Goal: Task Accomplishment & Management: Complete application form

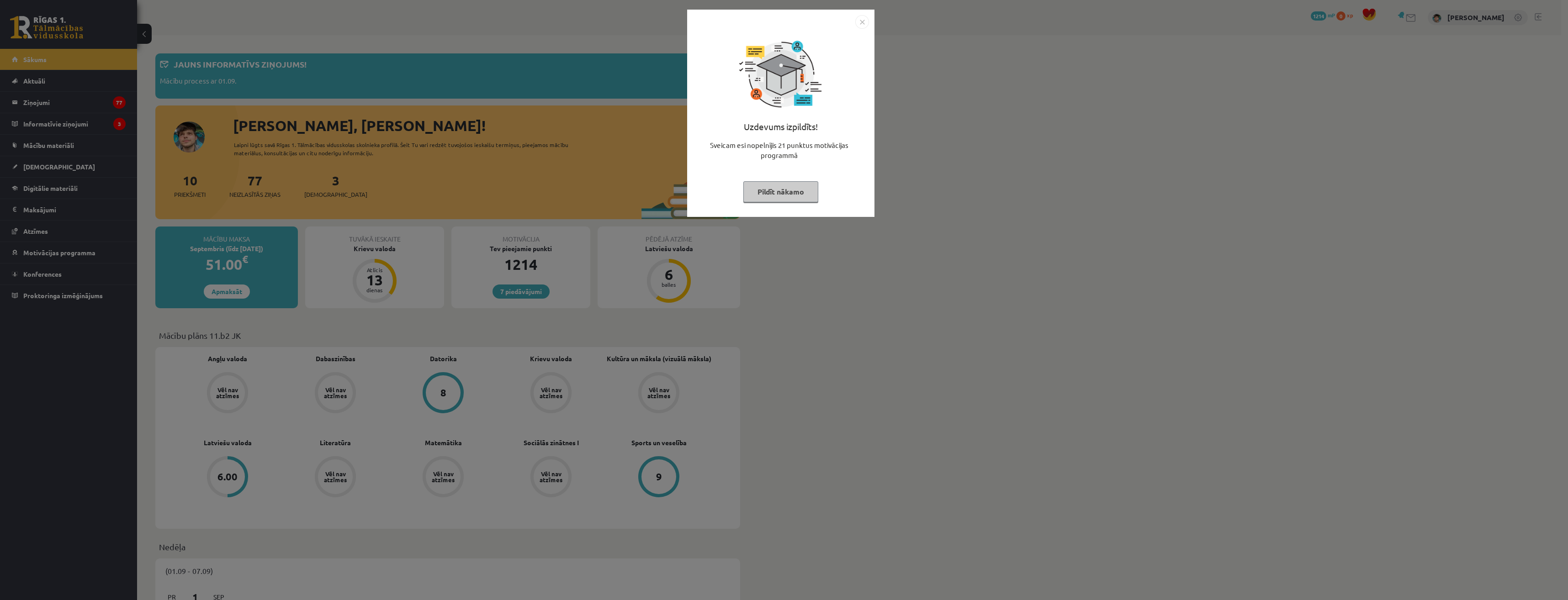
click at [792, 193] on button "Pildīt nākamo" at bounding box center [780, 191] width 75 height 21
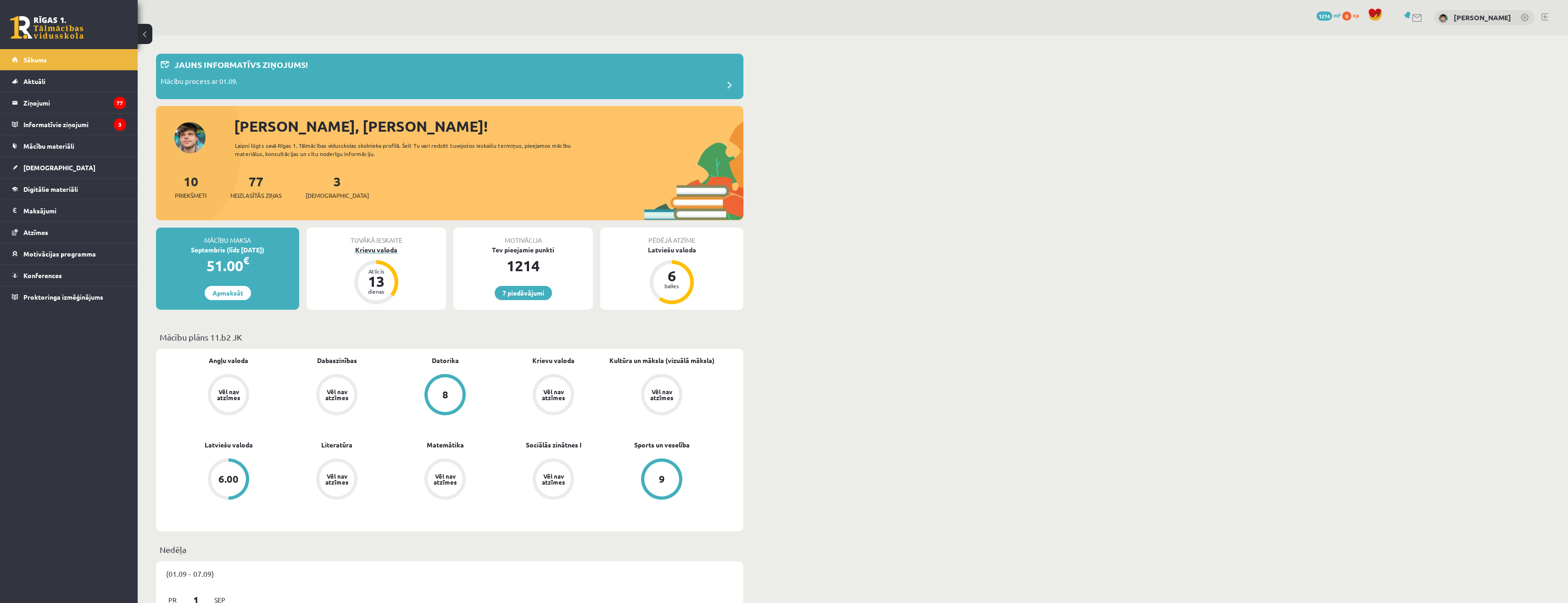
click at [387, 287] on div "13" at bounding box center [376, 281] width 28 height 15
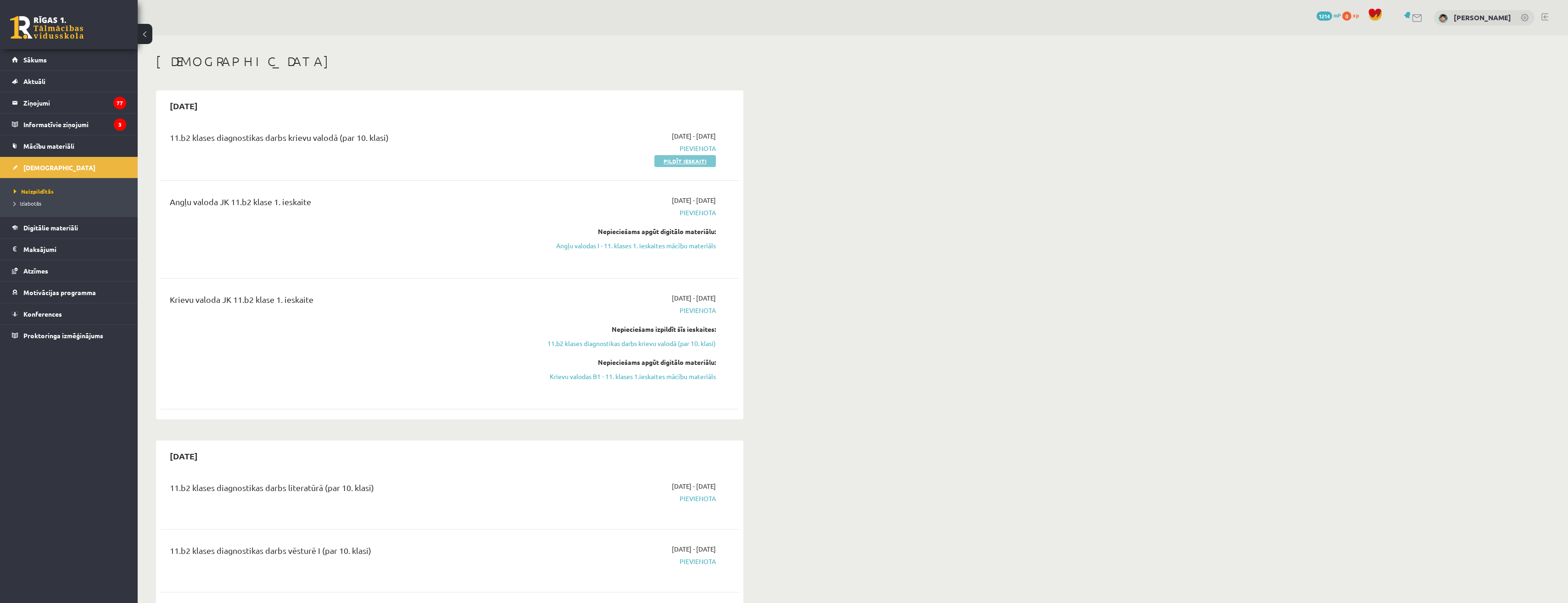
click at [672, 161] on link "Pildīt ieskaiti" at bounding box center [685, 161] width 62 height 12
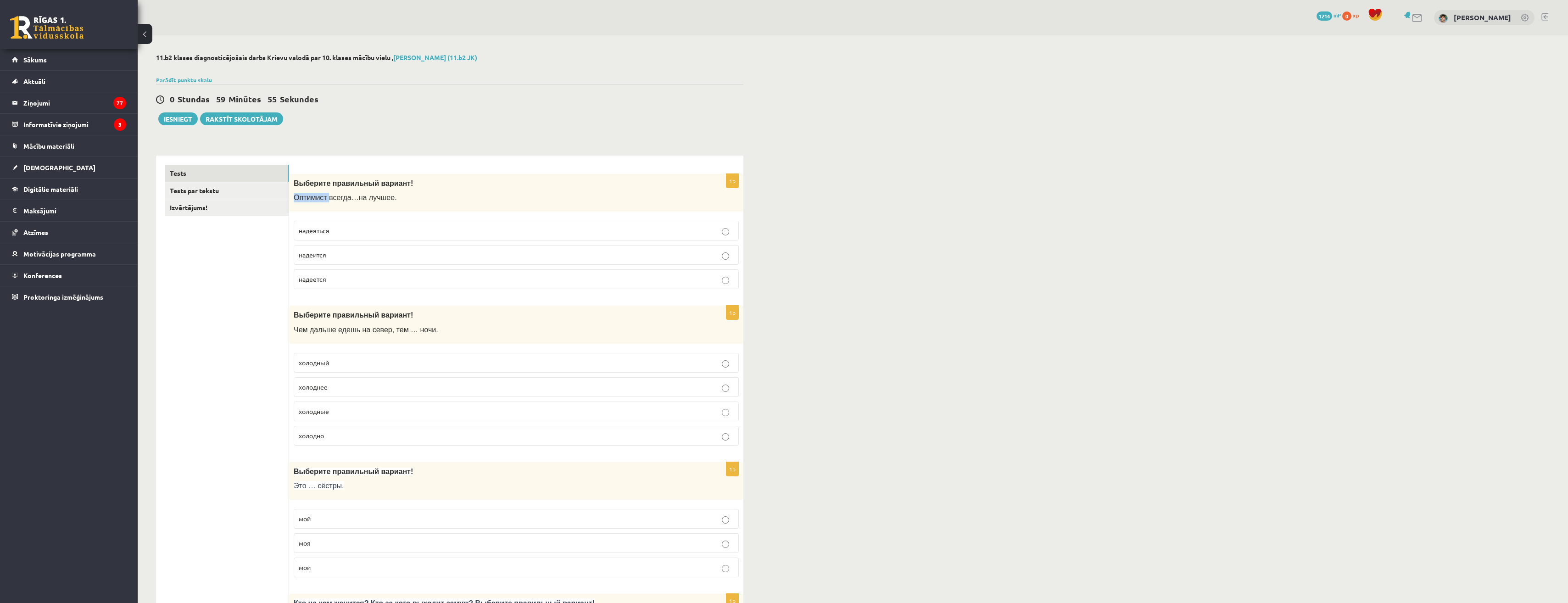
drag, startPoint x: 294, startPoint y: 198, endPoint x: 328, endPoint y: 200, distance: 34.1
click at [328, 200] on div "Выберите правильный вариант! О птимист всегда … на лучшее ." at bounding box center [516, 193] width 454 height 38
drag, startPoint x: 328, startPoint y: 200, endPoint x: 335, endPoint y: 200, distance: 7.0
click at [335, 200] on span "птимист всегда" at bounding box center [325, 197] width 52 height 7
click at [193, 81] on link "Parādīt punktu skalu" at bounding box center [184, 79] width 56 height 7
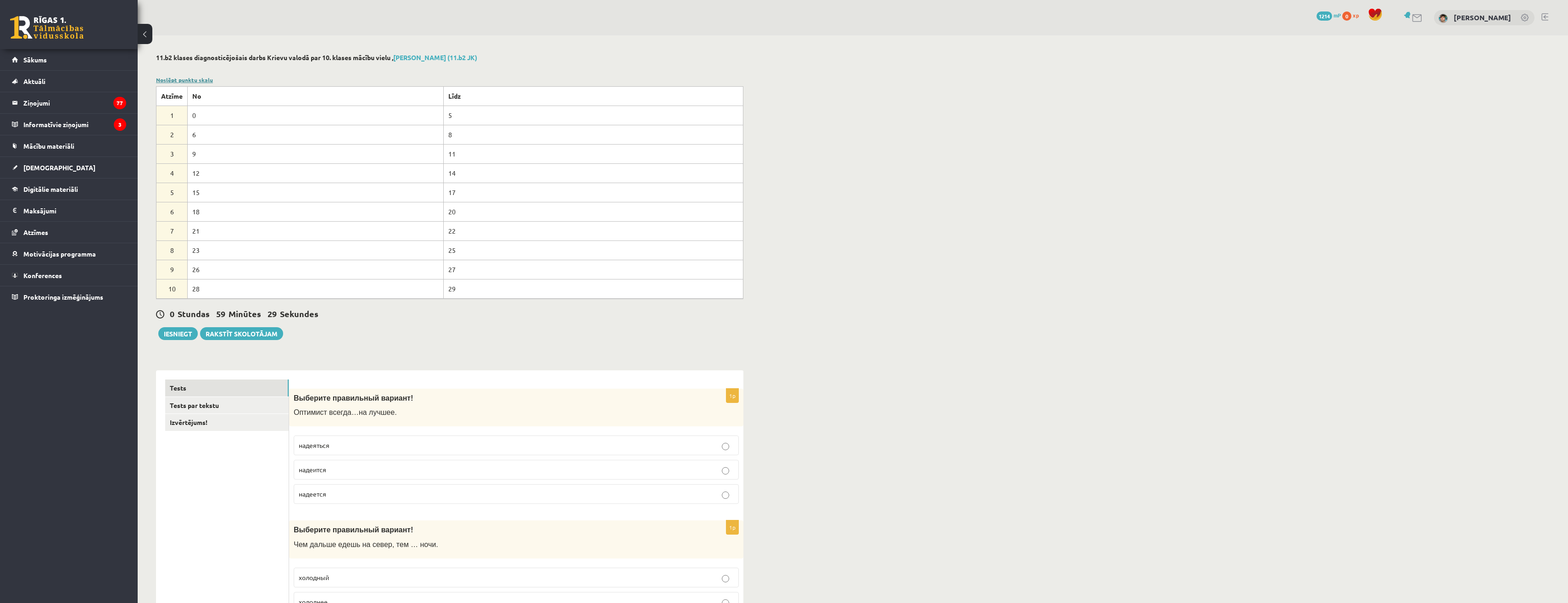
click at [193, 81] on link "Noslēpt punktu skalu" at bounding box center [185, 79] width 57 height 7
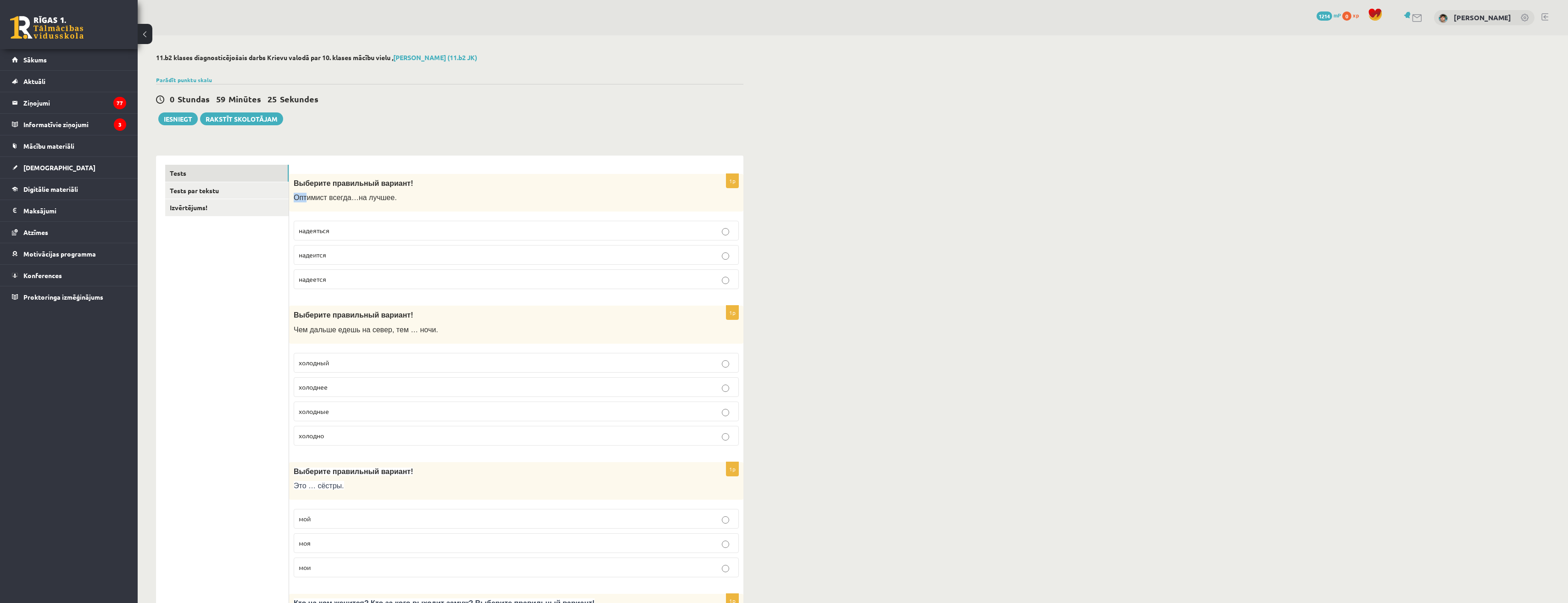
drag, startPoint x: 294, startPoint y: 198, endPoint x: 306, endPoint y: 199, distance: 12.0
click at [306, 199] on span "О птимист всегда … на лучшее ." at bounding box center [345, 198] width 103 height 7
drag, startPoint x: 306, startPoint y: 199, endPoint x: 352, endPoint y: 207, distance: 46.7
click at [352, 207] on div "Выберите правильный вариант! О птимист всегда … на лучшее ." at bounding box center [516, 193] width 454 height 38
click at [321, 390] on span "холоднее" at bounding box center [313, 387] width 29 height 8
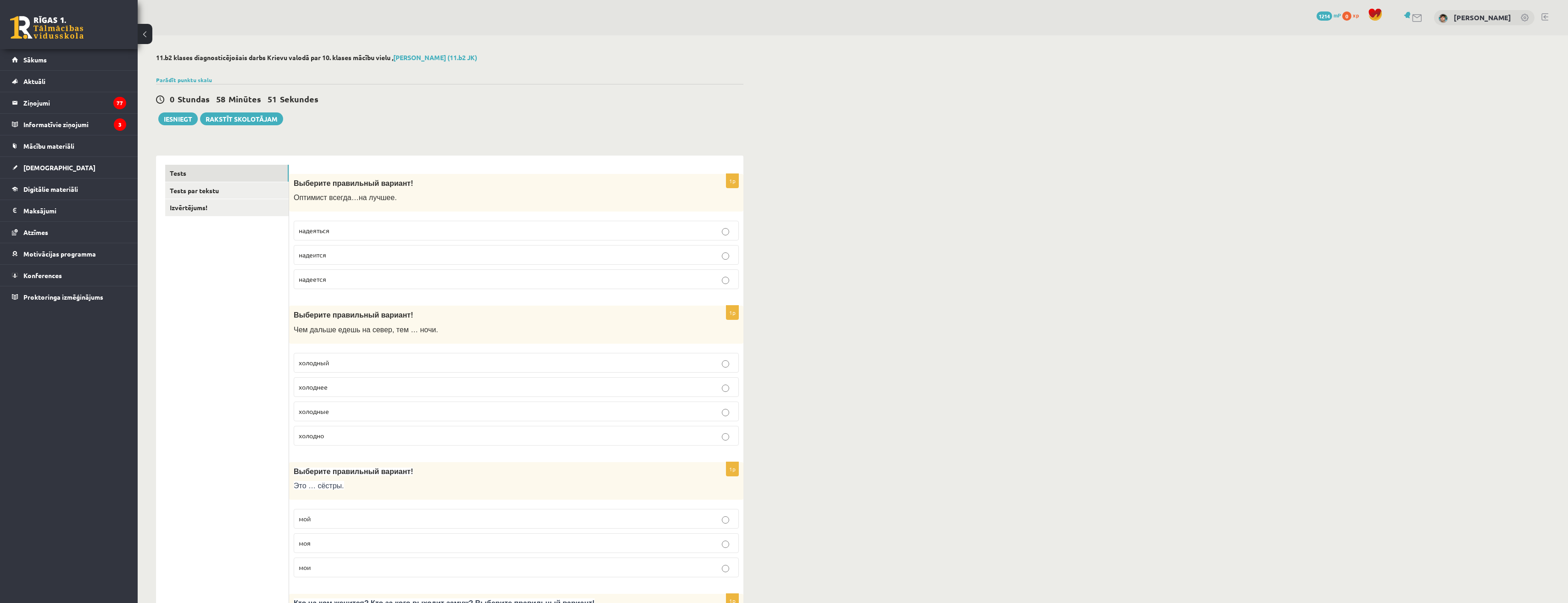
click at [308, 282] on span "надеется" at bounding box center [312, 279] width 28 height 8
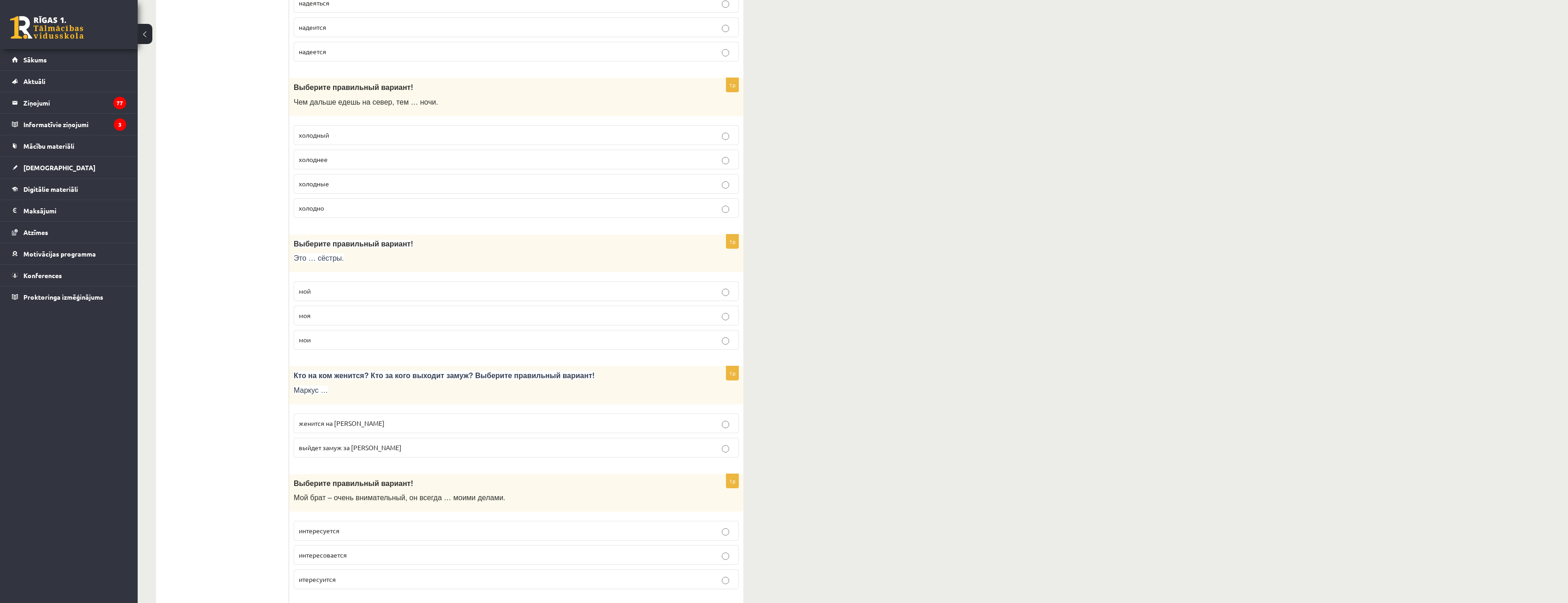
scroll to position [230, 0]
click at [312, 318] on p "моя" at bounding box center [516, 314] width 435 height 10
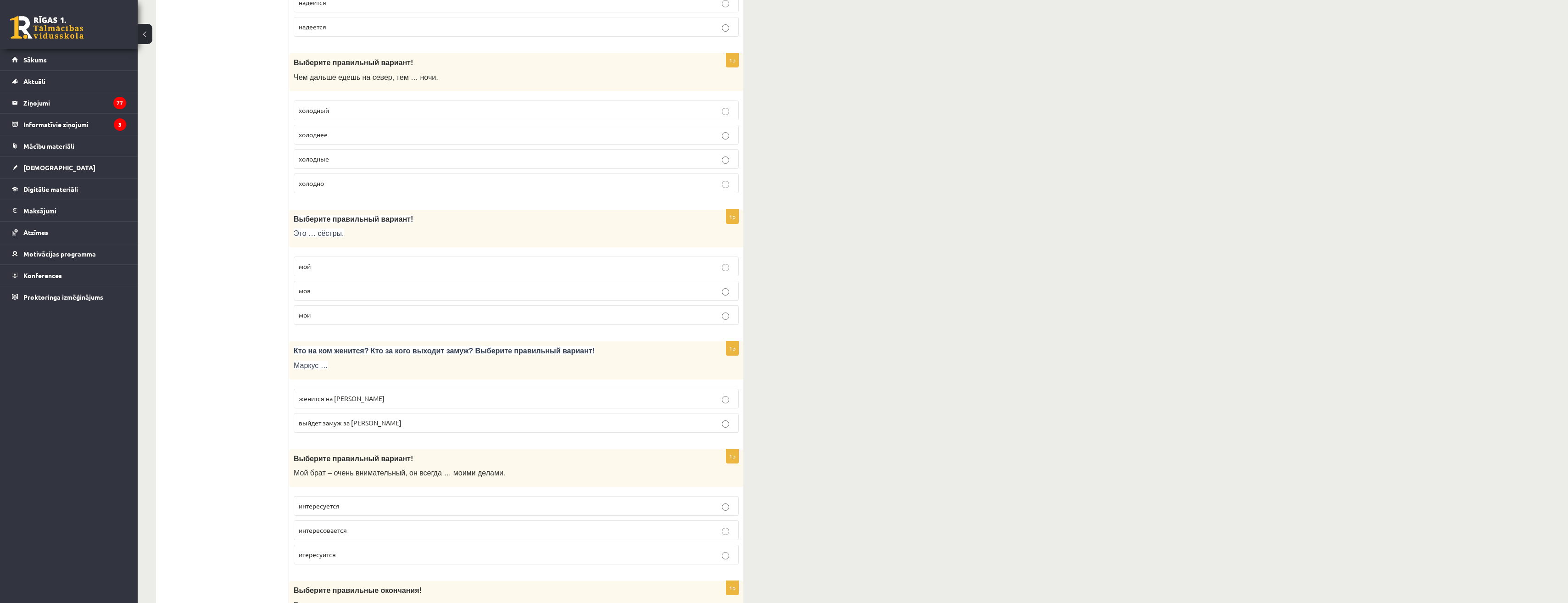
scroll to position [275, 0]
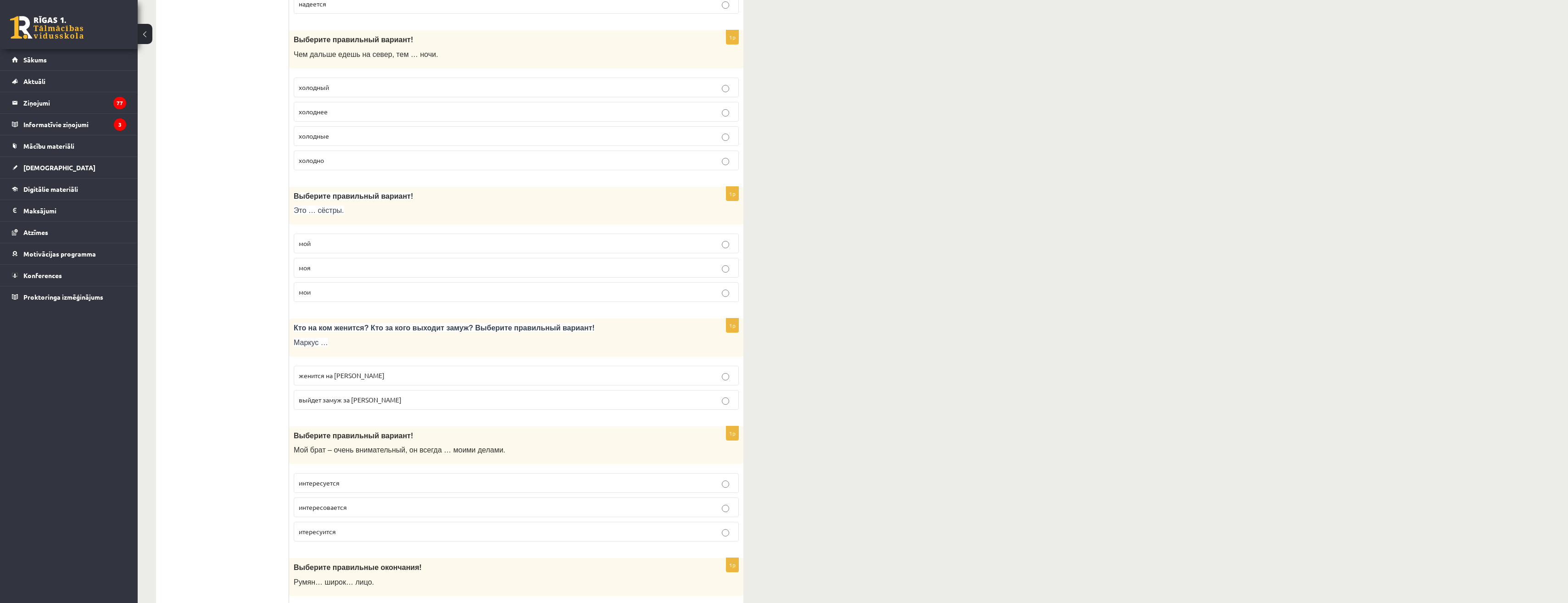
click at [335, 293] on p "мои" at bounding box center [516, 292] width 435 height 10
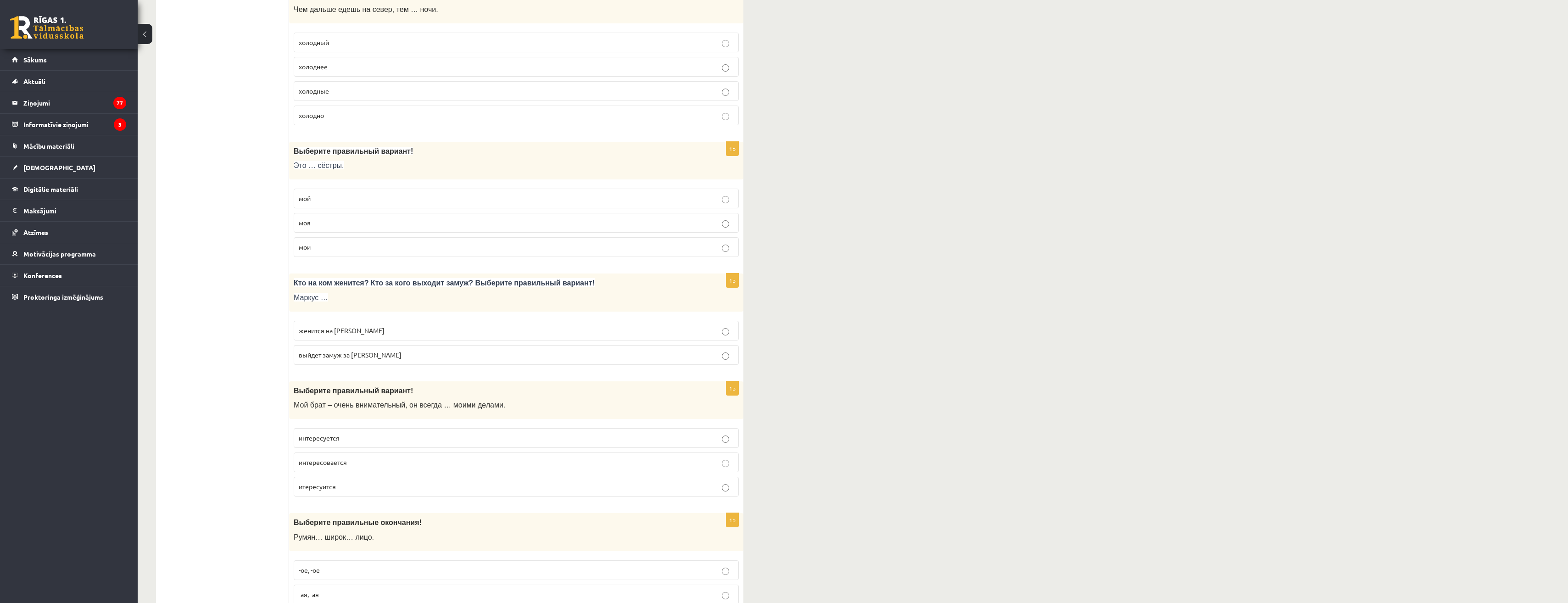
scroll to position [321, 0]
click at [380, 319] on fieldset "женится на [PERSON_NAME] выйдет замуж за [PERSON_NAME]" at bounding box center [515, 341] width 445 height 52
click at [382, 335] on label "женится на [PERSON_NAME]" at bounding box center [515, 329] width 445 height 20
click at [382, 330] on p "женится на [PERSON_NAME]" at bounding box center [516, 329] width 435 height 10
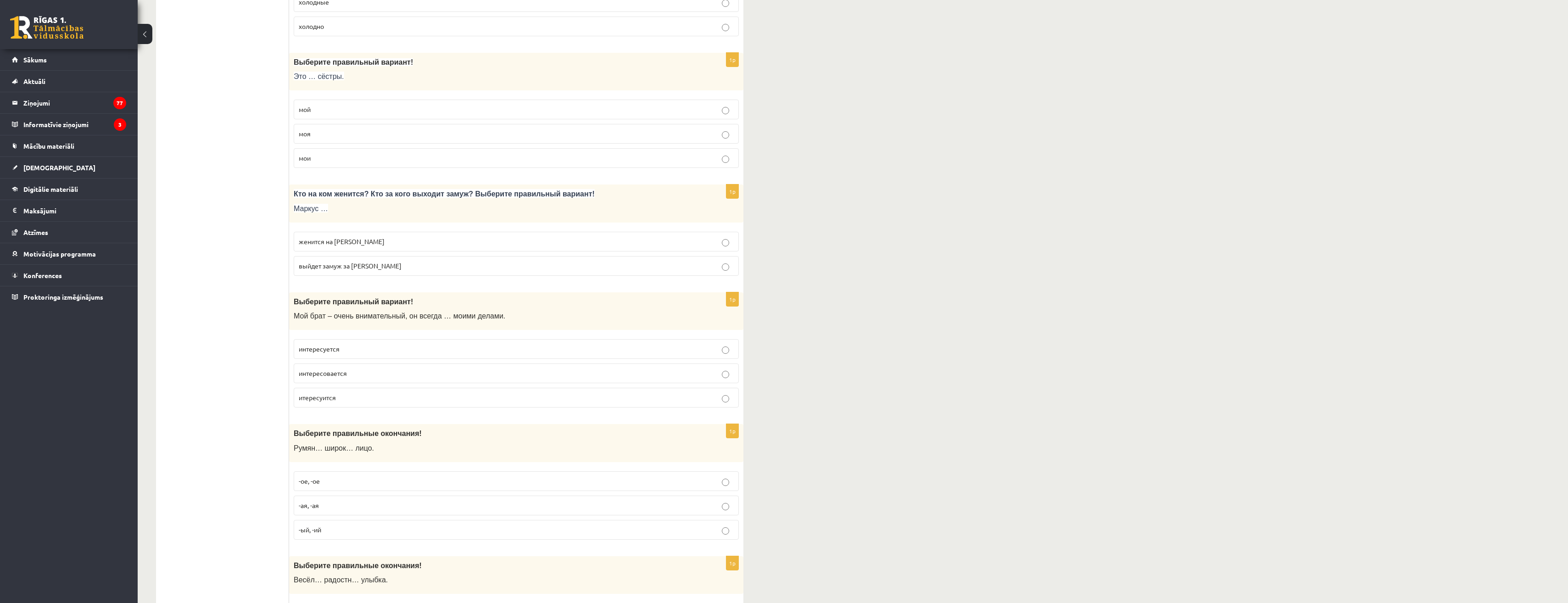
scroll to position [413, 0]
click at [335, 348] on span "интересуется" at bounding box center [319, 345] width 41 height 8
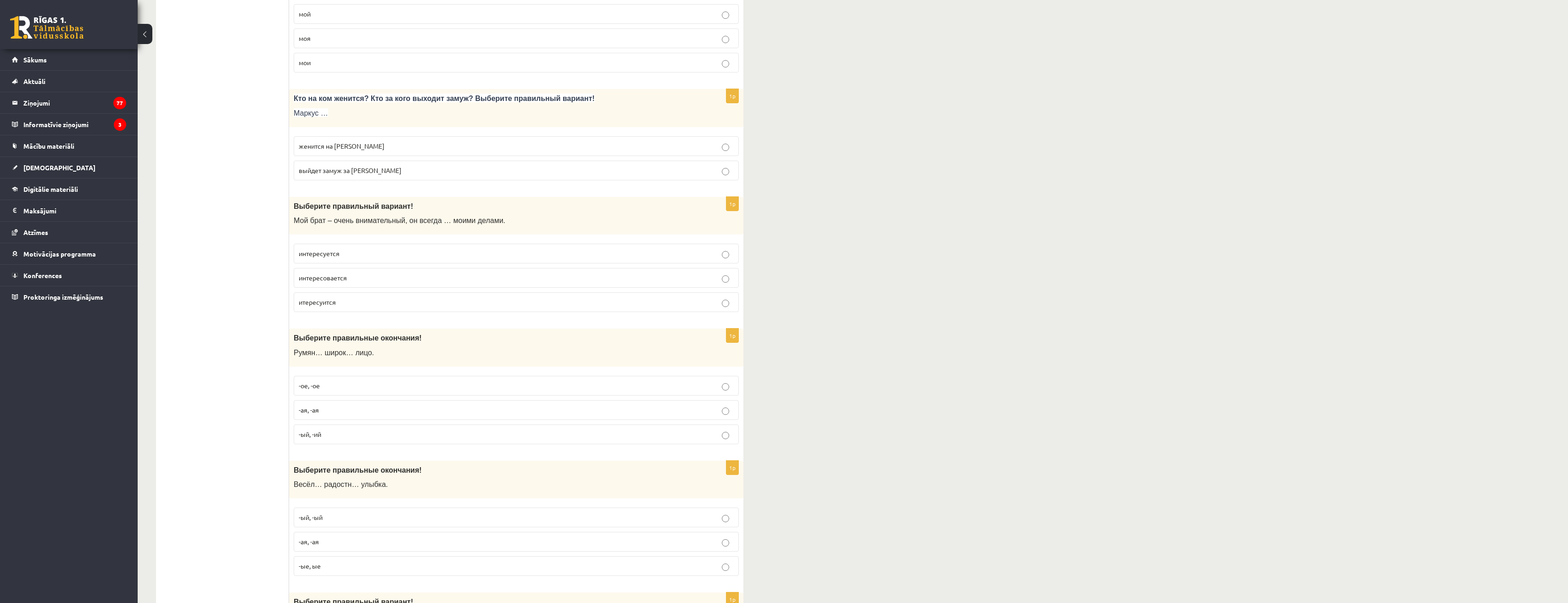
scroll to position [551, 0]
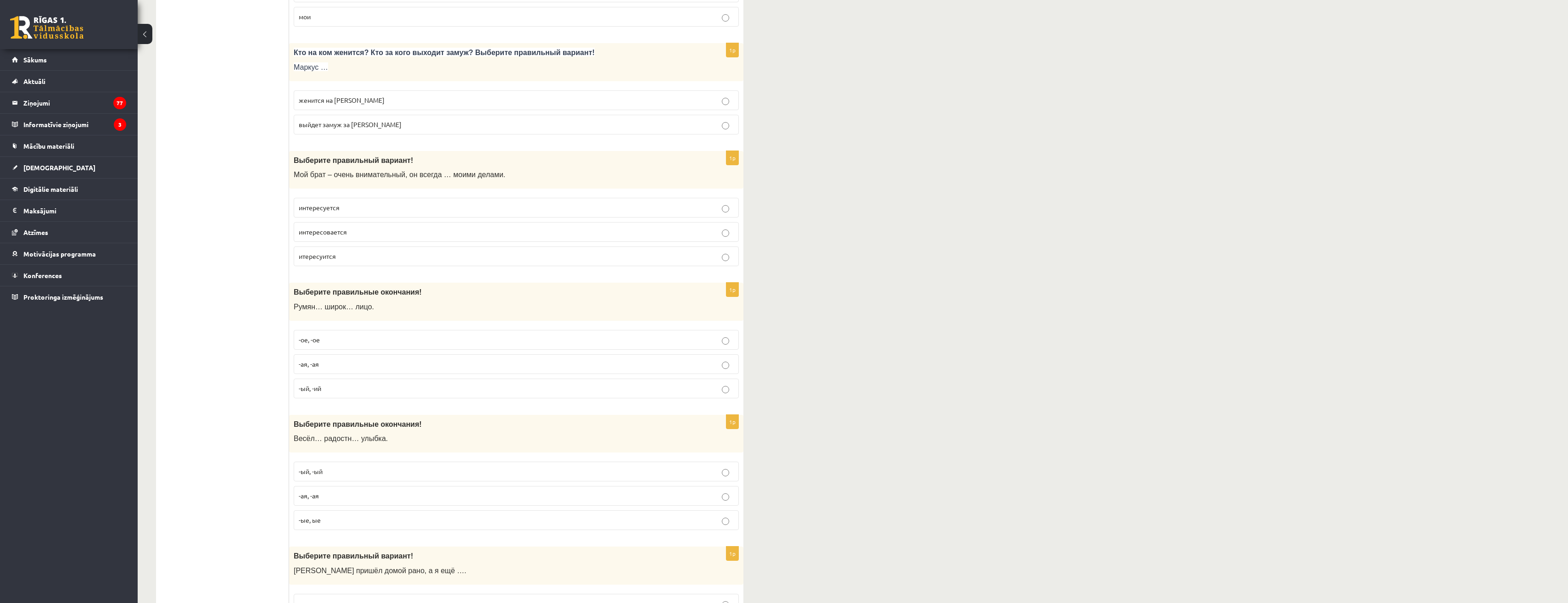
click at [331, 342] on p "-ое, -ое" at bounding box center [516, 340] width 435 height 10
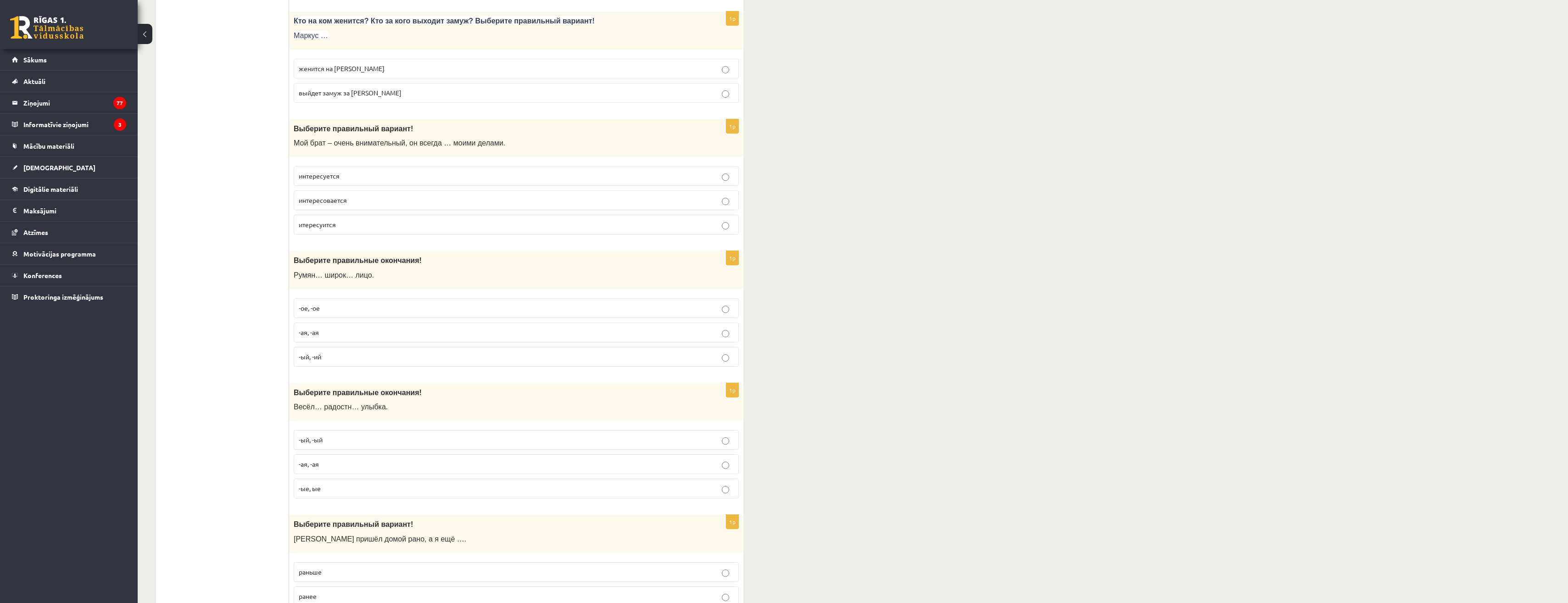
scroll to position [734, 0]
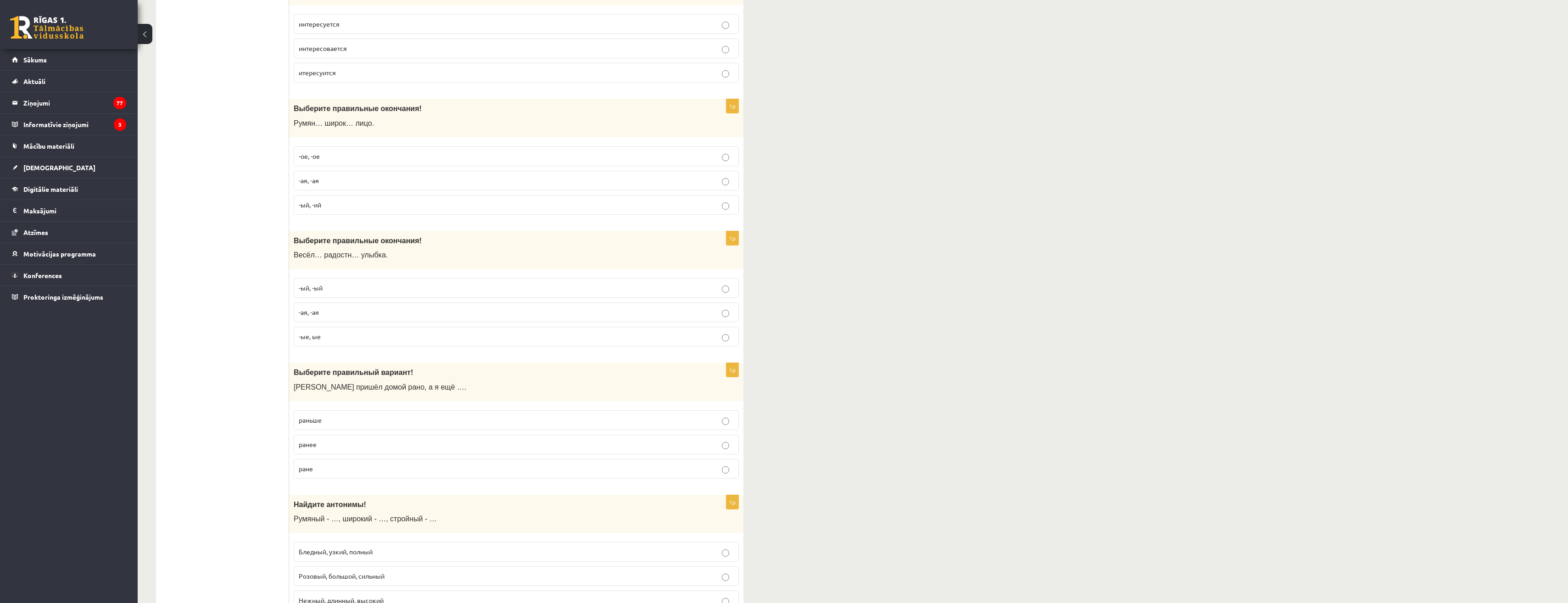
click at [310, 320] on label "-ая, -ая" at bounding box center [515, 312] width 445 height 20
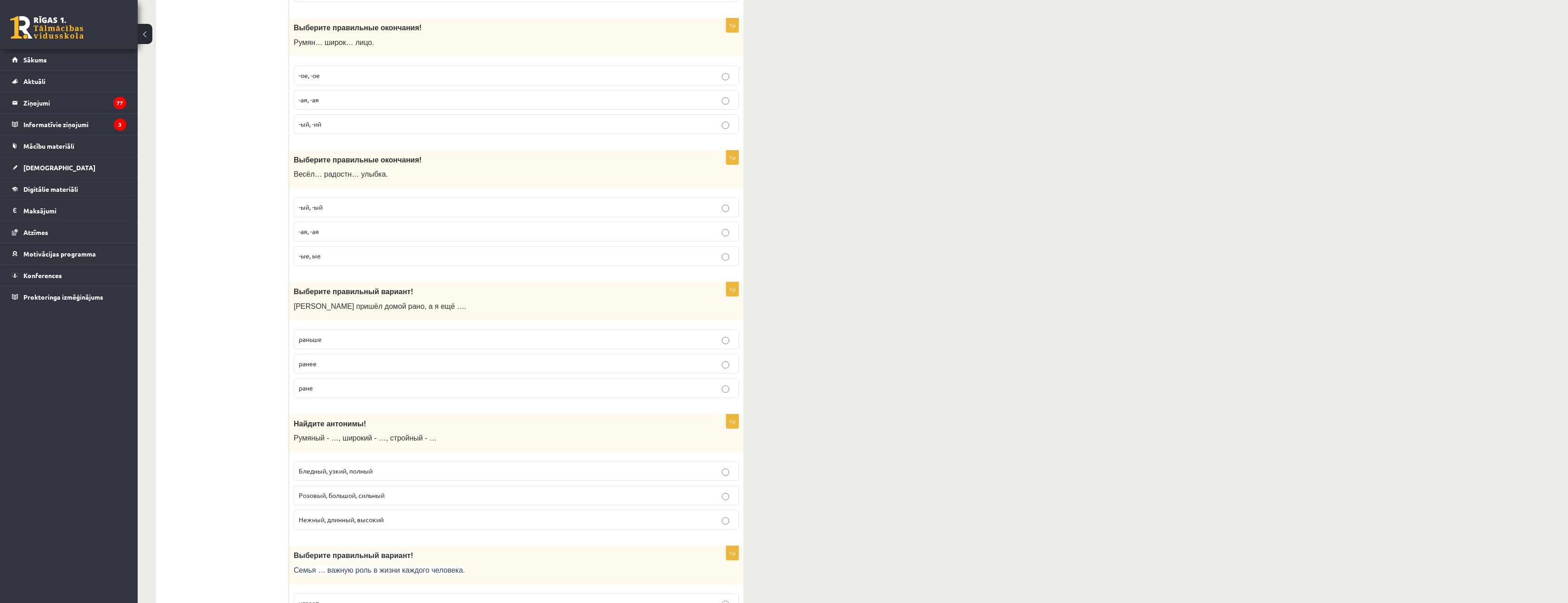
scroll to position [826, 0]
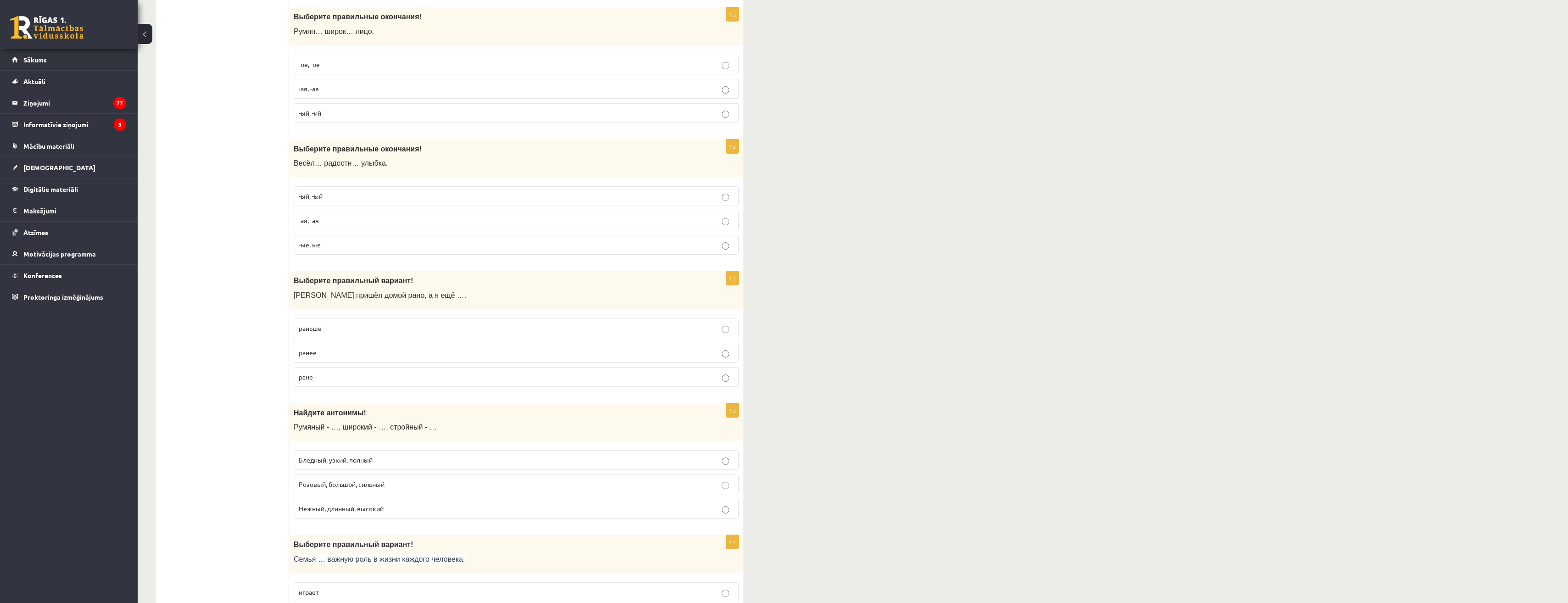
click at [331, 329] on p "раньше" at bounding box center [516, 328] width 435 height 10
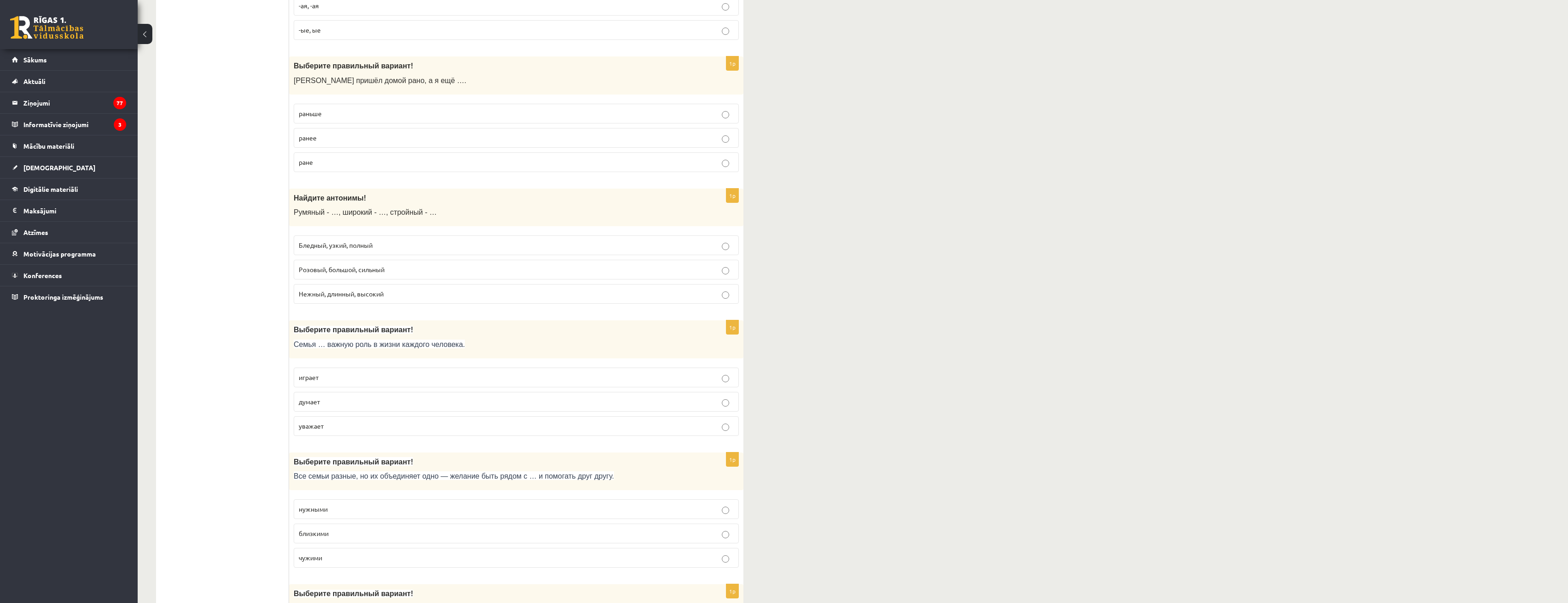
scroll to position [1055, 0]
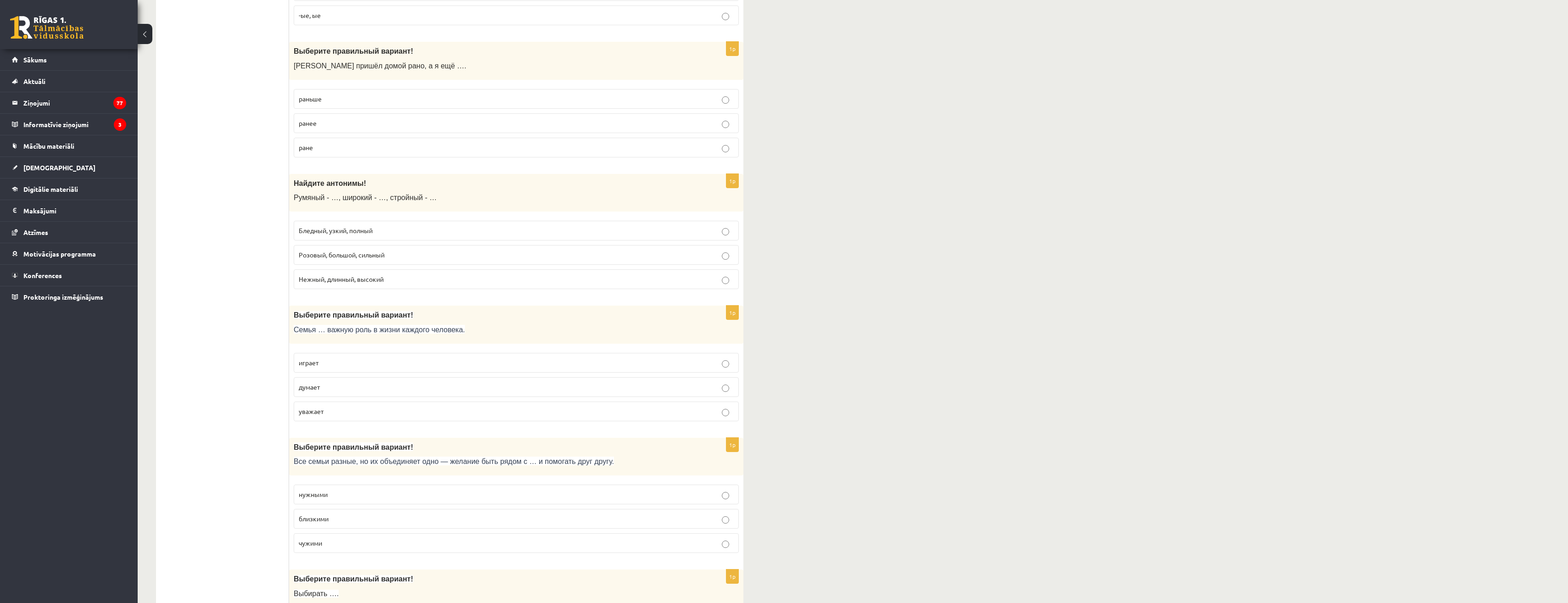
click at [359, 232] on span "Бледный, узкий, полный" at bounding box center [335, 230] width 74 height 8
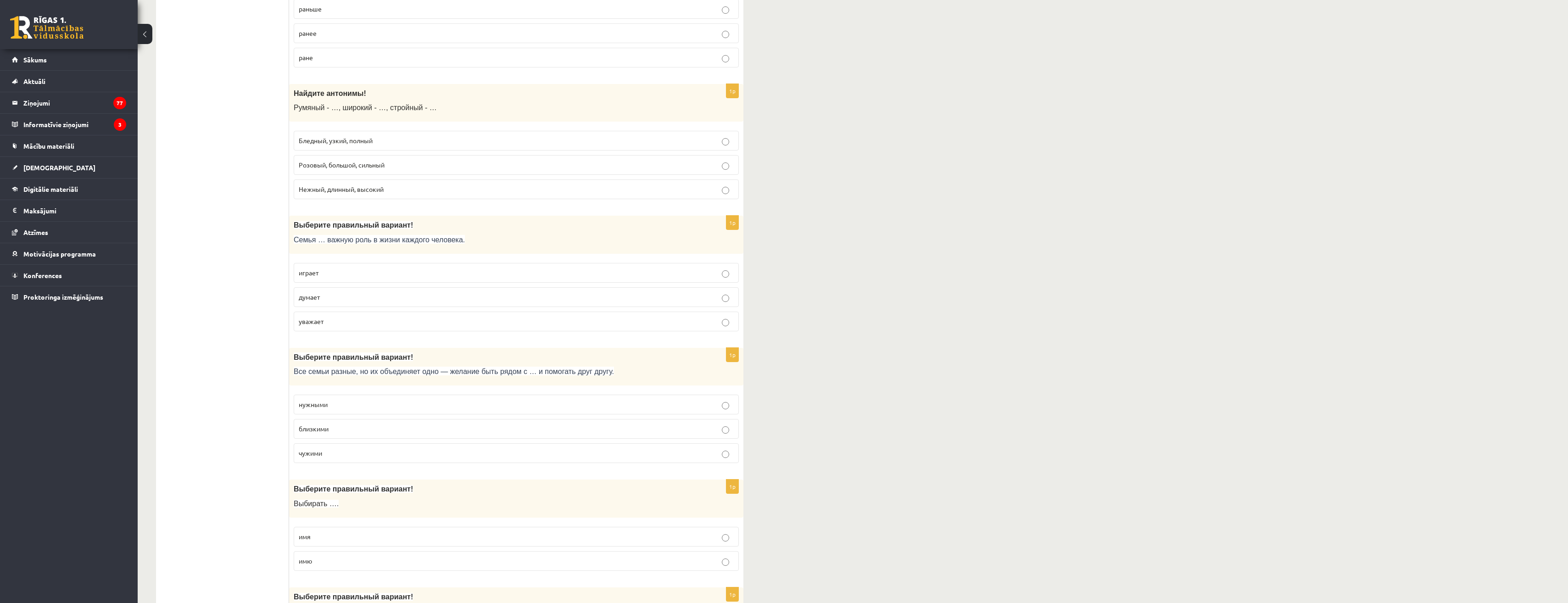
scroll to position [1147, 0]
click at [353, 267] on p "играет" at bounding box center [516, 271] width 435 height 10
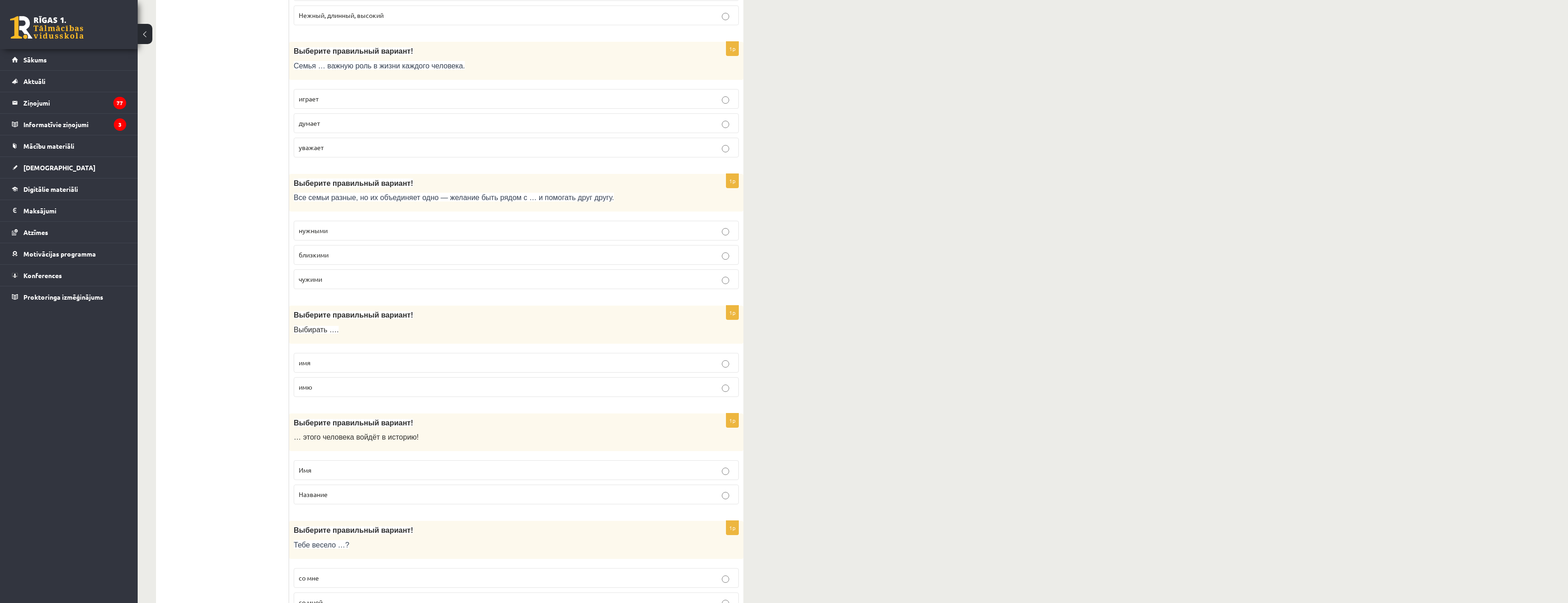
scroll to position [1331, 0]
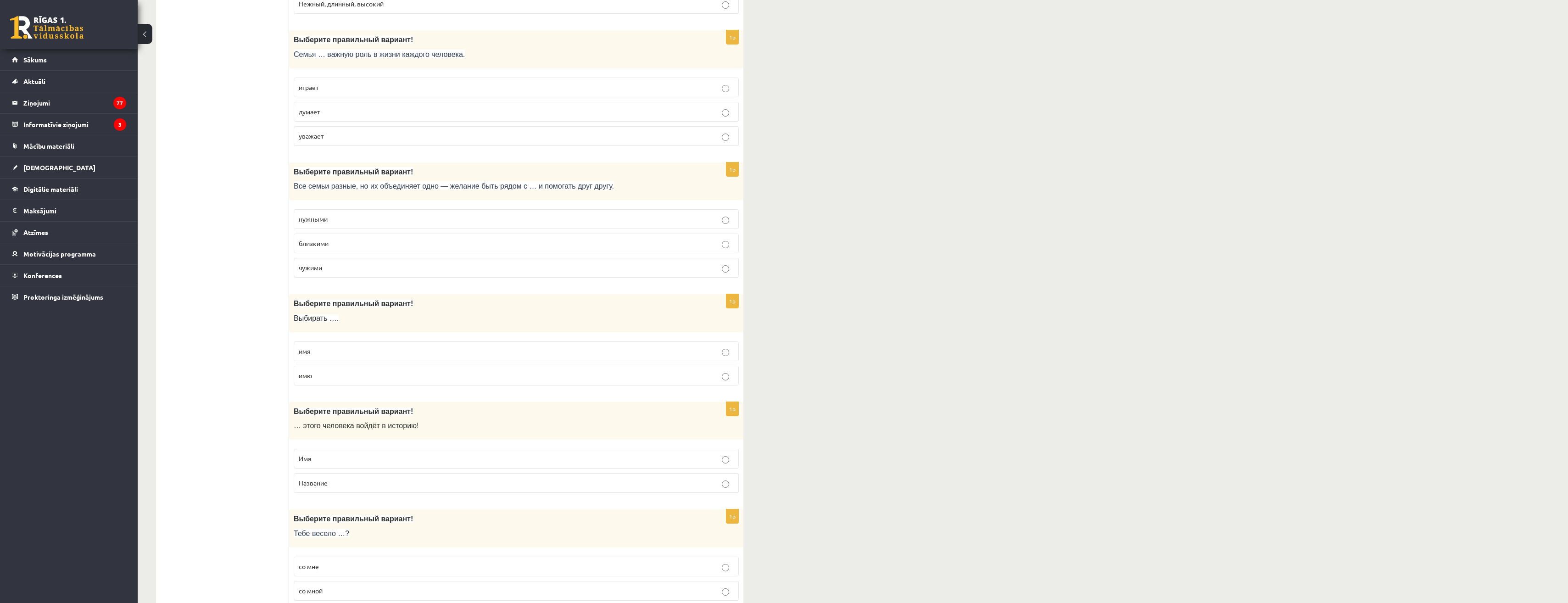
click at [326, 222] on span "нужными" at bounding box center [313, 219] width 29 height 8
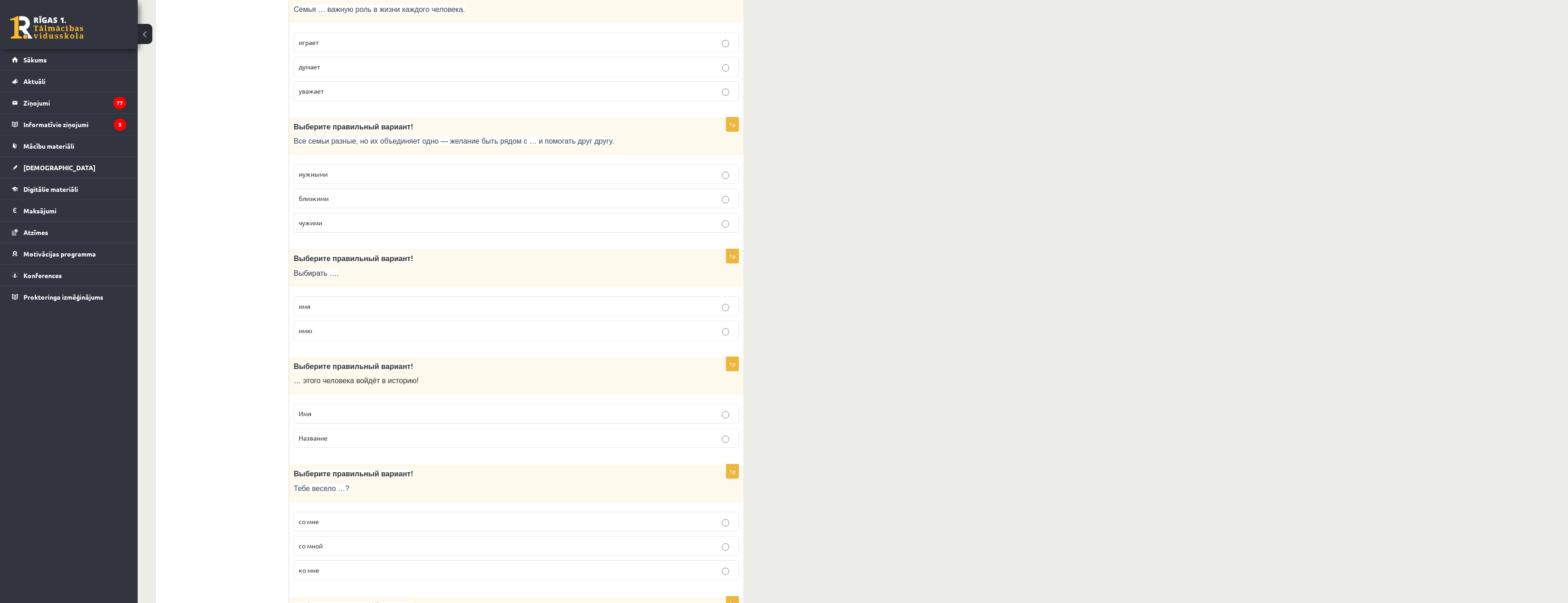
scroll to position [1376, 0]
drag, startPoint x: 314, startPoint y: 329, endPoint x: 321, endPoint y: 306, distance: 24.0
click at [321, 306] on p "имя" at bounding box center [516, 306] width 435 height 10
click at [321, 327] on p "имю" at bounding box center [516, 329] width 435 height 10
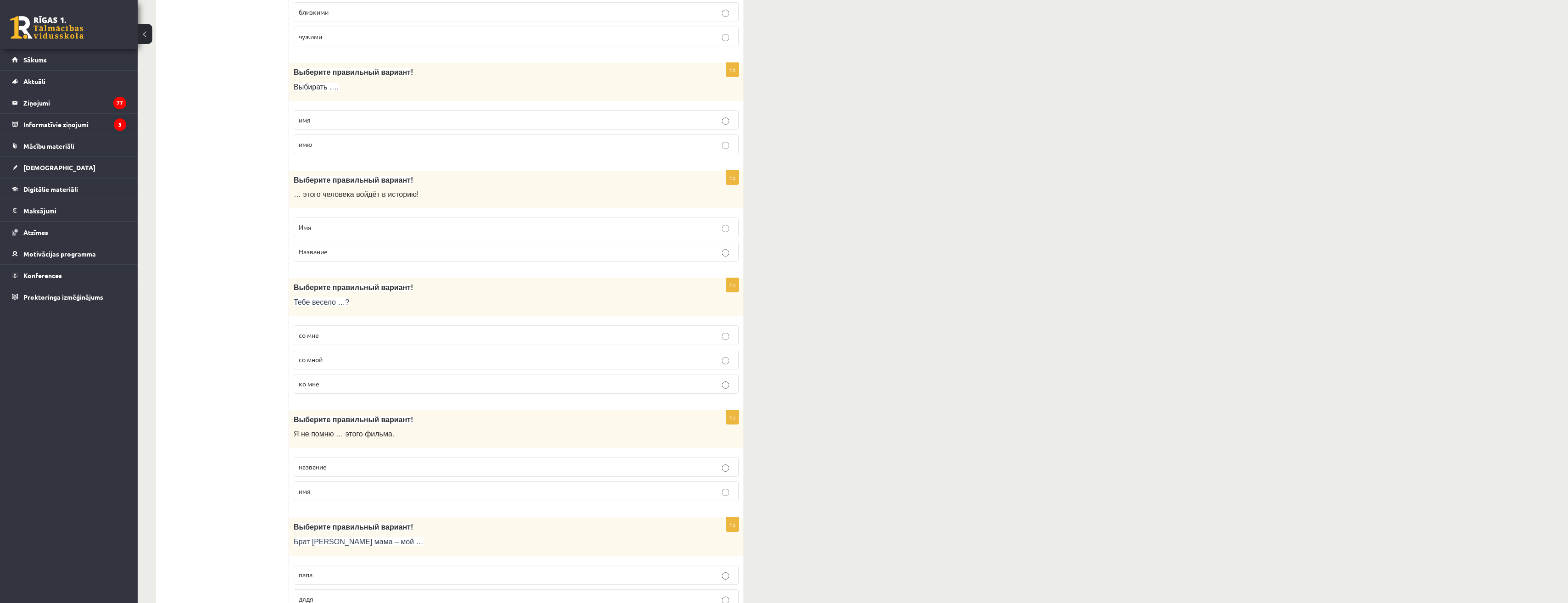
scroll to position [1560, 0]
click at [336, 227] on p "Имя" at bounding box center [516, 229] width 435 height 10
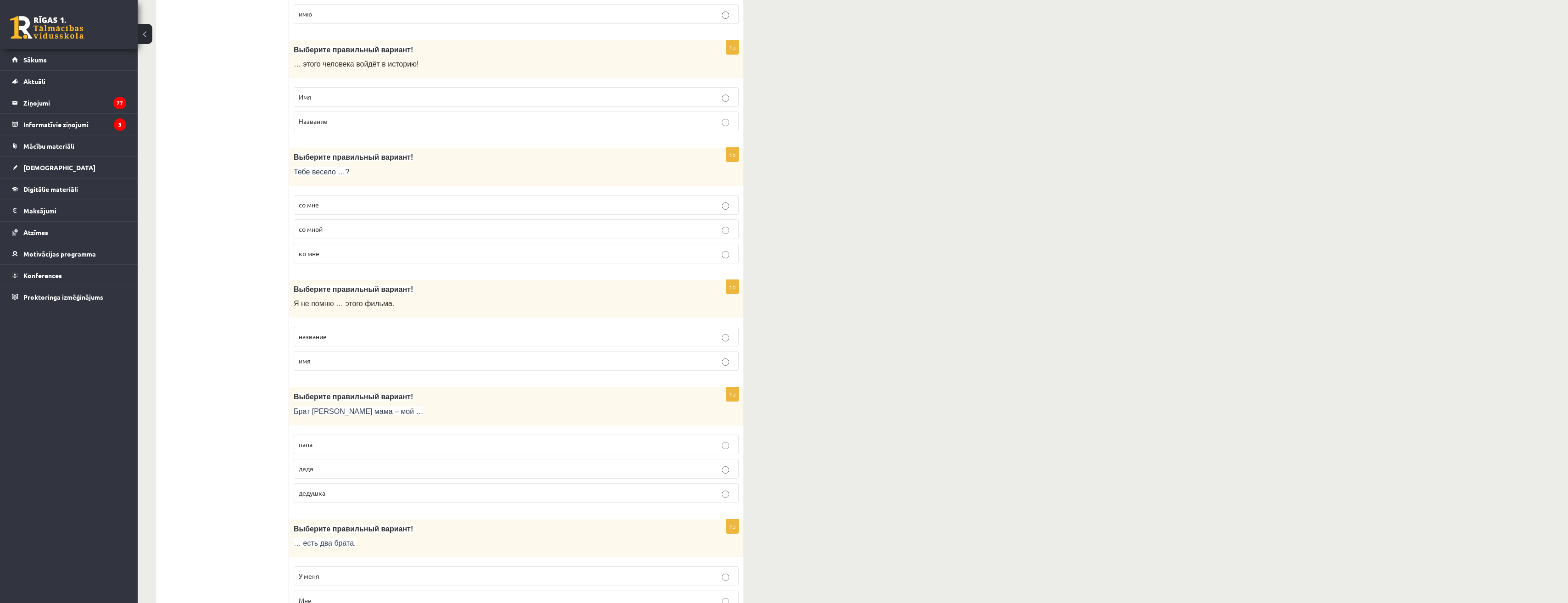
scroll to position [1698, 0]
click at [304, 228] on p "со мной" at bounding box center [516, 223] width 435 height 10
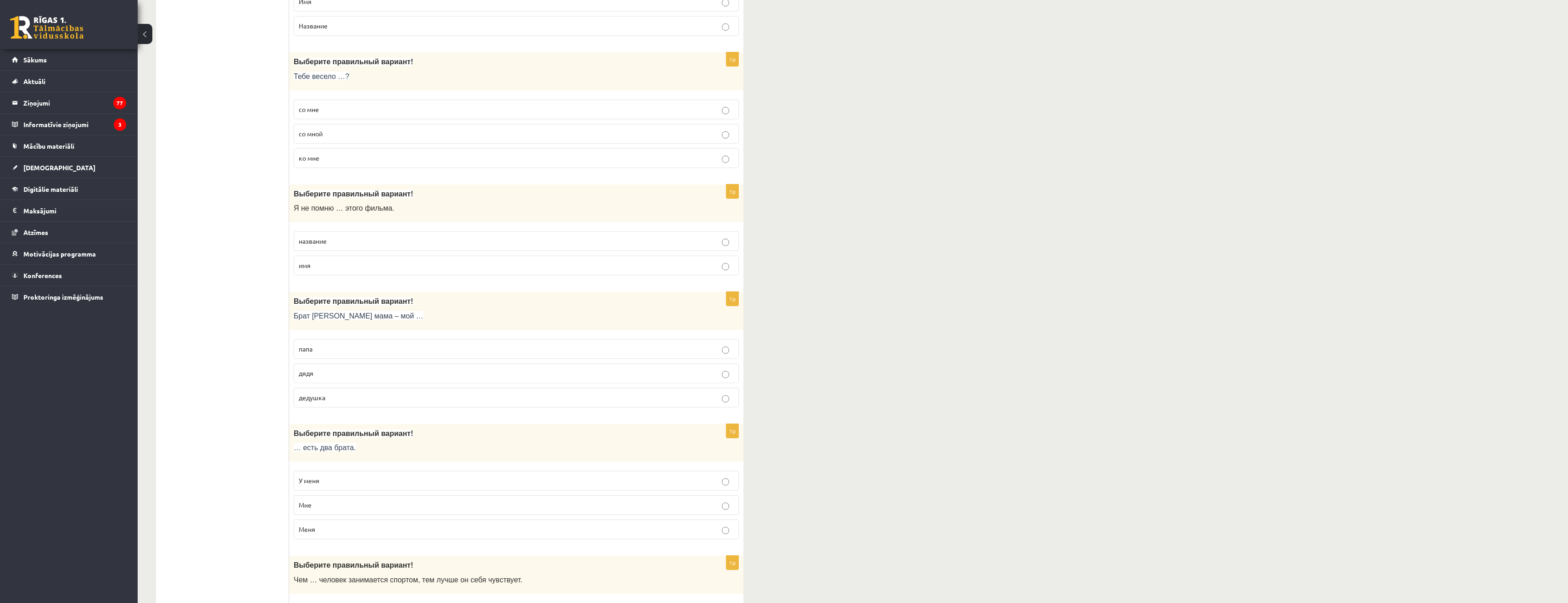
scroll to position [1789, 0]
click at [317, 241] on span "название" at bounding box center [312, 239] width 28 height 8
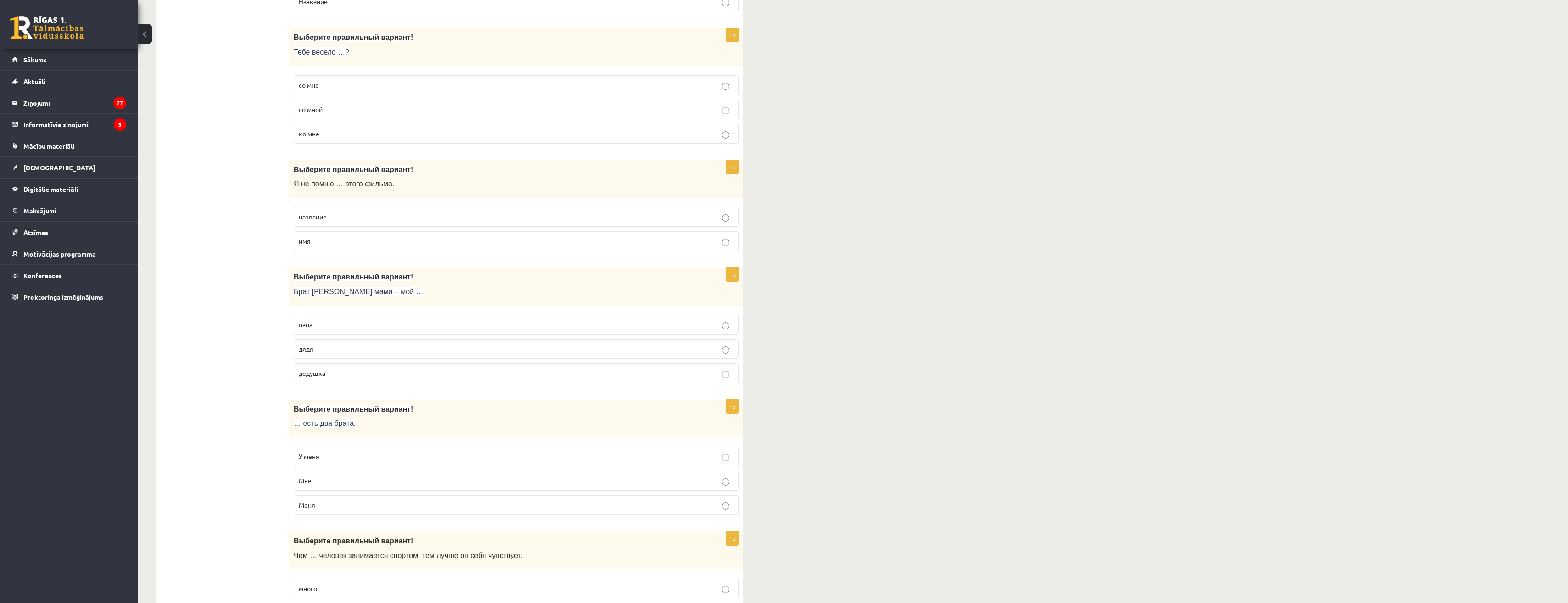
scroll to position [1881, 0]
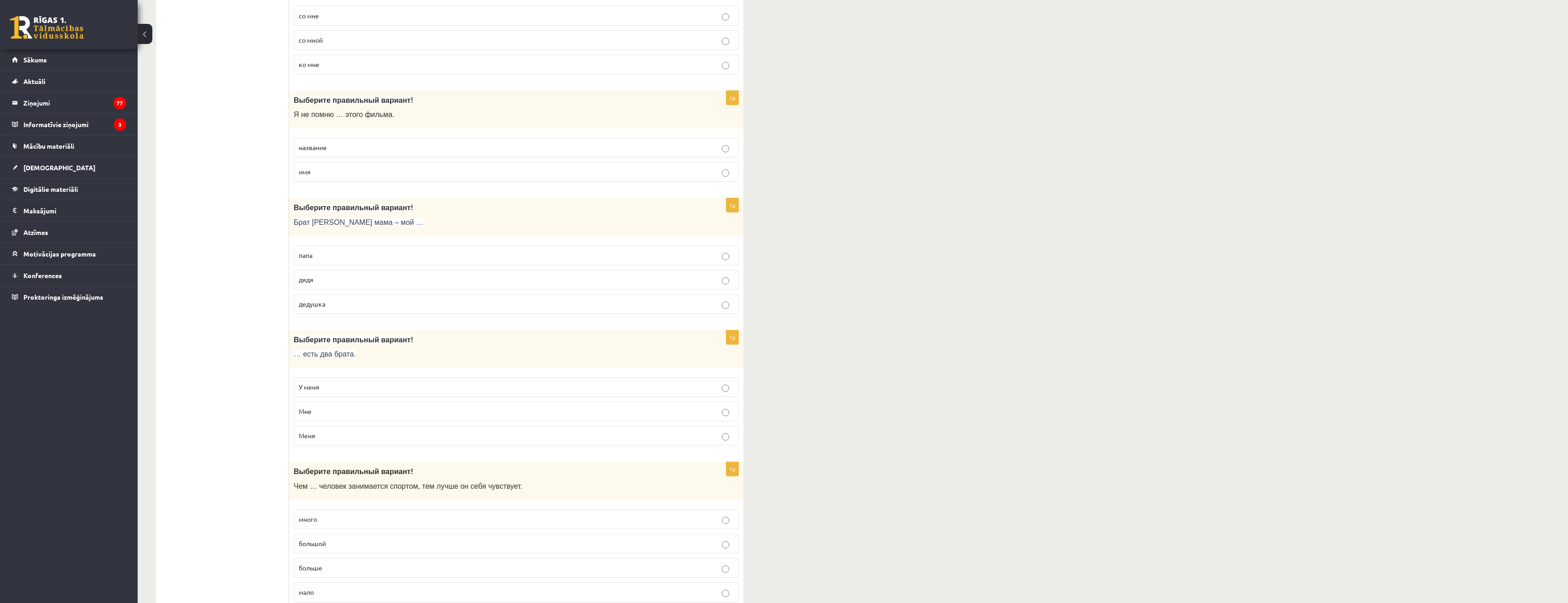
click at [338, 282] on p "дядя" at bounding box center [516, 280] width 435 height 10
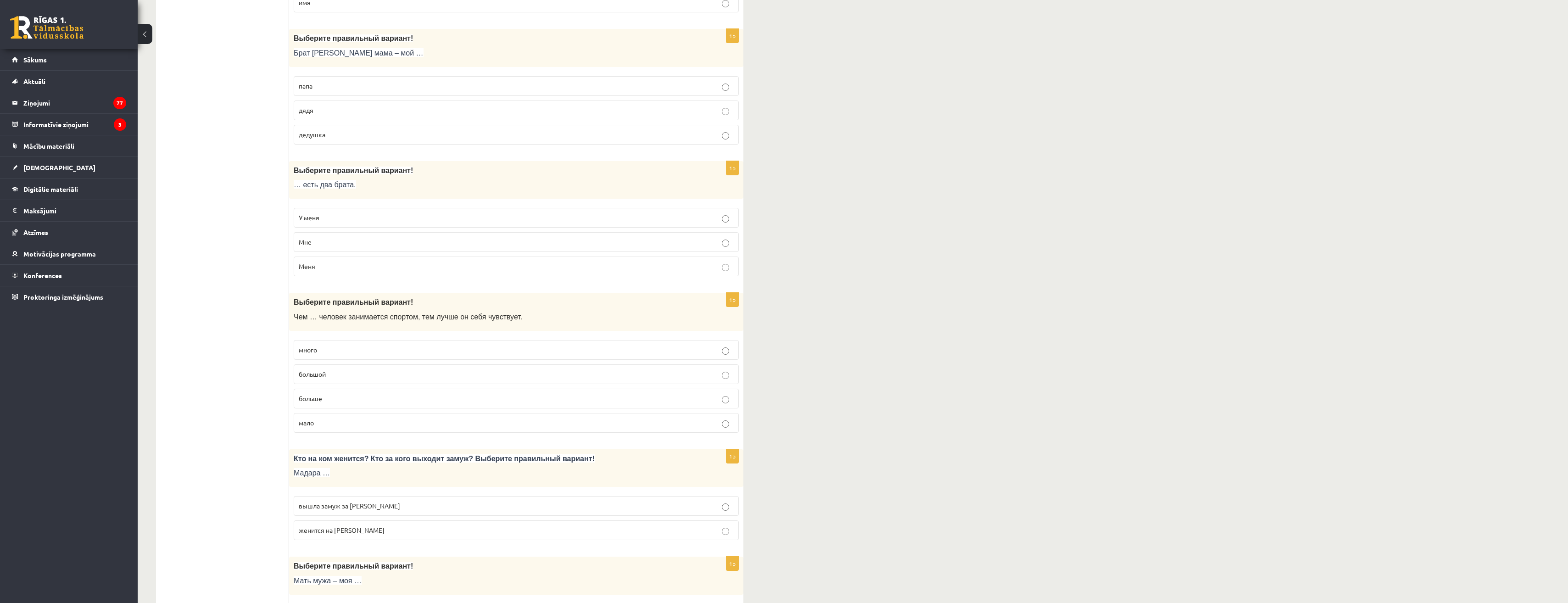
scroll to position [2065, 0]
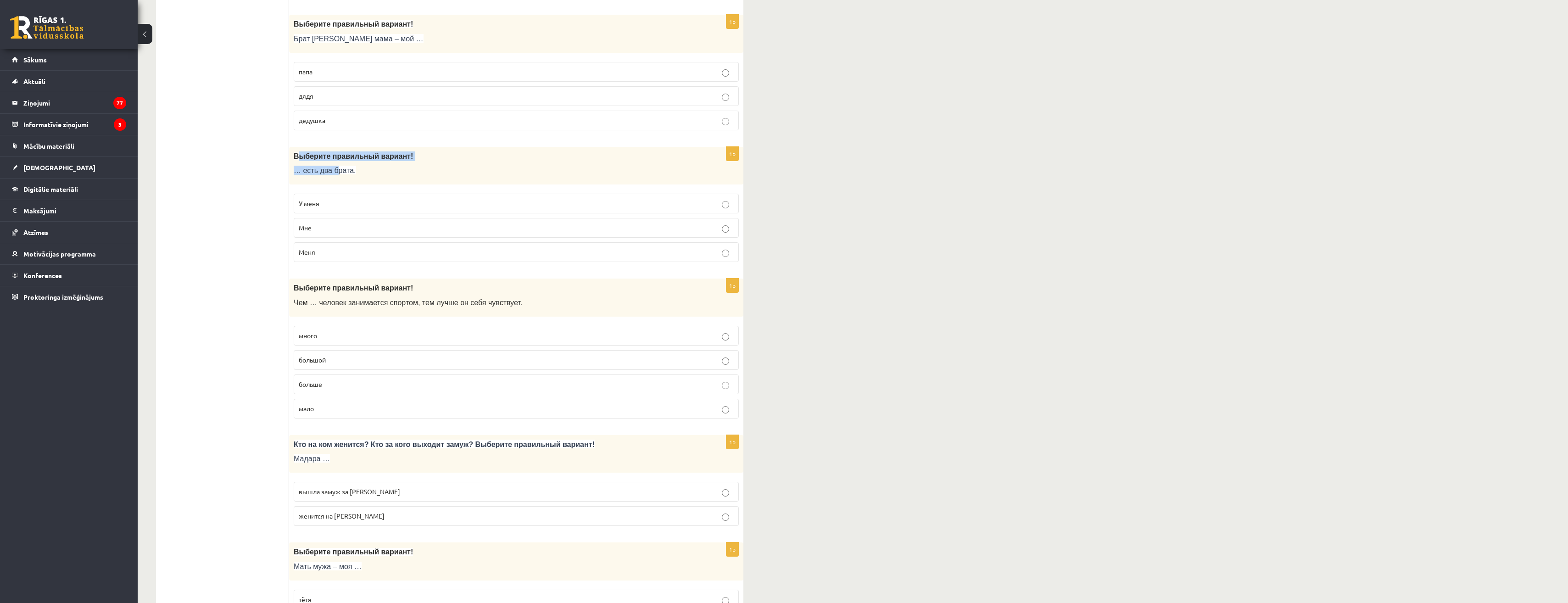
drag, startPoint x: 297, startPoint y: 154, endPoint x: 336, endPoint y: 167, distance: 41.1
click at [336, 166] on div "Выберите правильный вариант! … есть два брата." at bounding box center [516, 166] width 454 height 38
drag, startPoint x: 336, startPoint y: 167, endPoint x: 373, endPoint y: 180, distance: 39.2
click at [373, 180] on div "Выберите правильный вариант! … есть два брата." at bounding box center [516, 166] width 454 height 38
drag, startPoint x: 323, startPoint y: 170, endPoint x: 354, endPoint y: 177, distance: 31.8
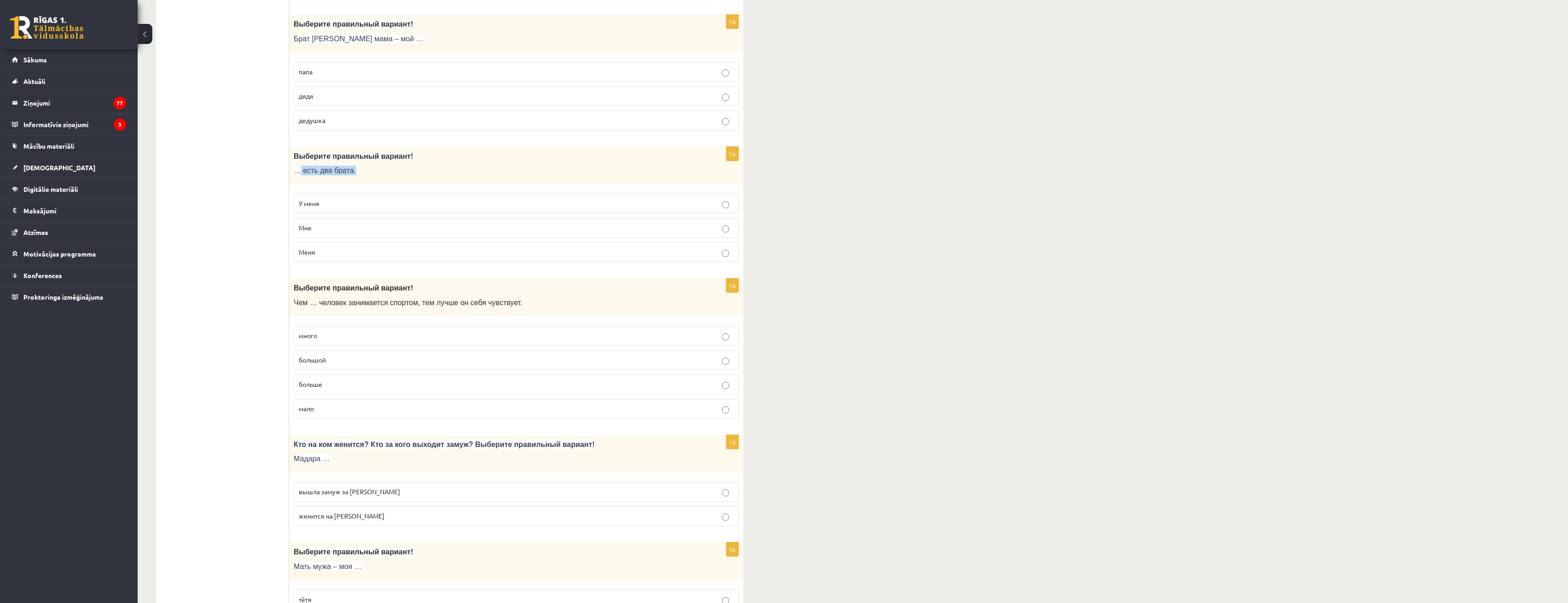
click at [354, 177] on div "Выберите правильный вариант! … есть два брата." at bounding box center [516, 166] width 454 height 38
drag, startPoint x: 354, startPoint y: 177, endPoint x: 365, endPoint y: 182, distance: 12.1
click at [365, 182] on div "Выберите правильный вариант! … есть два брата." at bounding box center [516, 166] width 454 height 38
click at [331, 200] on p "У меня" at bounding box center [516, 204] width 435 height 10
click at [311, 204] on span "У меня" at bounding box center [309, 203] width 20 height 8
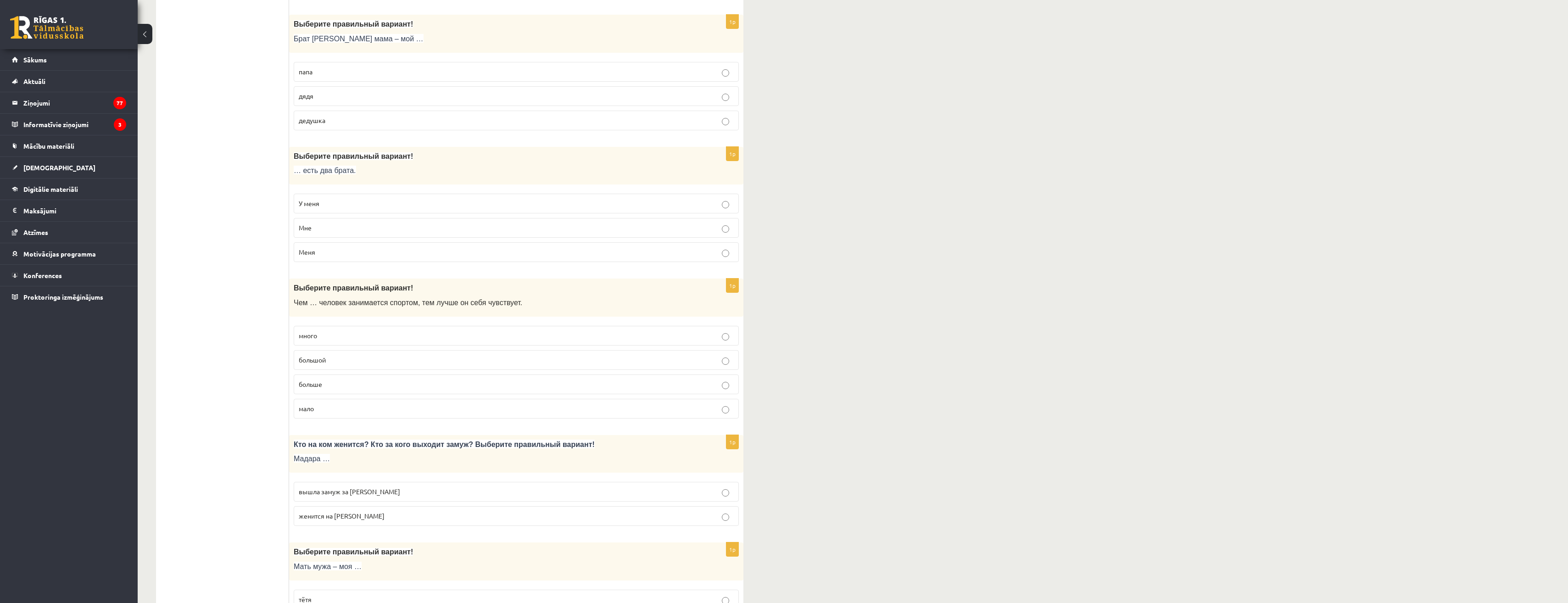
click at [329, 382] on p "больше" at bounding box center [516, 384] width 435 height 10
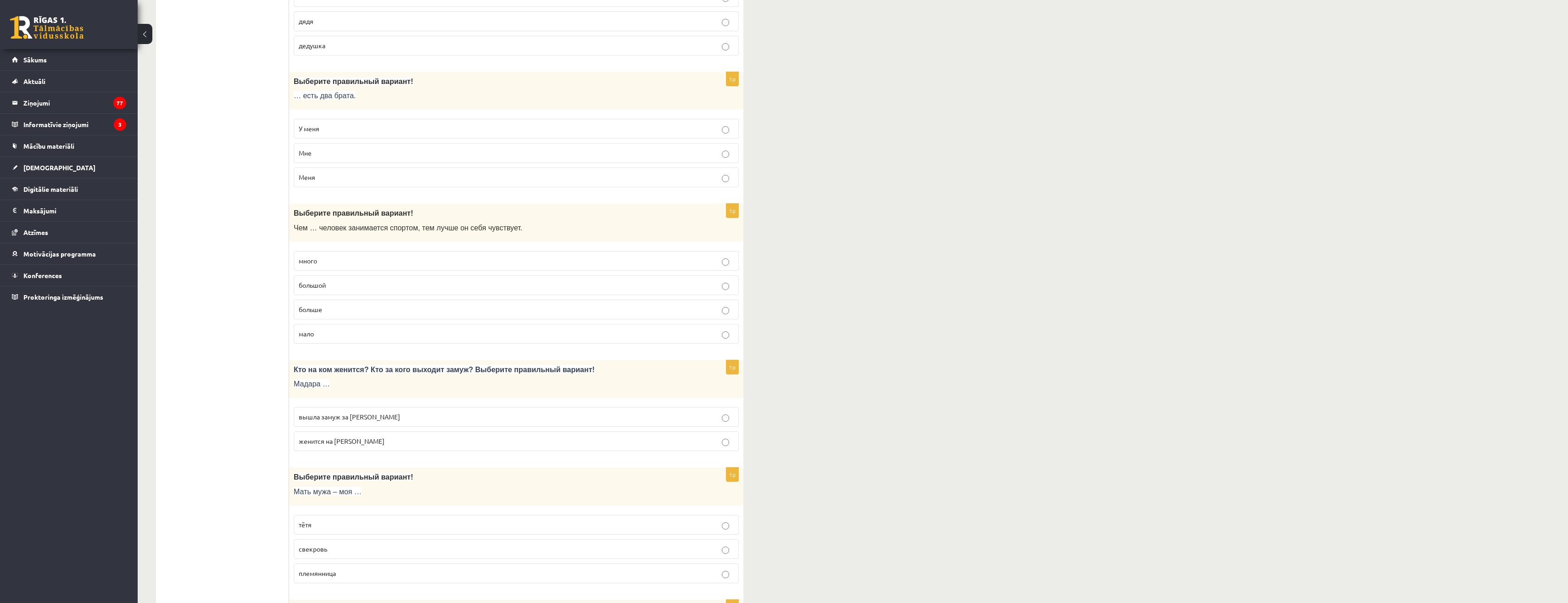
scroll to position [2157, 0]
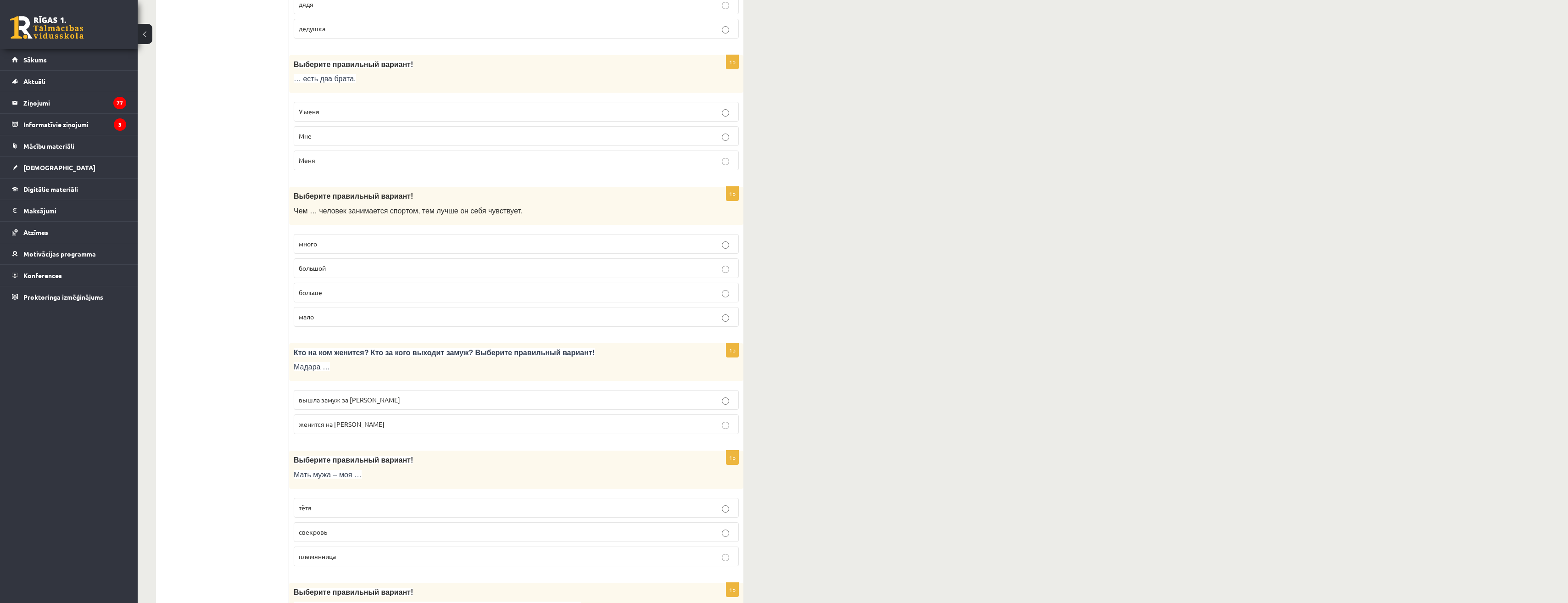
click at [359, 405] on p "вышла замуж за [PERSON_NAME]" at bounding box center [516, 400] width 435 height 10
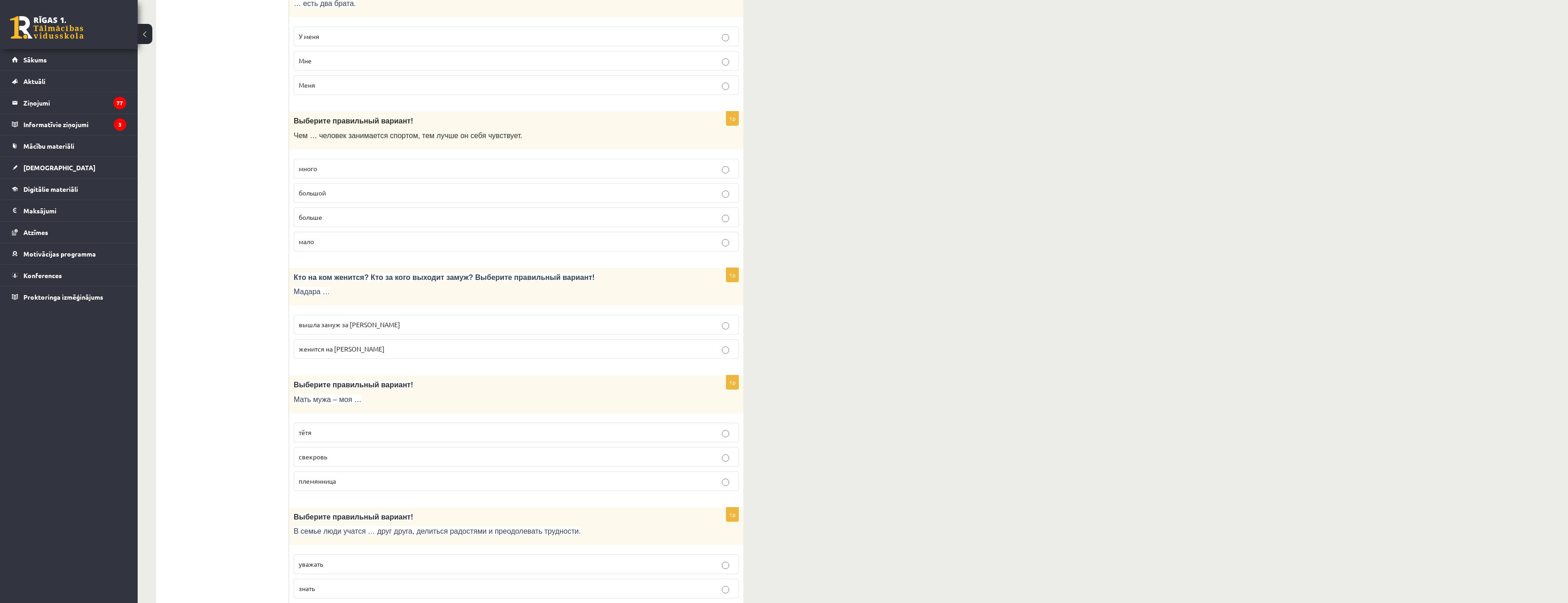
scroll to position [2295, 0]
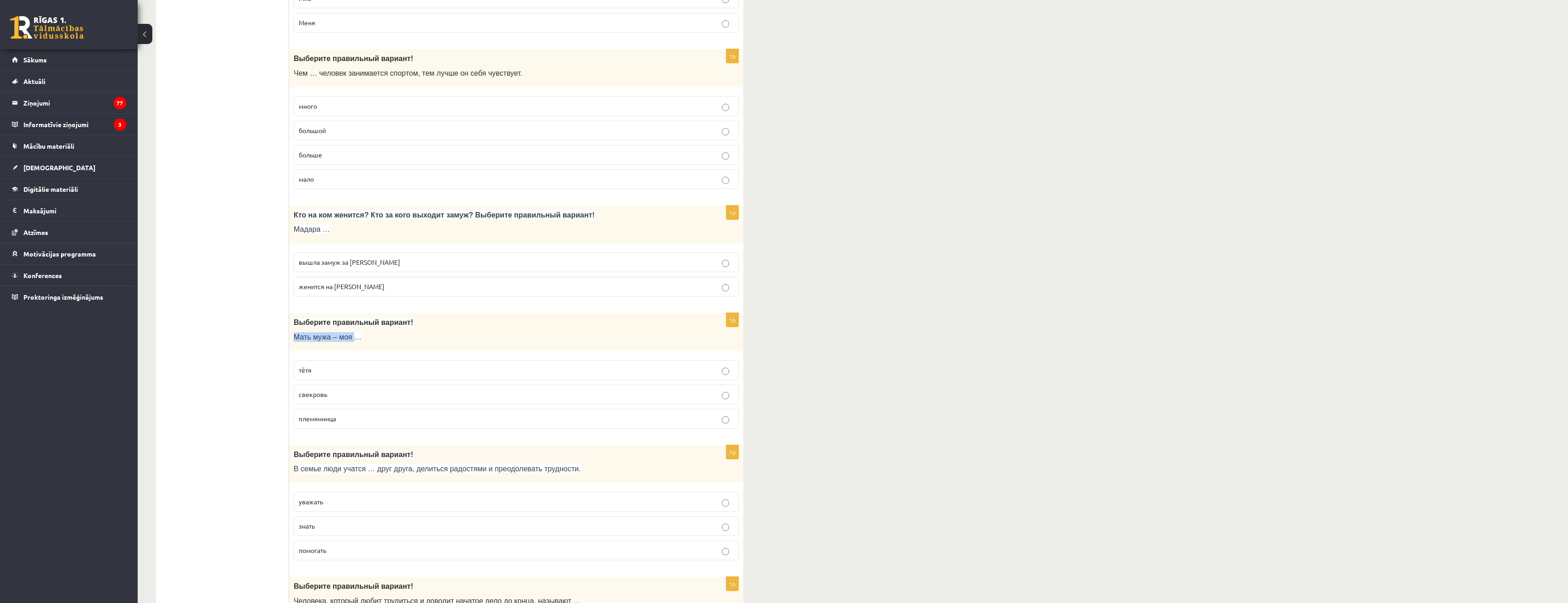
drag, startPoint x: 294, startPoint y: 338, endPoint x: 349, endPoint y: 340, distance: 55.0
click at [349, 340] on span "Мать мужа – моя …" at bounding box center [327, 337] width 68 height 7
copy span "Мать мужа – моя"
click at [345, 395] on p "свекровь" at bounding box center [516, 395] width 435 height 10
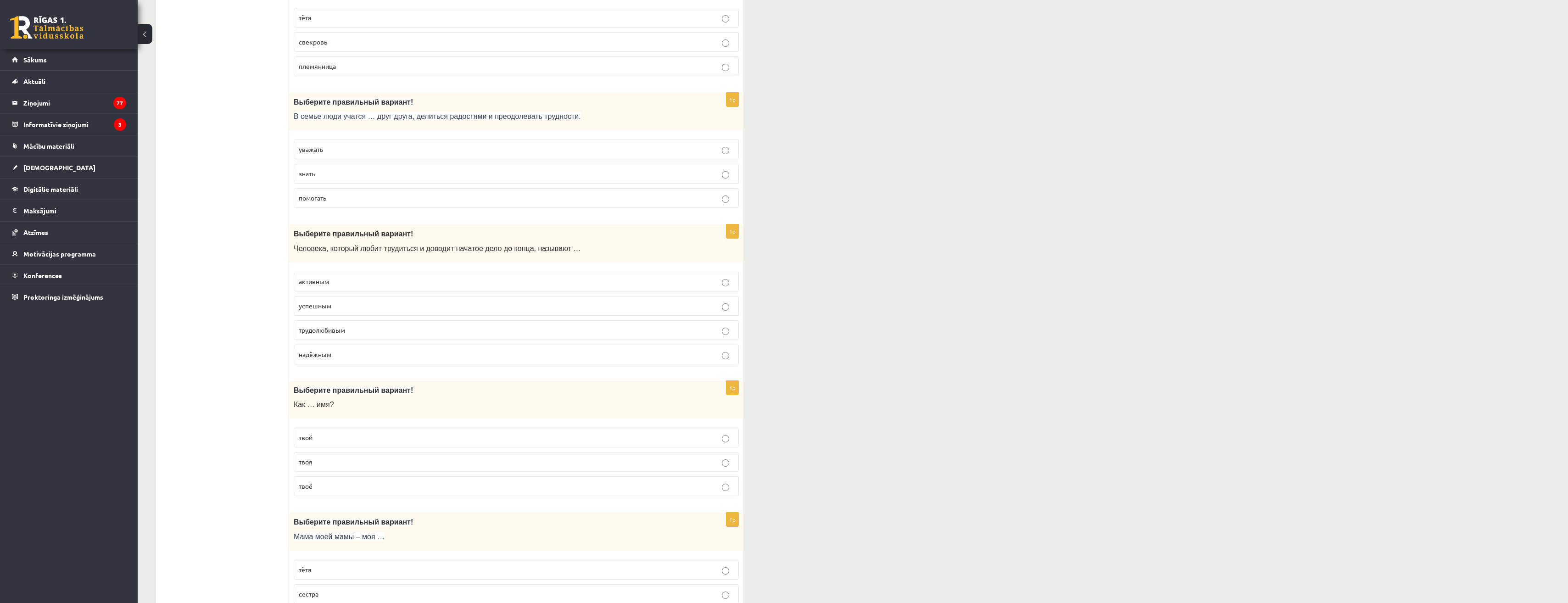
scroll to position [2707, 0]
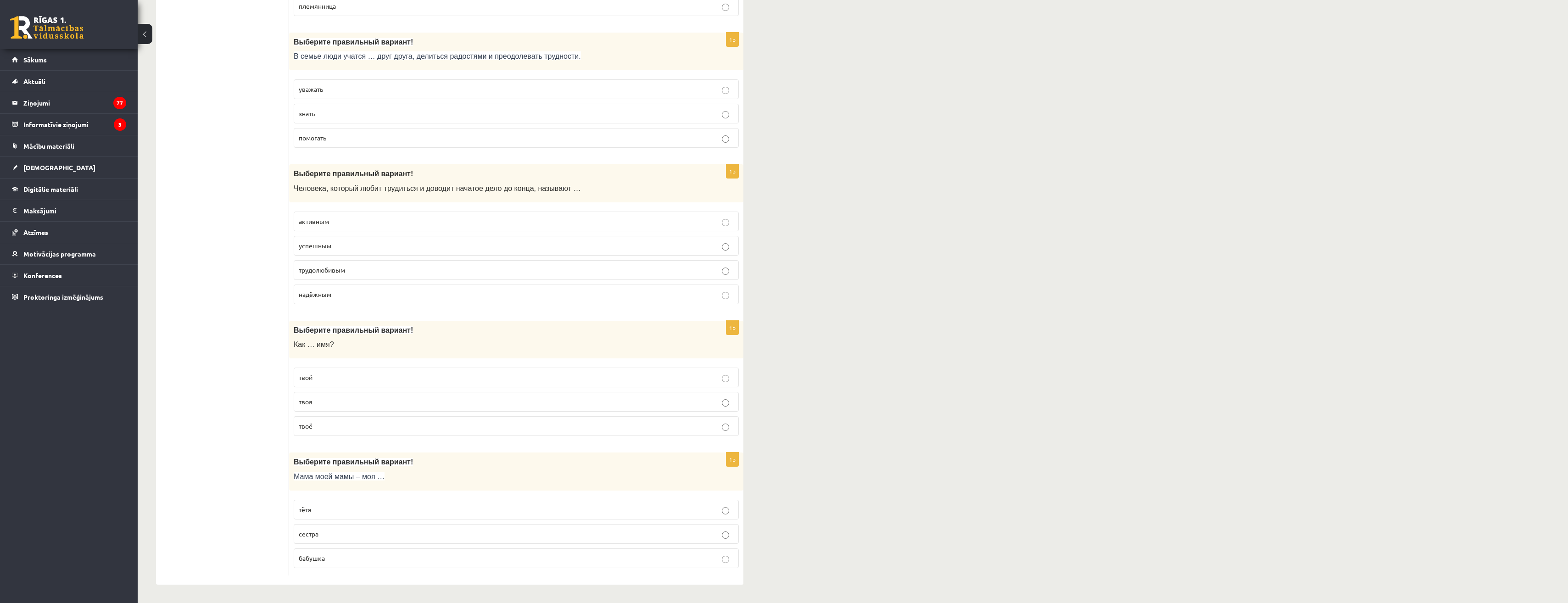
drag, startPoint x: 509, startPoint y: 187, endPoint x: 505, endPoint y: 199, distance: 12.6
click at [505, 199] on div "Выберите правильный вариант! Человека, который любит трудиться и доводит начато…" at bounding box center [516, 183] width 454 height 38
drag, startPoint x: 293, startPoint y: 187, endPoint x: 369, endPoint y: 290, distance: 128.0
click at [369, 290] on div "1p Выберите правильный вариант! Человека, который любит трудиться и доводит нач…" at bounding box center [516, 238] width 454 height 147
drag, startPoint x: 369, startPoint y: 290, endPoint x: 266, endPoint y: 291, distance: 103.0
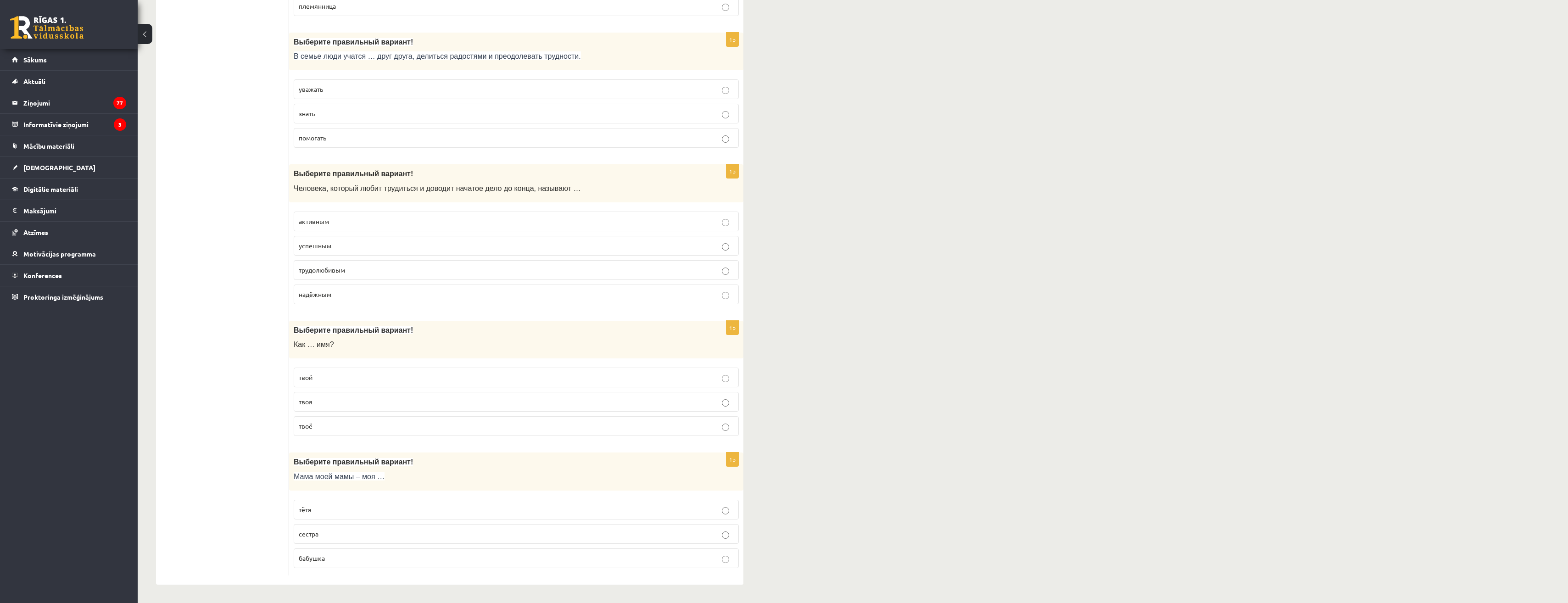
click at [327, 272] on span "трудолюбивым" at bounding box center [322, 270] width 46 height 8
click at [311, 399] on span "твоя" at bounding box center [306, 401] width 14 height 8
click at [314, 558] on span "бабушка" at bounding box center [312, 558] width 26 height 8
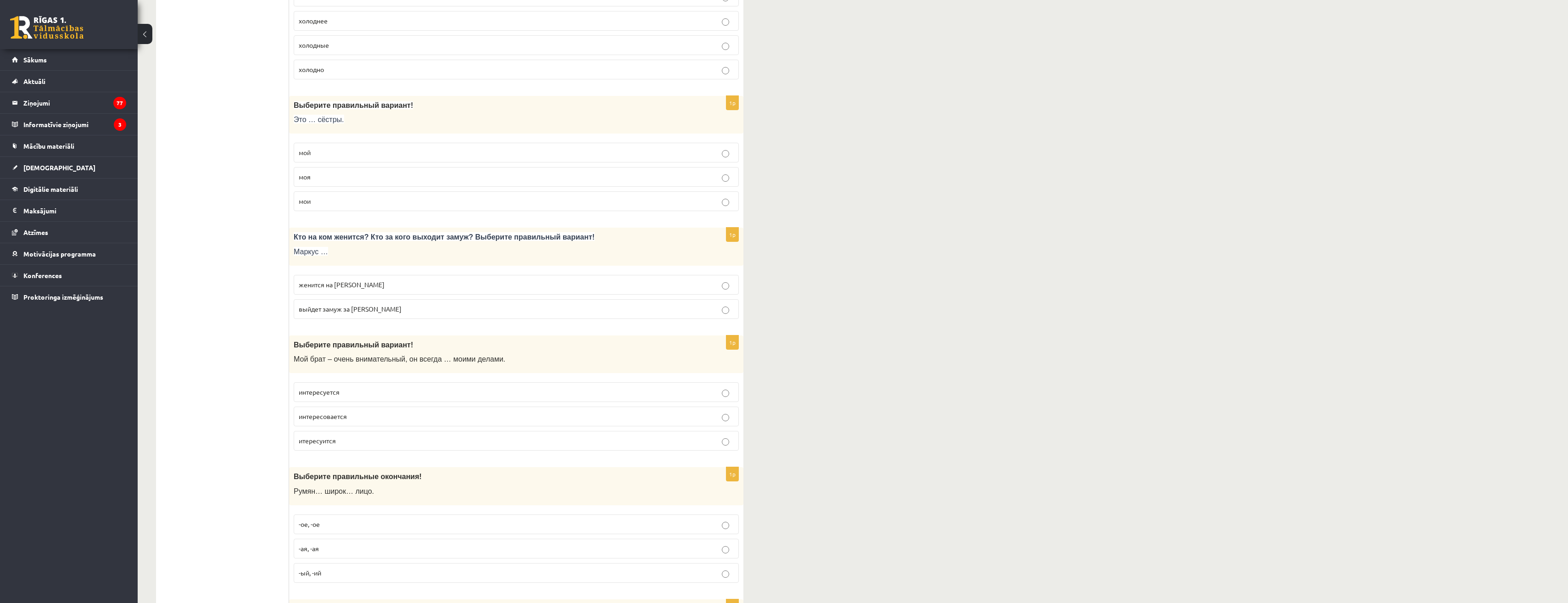
scroll to position [0, 0]
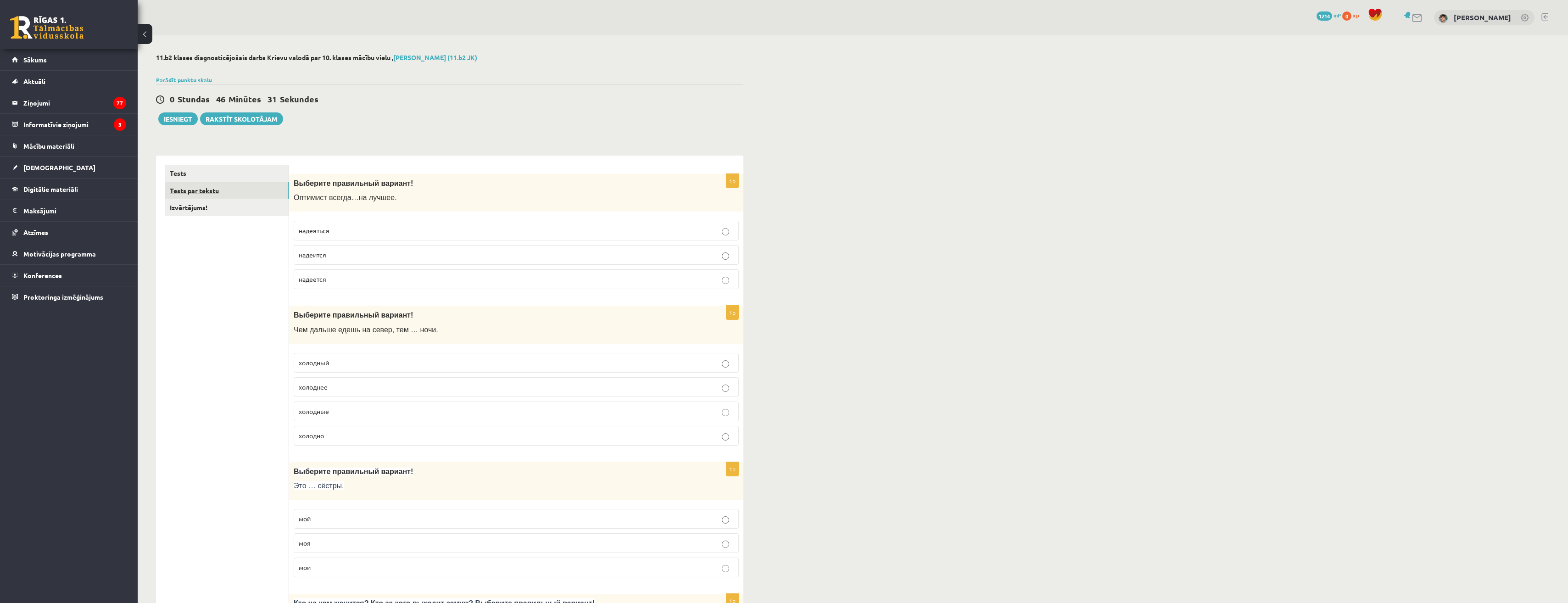
click at [182, 195] on link "Tests par tekstu" at bounding box center [227, 190] width 124 height 17
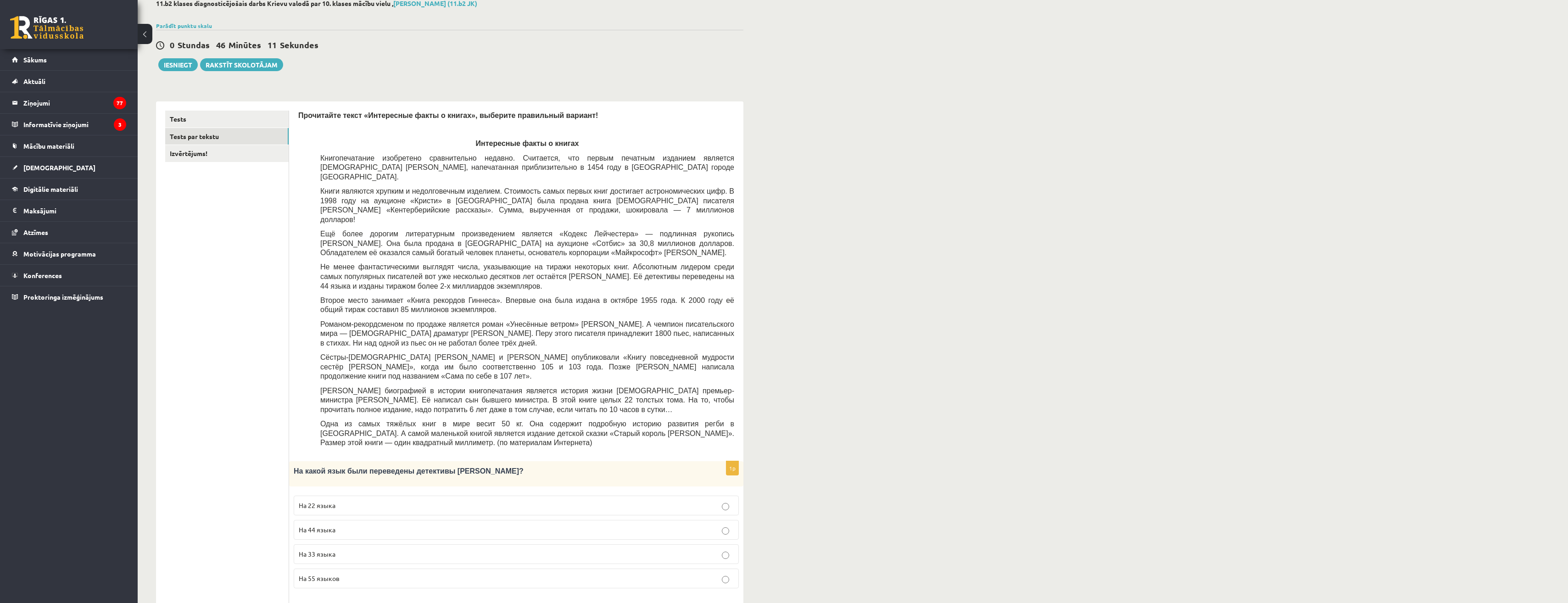
scroll to position [92, 0]
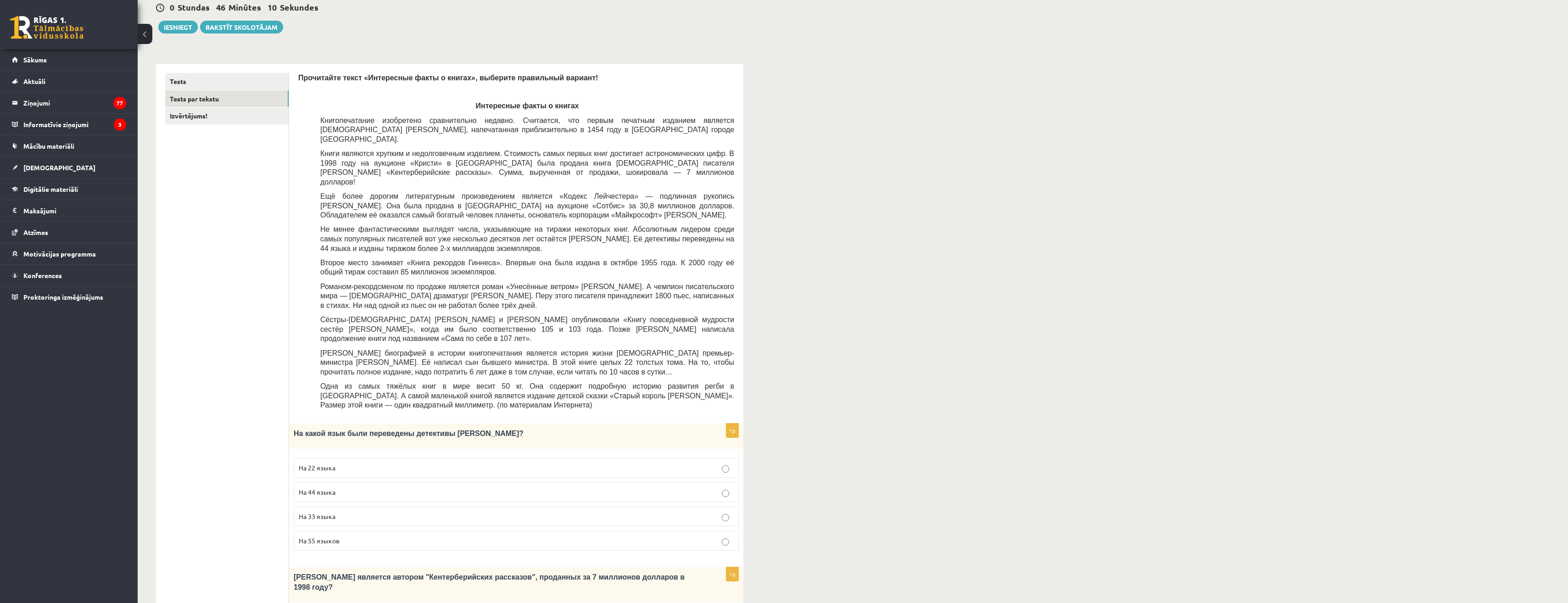
click at [386, 488] on p "На 44 языка" at bounding box center [516, 492] width 435 height 10
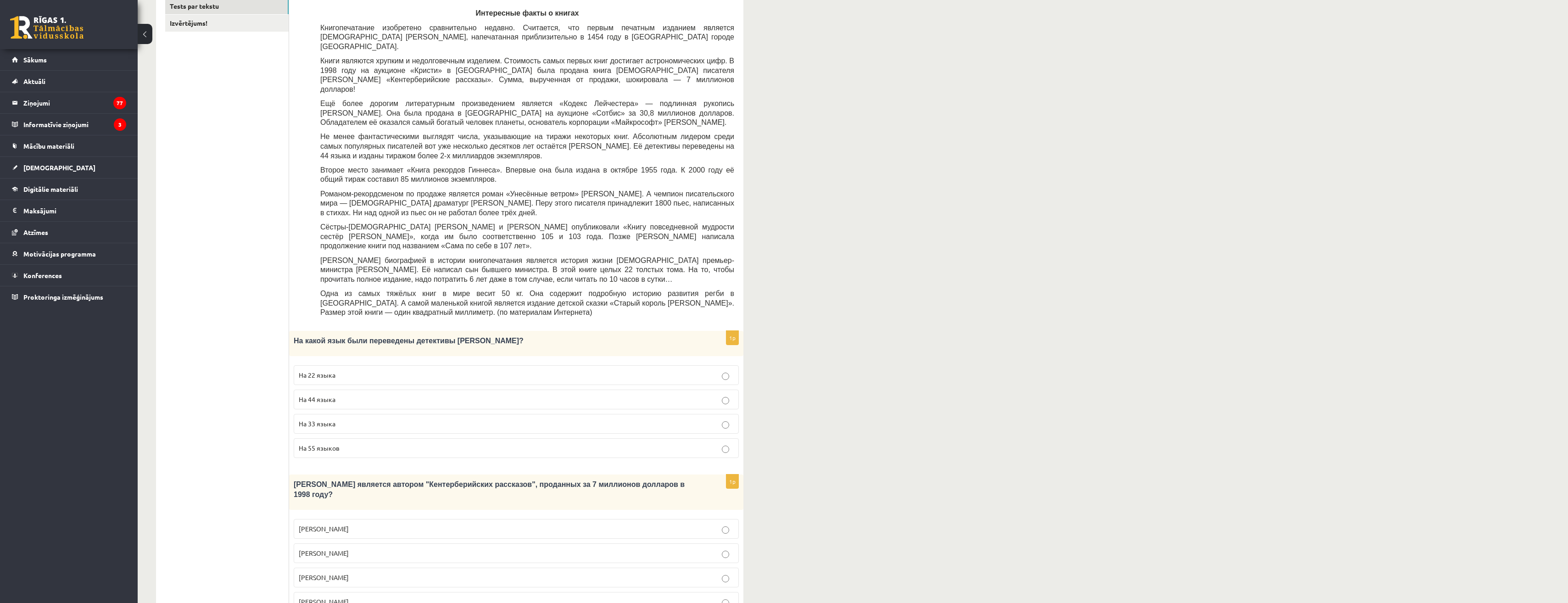
scroll to position [230, 0]
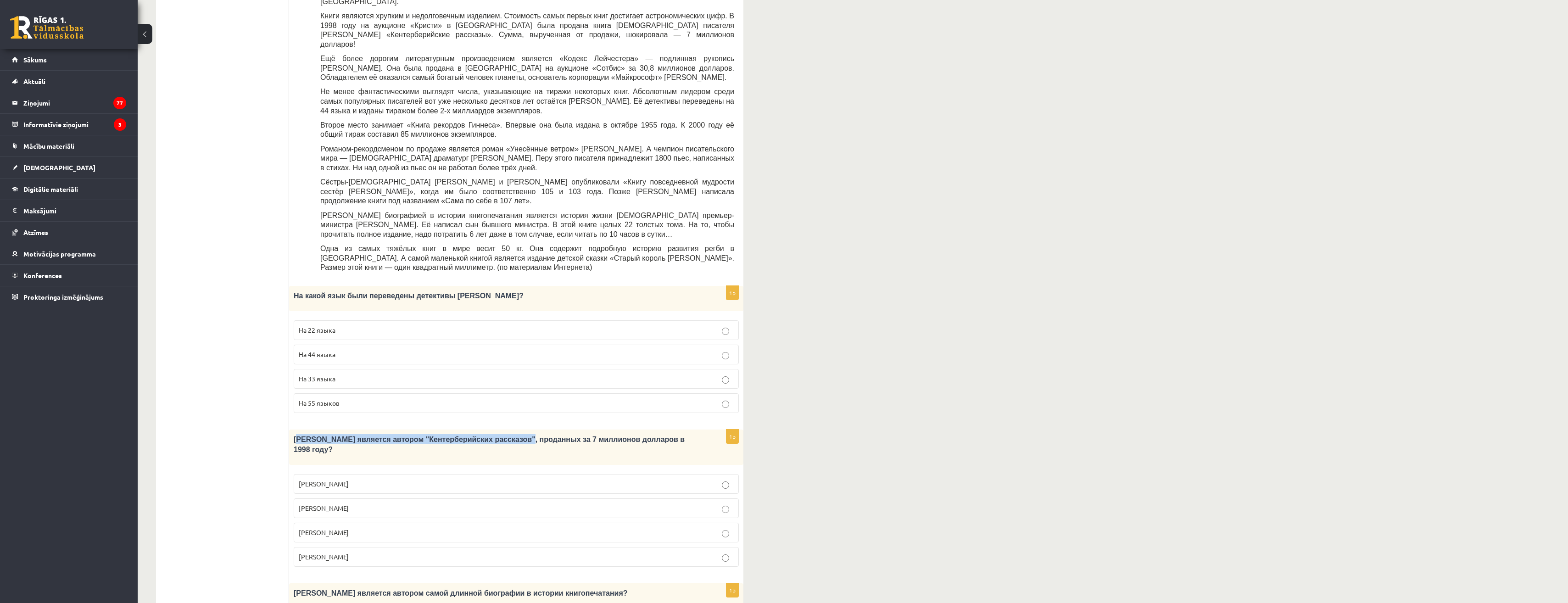
drag, startPoint x: 297, startPoint y: 411, endPoint x: 495, endPoint y: 420, distance: 198.2
click at [495, 429] on div "[PERSON_NAME] является автором "Кентерберийских рассказов", проданных за 7 милл…" at bounding box center [516, 447] width 454 height 35
drag, startPoint x: 495, startPoint y: 420, endPoint x: 516, endPoint y: 430, distance: 23.3
click at [516, 430] on div "1p [PERSON_NAME] является автором "Кентерберийских рассказов", проданных за 7 м…" at bounding box center [516, 501] width 454 height 145
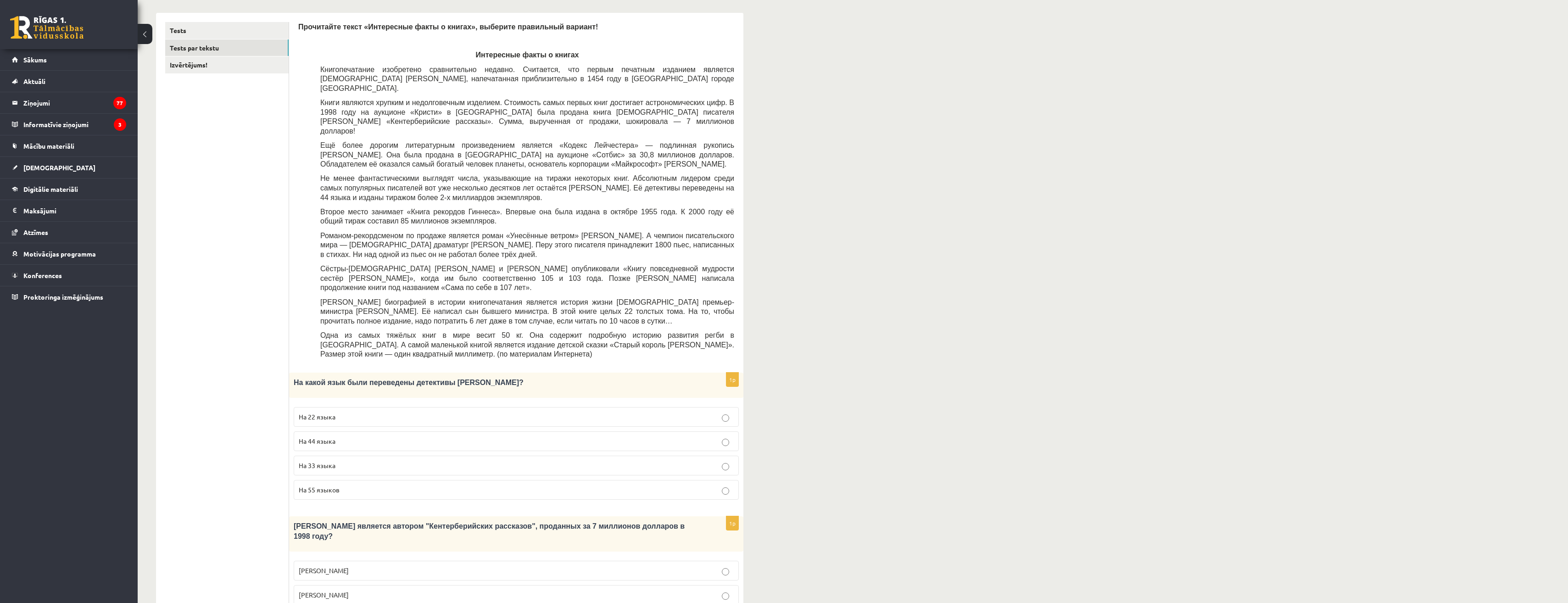
scroll to position [92, 0]
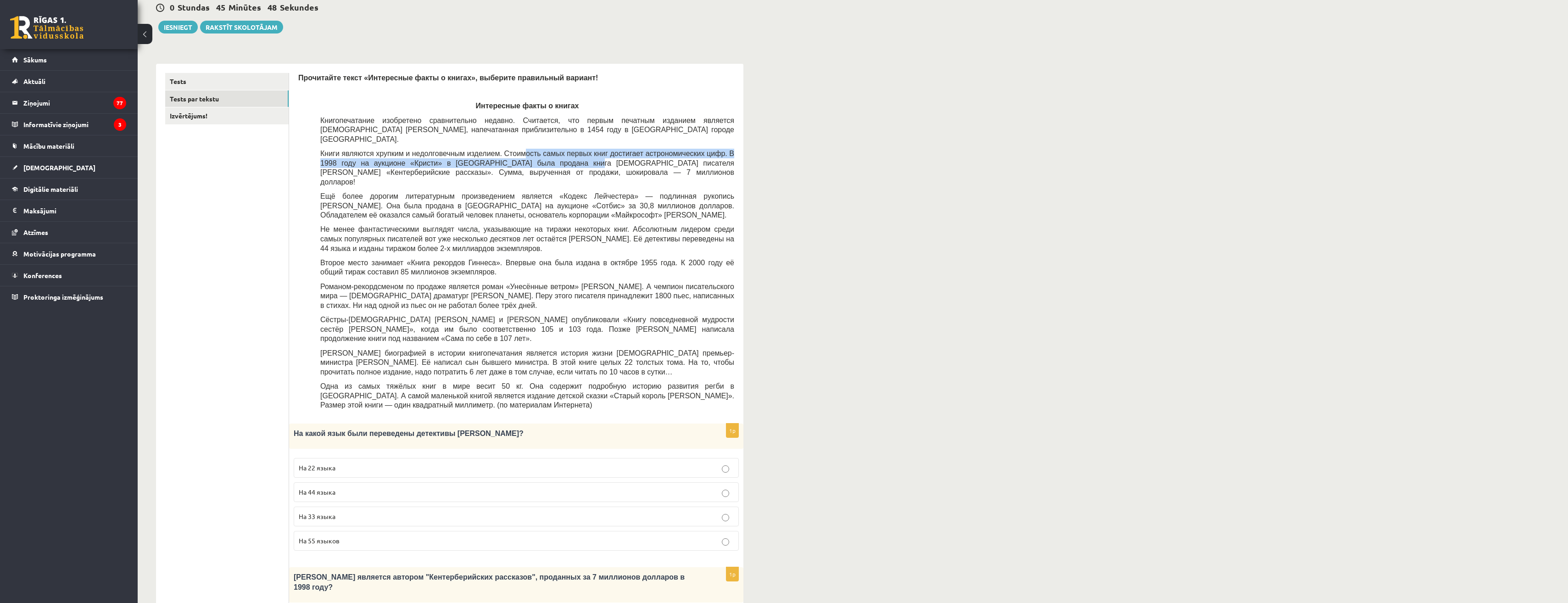
drag, startPoint x: 510, startPoint y: 147, endPoint x: 519, endPoint y: 149, distance: 9.2
click at [519, 149] on span "Книги являются хрупким и недолговечным изделием. Стоимость самых первых книг до…" at bounding box center [528, 167] width 414 height 36
drag, startPoint x: 519, startPoint y: 149, endPoint x: 574, endPoint y: 166, distance: 57.6
click at [574, 169] on div "Прочитайте текст «Интересные факты о книгах», выберите правильный вариант! Инте…" at bounding box center [516, 243] width 436 height 342
drag, startPoint x: 581, startPoint y: 156, endPoint x: 609, endPoint y: 157, distance: 28.0
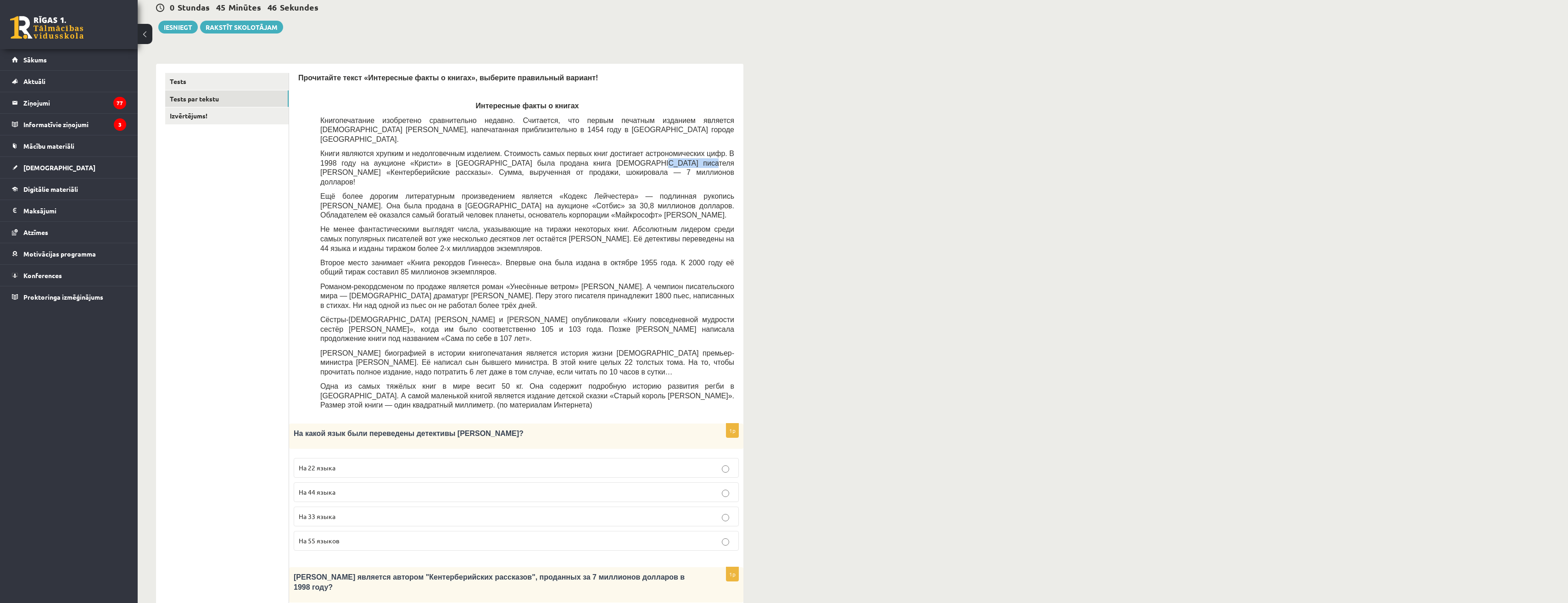
click at [609, 157] on p "Книги являются хрупким и недолговечным изделием. Стоимость самых первых книг до…" at bounding box center [528, 167] width 414 height 37
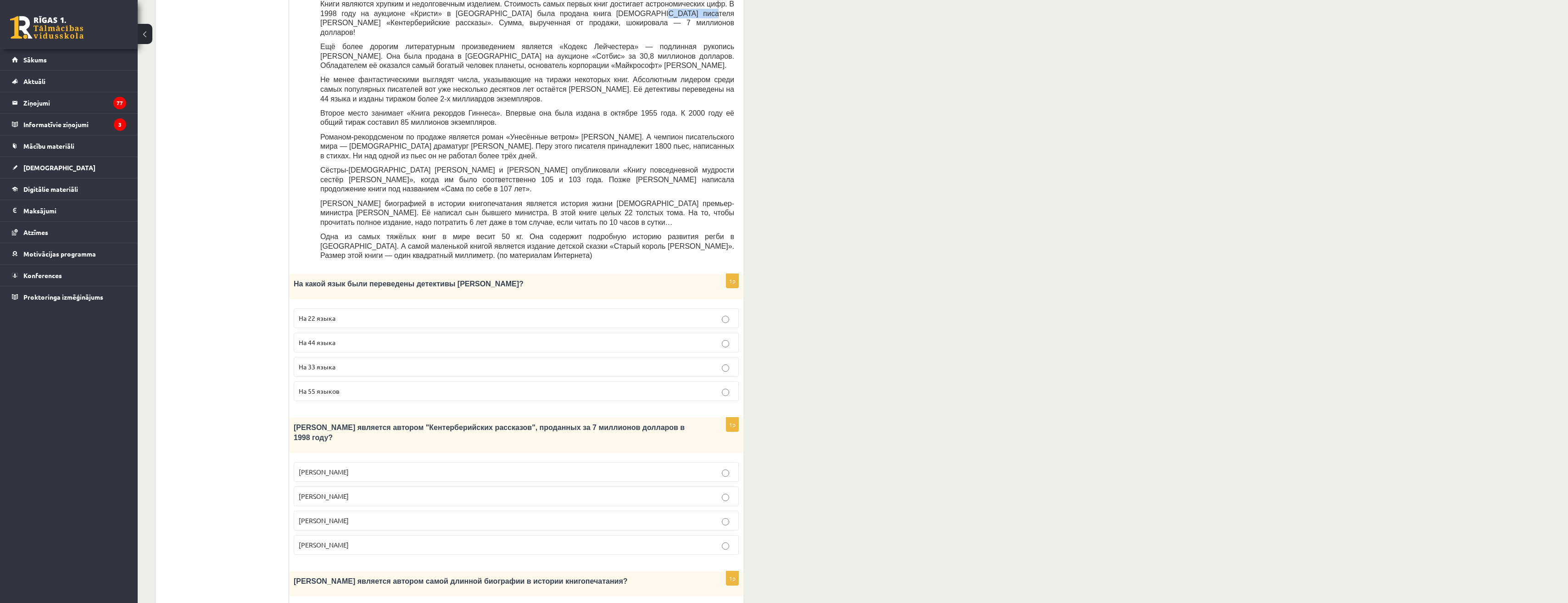
scroll to position [275, 0]
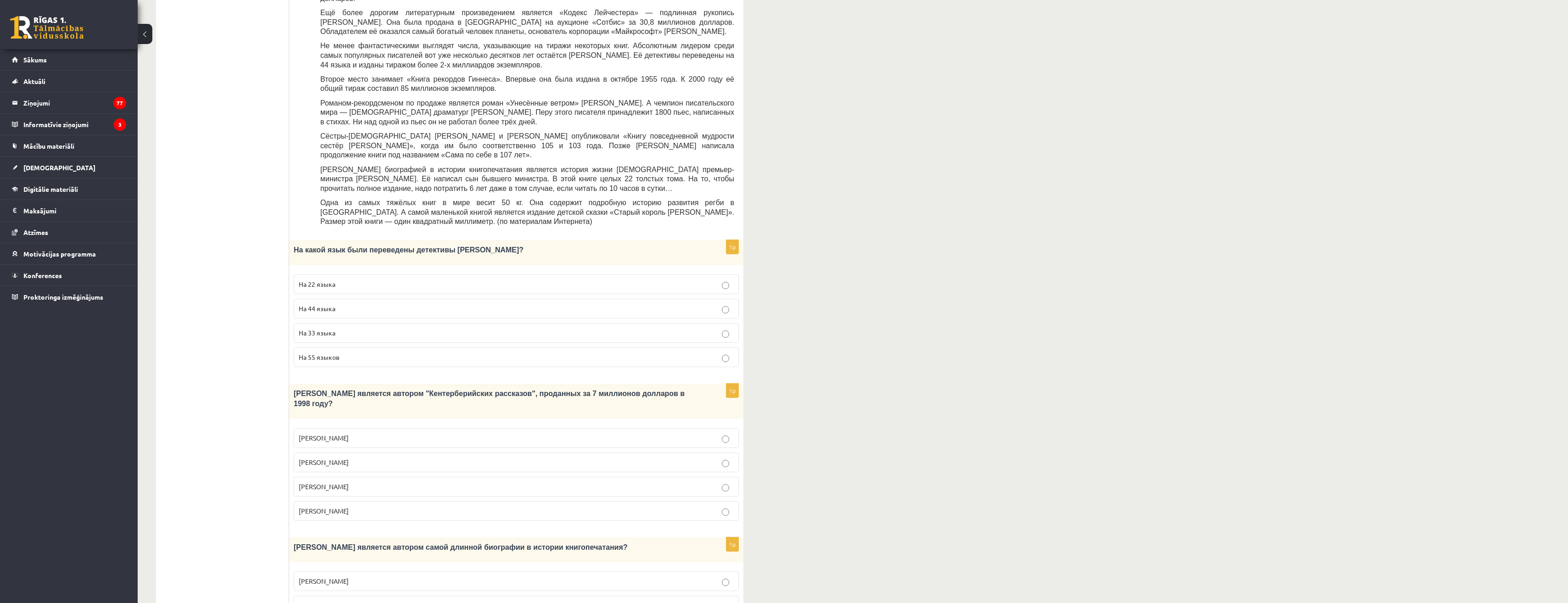
click at [338, 482] on span "[PERSON_NAME]" at bounding box center [324, 486] width 50 height 8
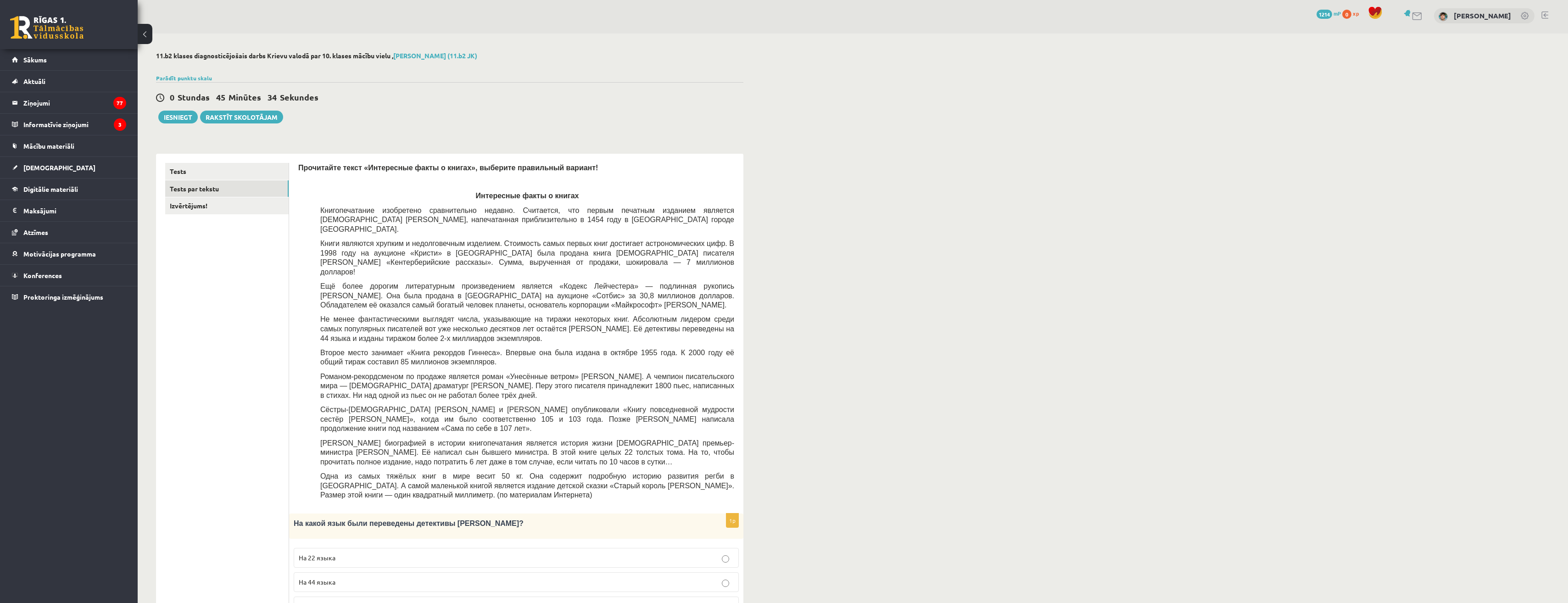
scroll to position [0, 0]
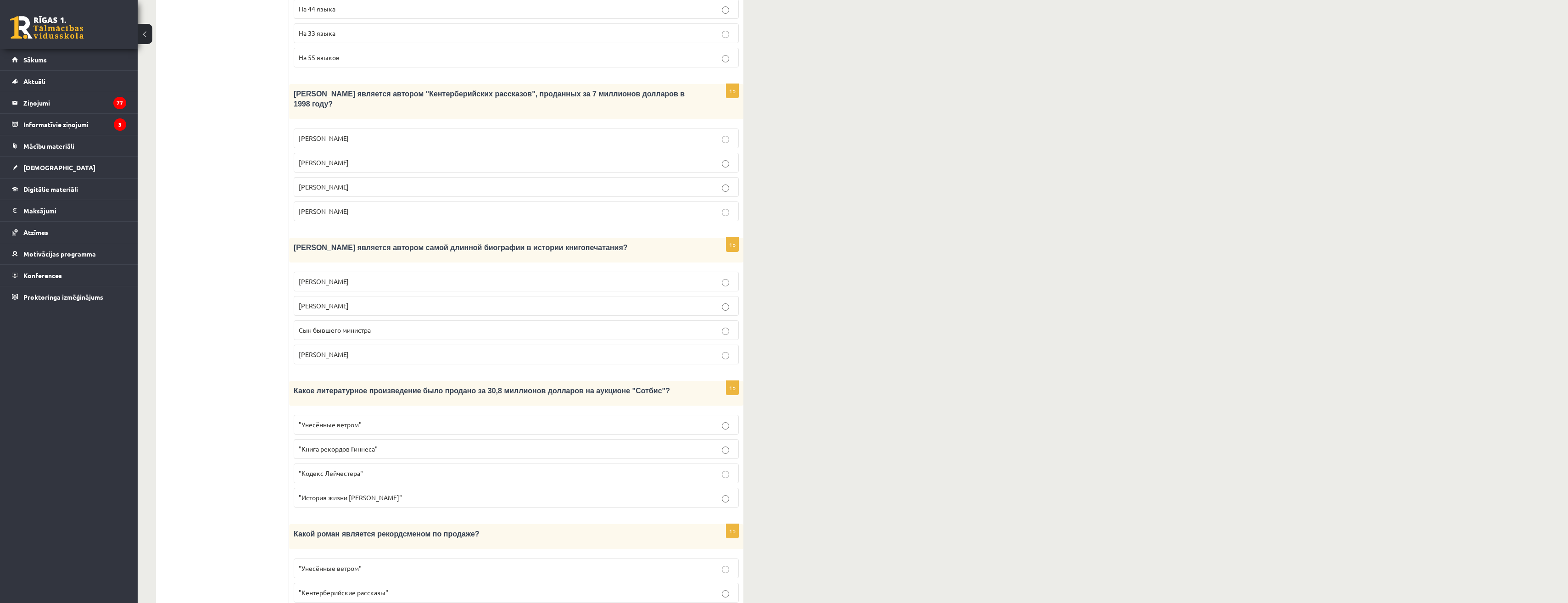
scroll to position [574, 0]
drag, startPoint x: 422, startPoint y: 212, endPoint x: 445, endPoint y: 213, distance: 23.0
click at [445, 244] on span "[PERSON_NAME] является автором самой длинной биографии в истории книгопечатания?" at bounding box center [460, 247] width 334 height 7
copy span "иограф"
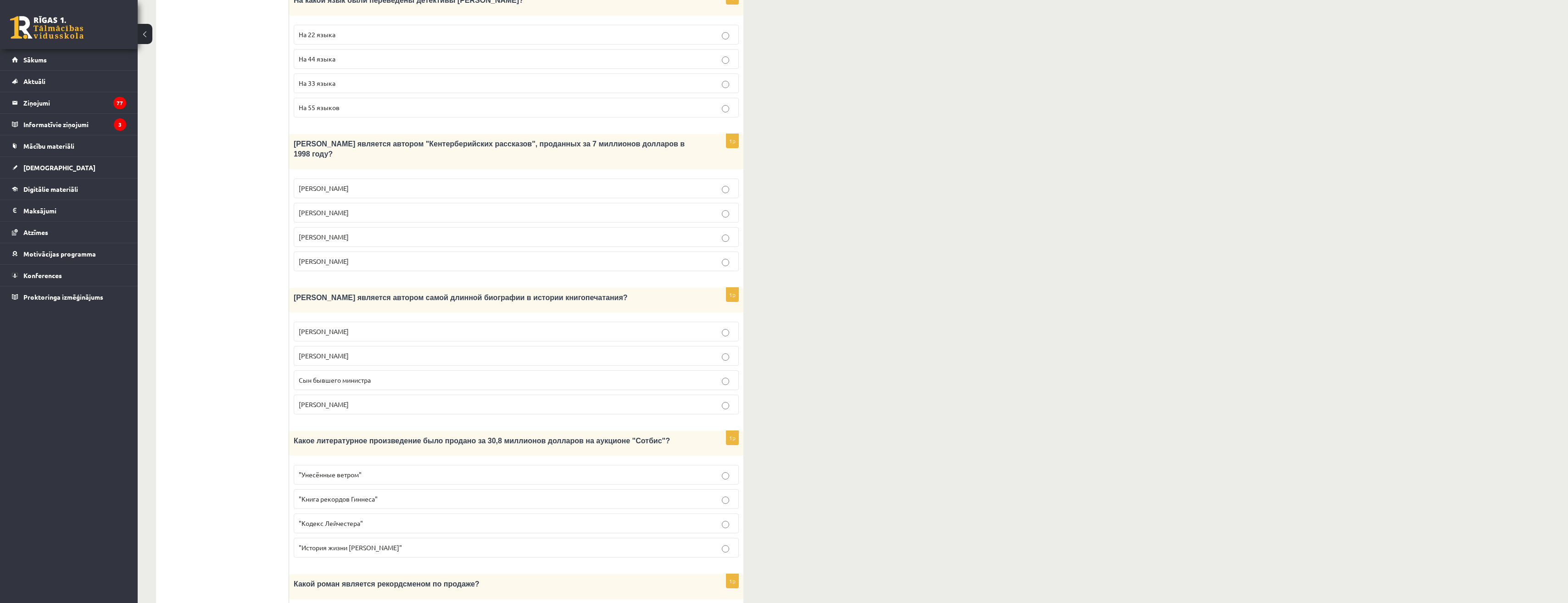
scroll to position [528, 0]
click at [321, 373] on span "Сын бывшего министра" at bounding box center [335, 377] width 72 height 8
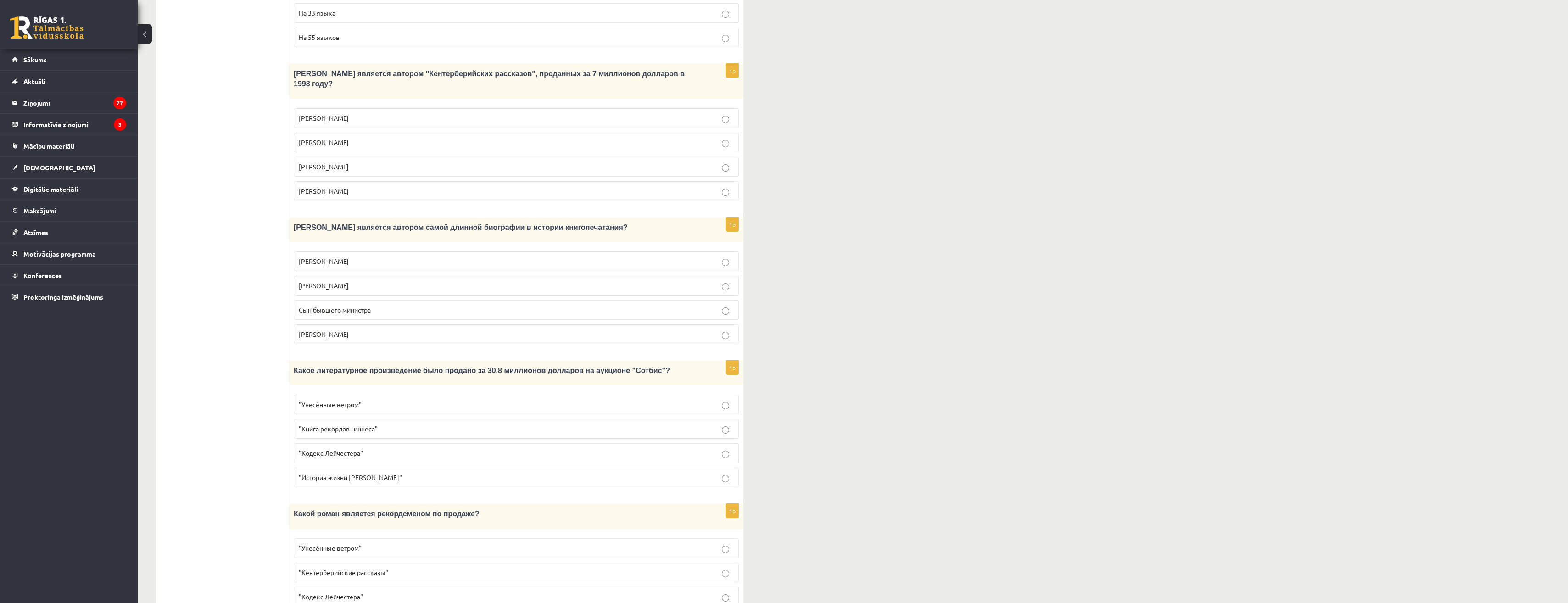
scroll to position [621, 0]
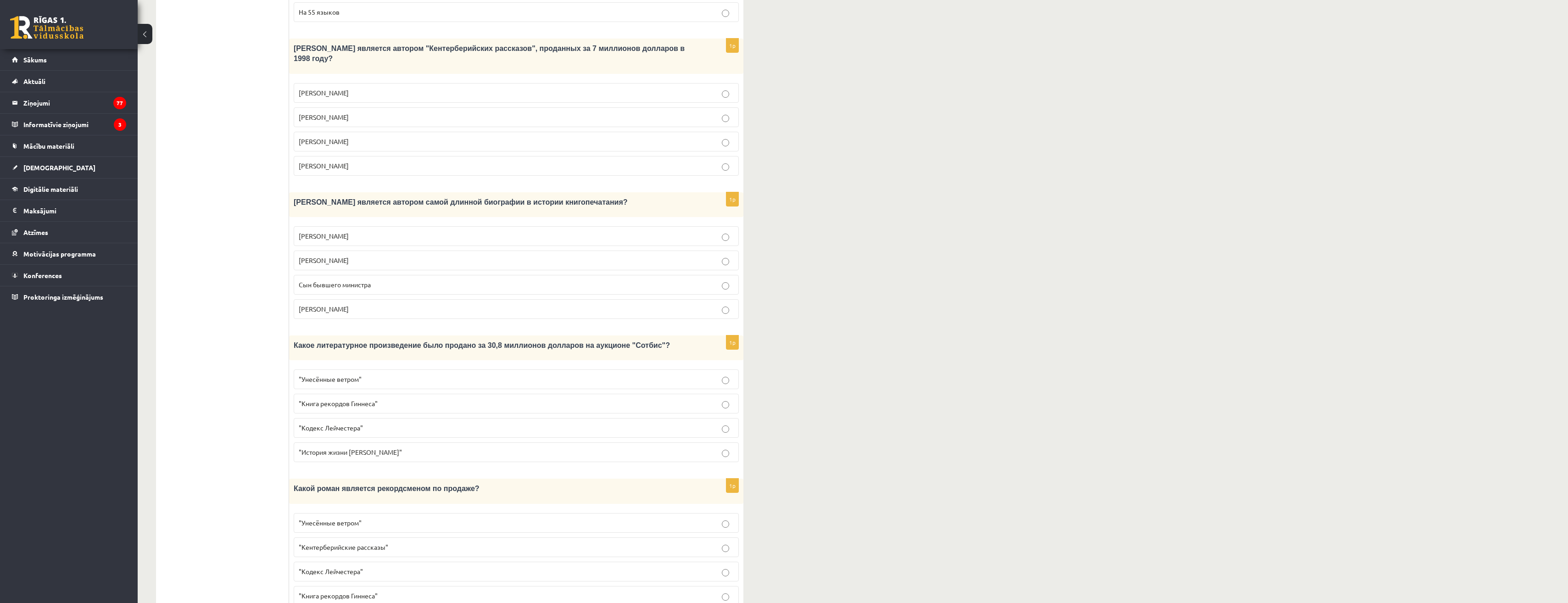
click at [318, 335] on div "Какое литературное произведение было продано за 30,8 миллионов долларов на аукц…" at bounding box center [516, 348] width 454 height 24
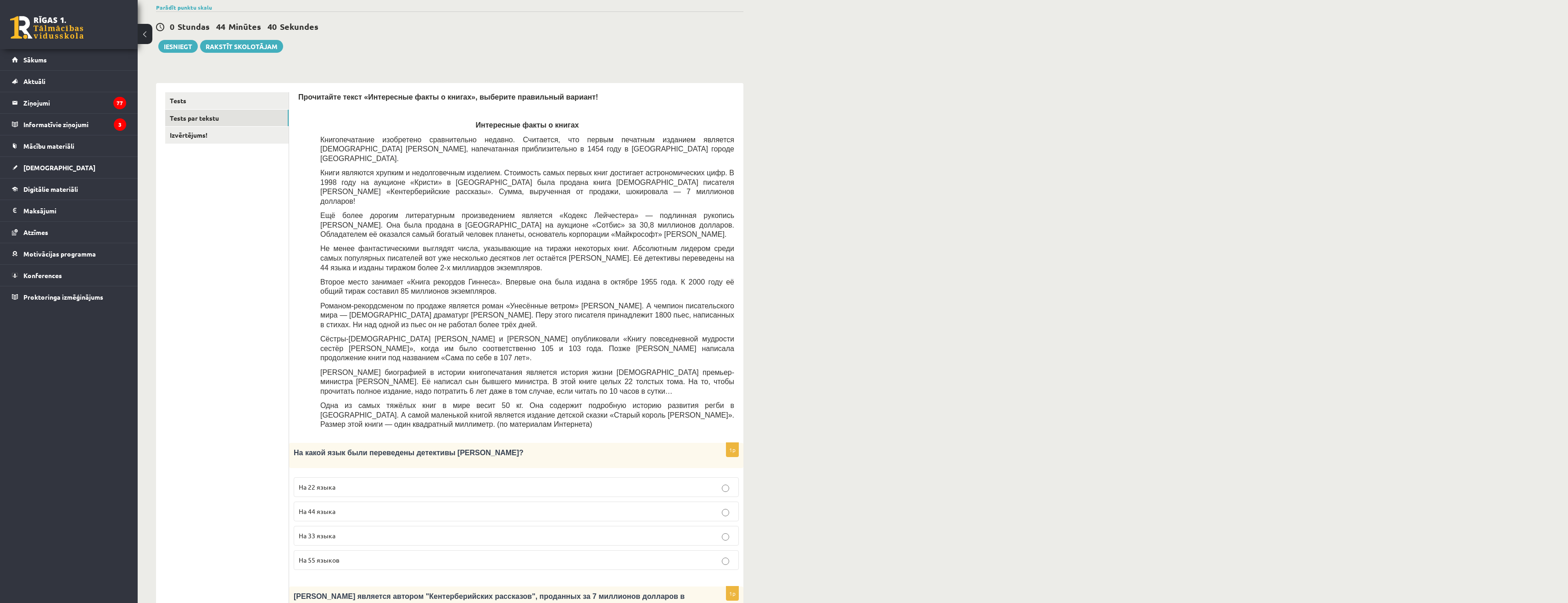
scroll to position [70, 0]
drag, startPoint x: 451, startPoint y: 208, endPoint x: 472, endPoint y: 207, distance: 21.0
click at [472, 215] on span "Ещё более дорогим литературным произведением является «Кодекс Лейчестера» — под…" at bounding box center [528, 227] width 414 height 26
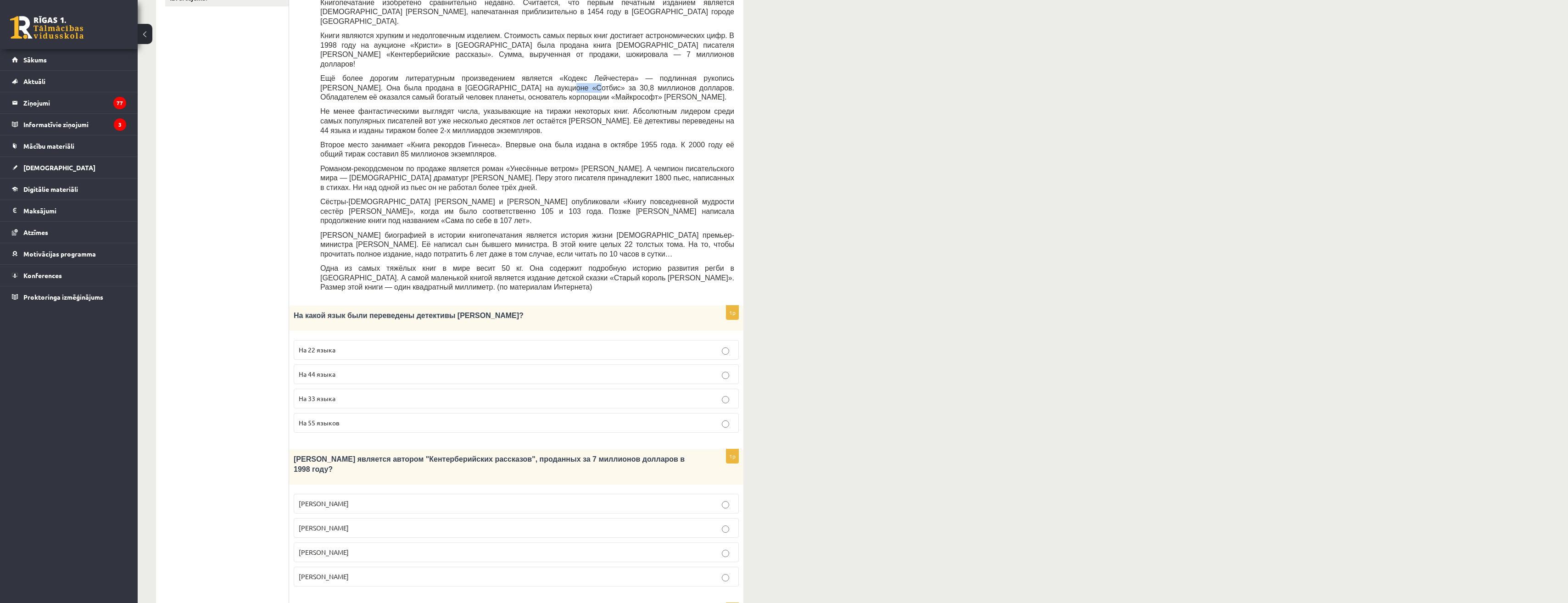
scroll to position [115, 0]
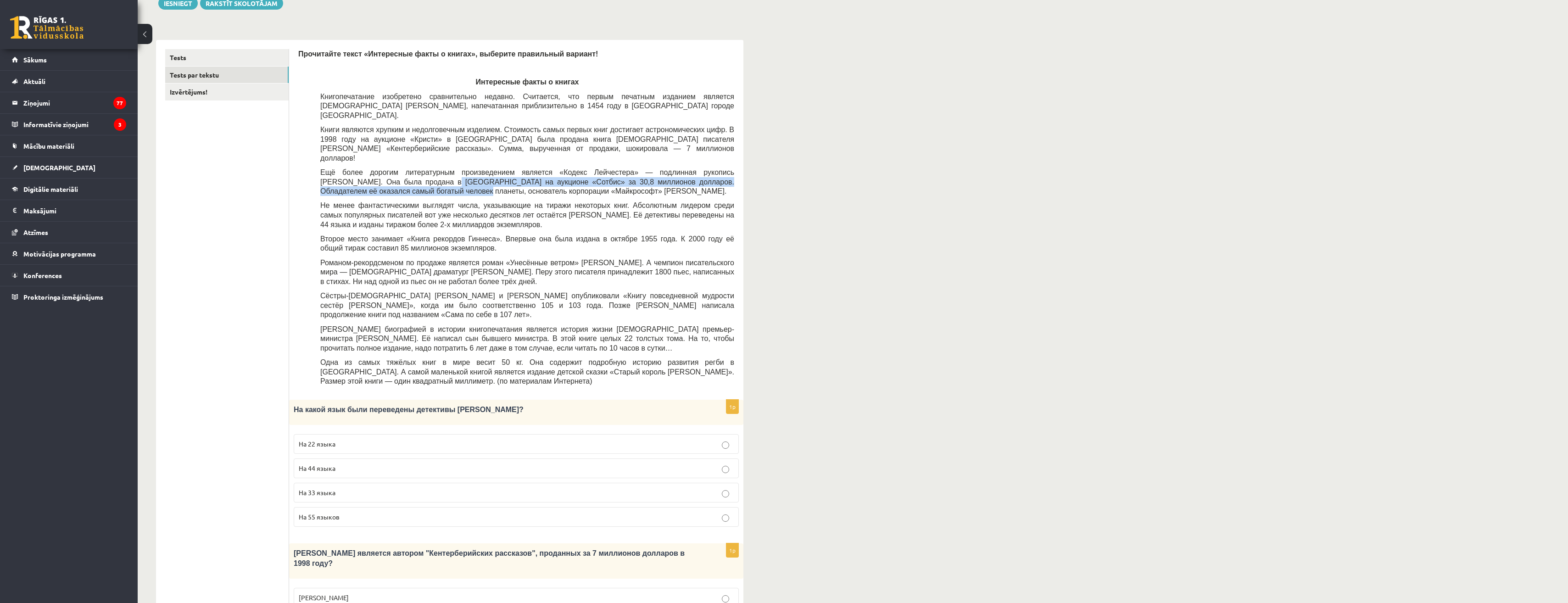
drag, startPoint x: 333, startPoint y: 168, endPoint x: 359, endPoint y: 165, distance: 26.2
click at [359, 168] on span "Ещё более дорогим литературным произведением является «Кодекс Лейчестера» — под…" at bounding box center [528, 181] width 414 height 26
drag, startPoint x: 359, startPoint y: 165, endPoint x: 378, endPoint y: 169, distance: 19.4
click at [378, 169] on span "Ещё более дорогим литературным произведением является «Кодекс Лейчестера» — под…" at bounding box center [528, 181] width 414 height 26
drag, startPoint x: 416, startPoint y: 163, endPoint x: 476, endPoint y: 161, distance: 60.0
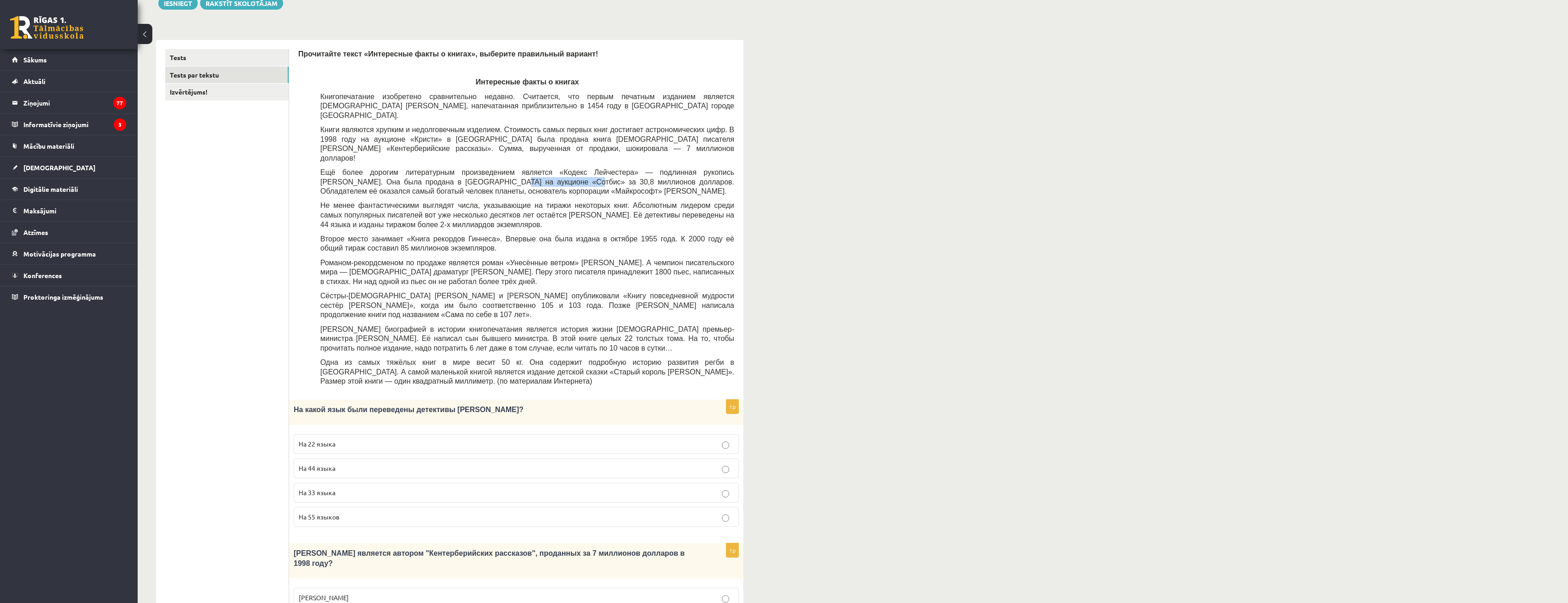
click at [476, 168] on span "Ещё более дорогим литературным произведением является «Кодекс Лейчестера» — под…" at bounding box center [528, 181] width 414 height 26
drag, startPoint x: 476, startPoint y: 161, endPoint x: 565, endPoint y: 152, distance: 89.5
click at [565, 168] on span "Ещё более дорогим литературным произведением является «Кодекс Лейчестера» — под…" at bounding box center [528, 181] width 414 height 26
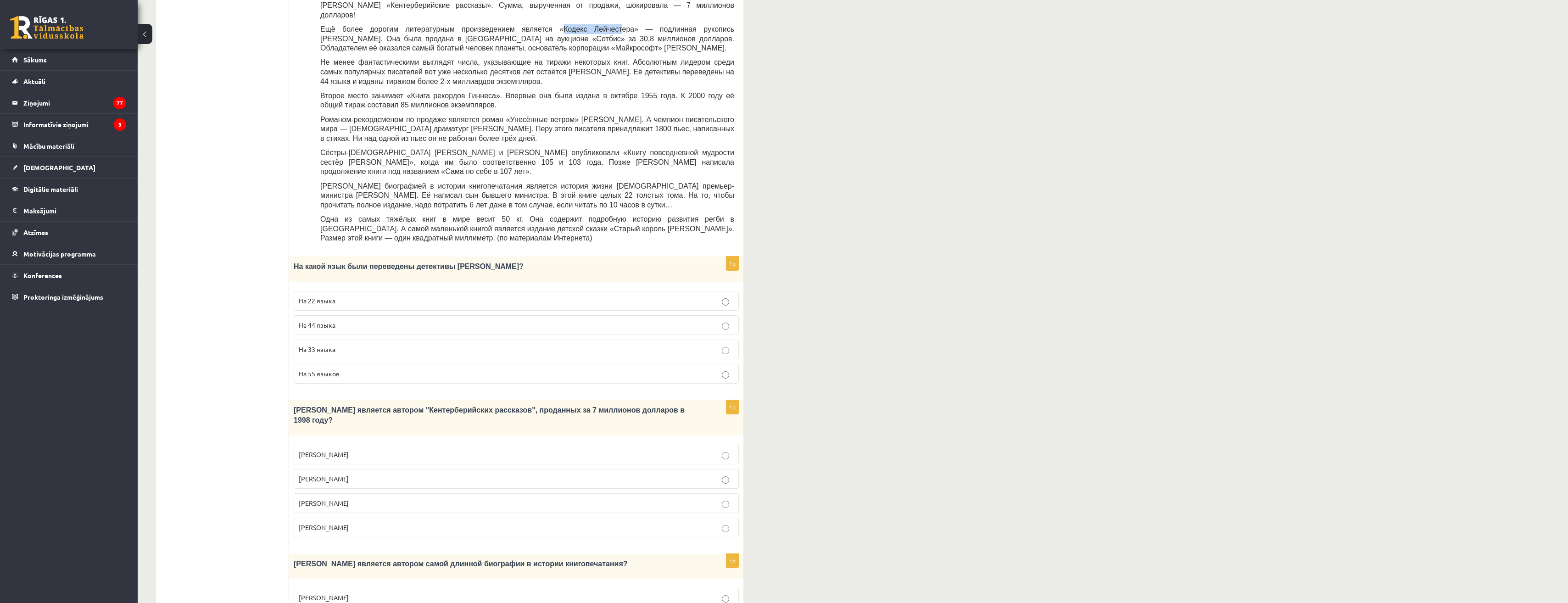
scroll to position [528, 0]
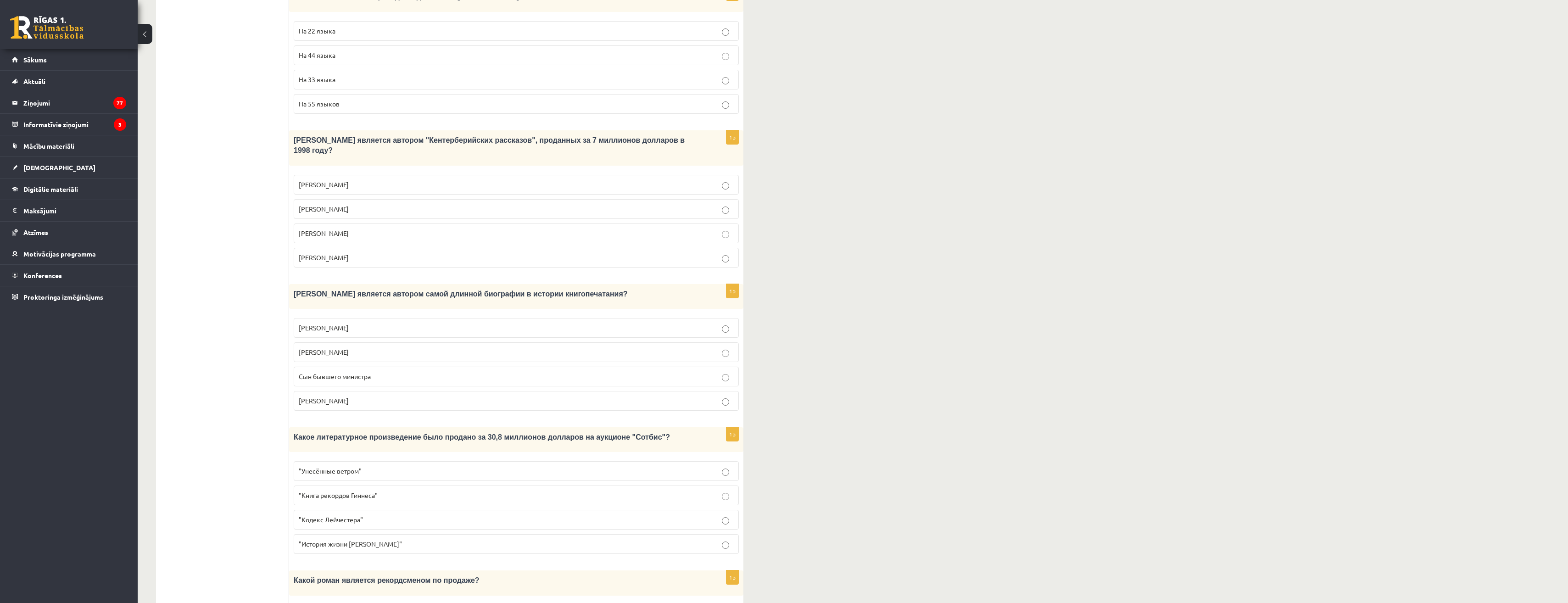
click at [321, 515] on span ""Кодекс Лейчестера"" at bounding box center [331, 519] width 65 height 8
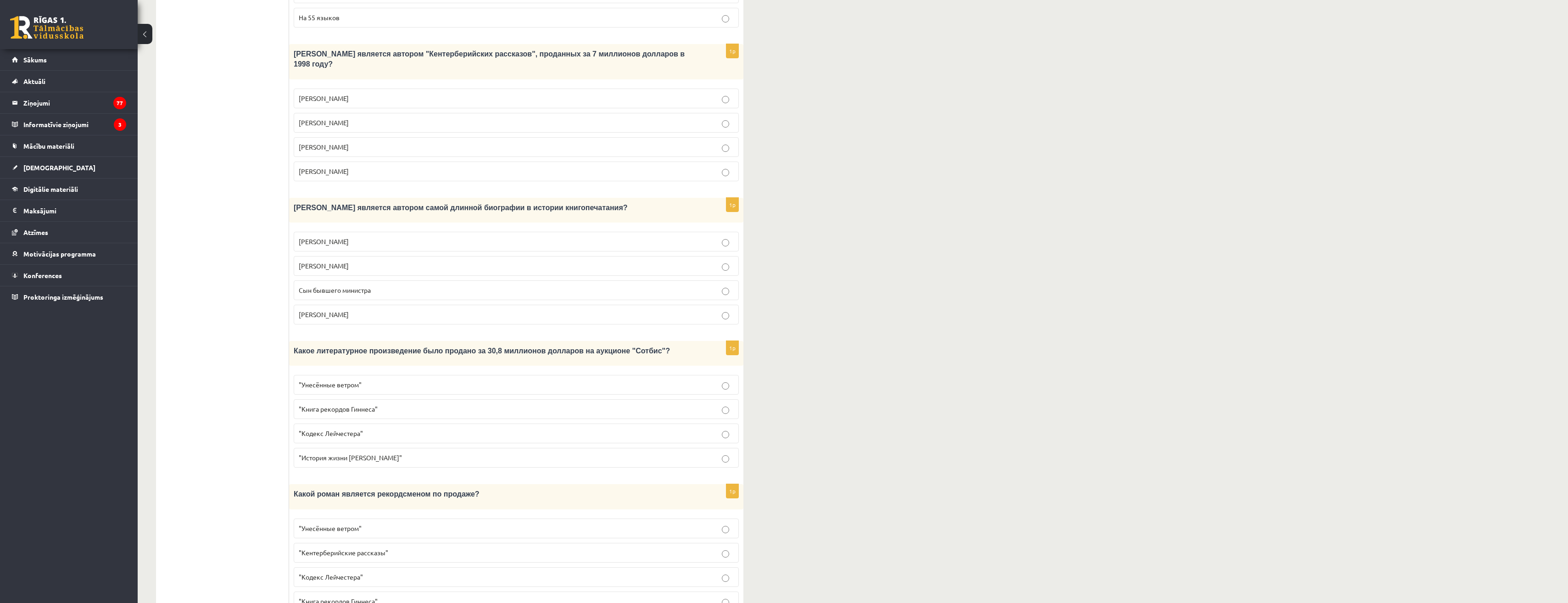
scroll to position [621, 0]
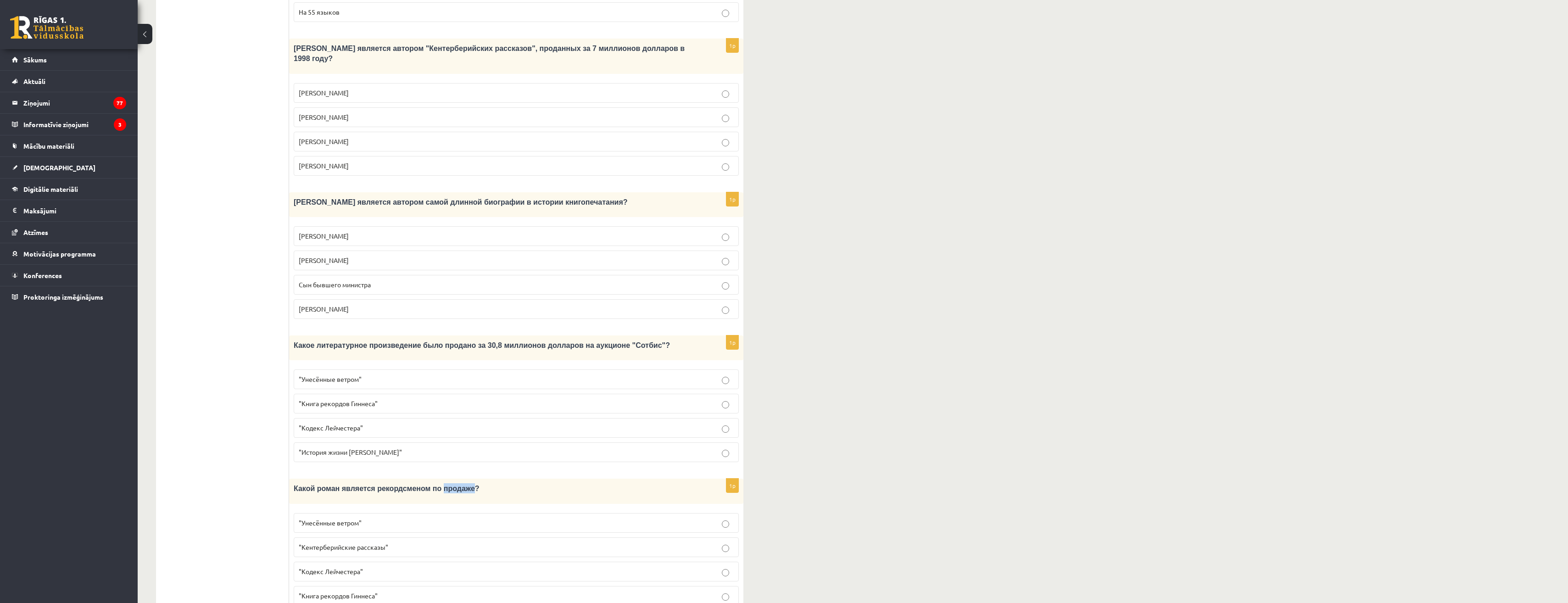
drag, startPoint x: 426, startPoint y: 452, endPoint x: 456, endPoint y: 454, distance: 30.1
click at [456, 485] on span "Какой роман является рекордсменом по продаже?" at bounding box center [386, 488] width 186 height 7
drag, startPoint x: 456, startPoint y: 454, endPoint x: 388, endPoint y: 469, distance: 69.6
click at [388, 479] on div "1p Какой роман является рекордсменом по продаже? "Унесённые ветром" "Кентербери…" at bounding box center [516, 545] width 454 height 134
drag, startPoint x: 367, startPoint y: 454, endPoint x: 405, endPoint y: 456, distance: 38.1
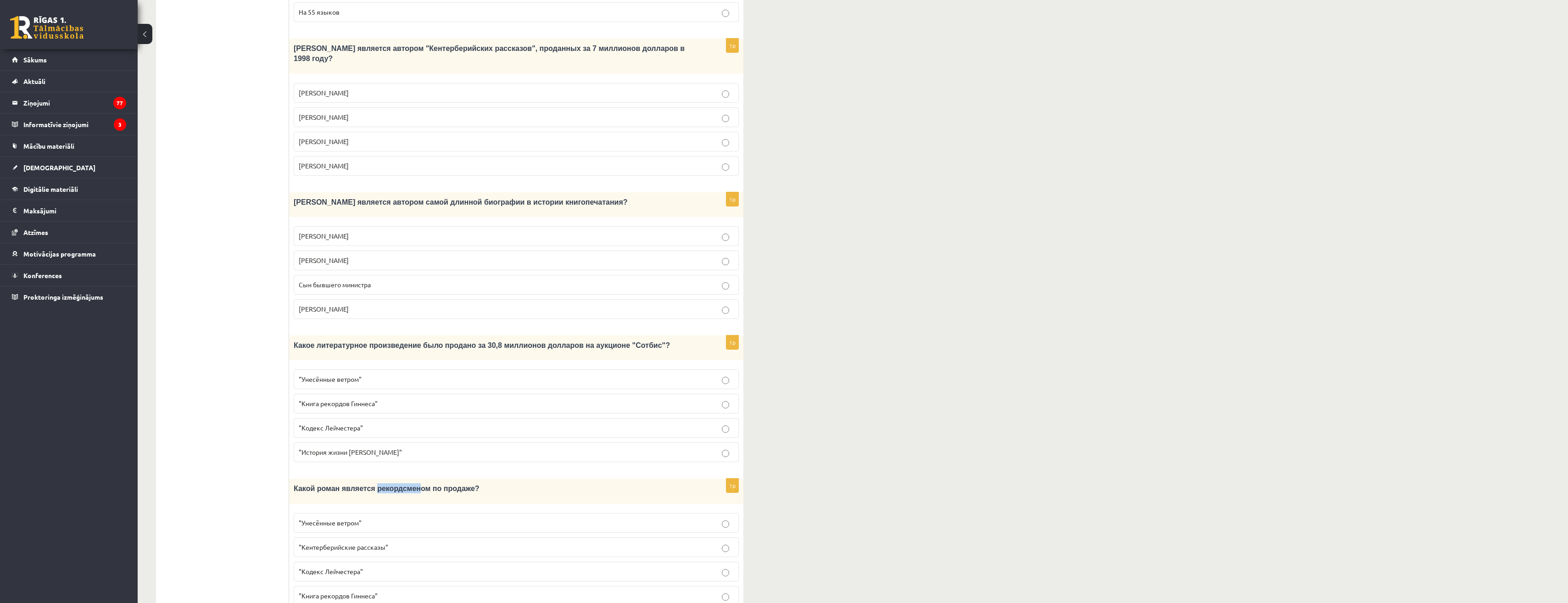
click at [405, 479] on div "Какой роман является рекордсменом по продаже?" at bounding box center [516, 491] width 454 height 24
click at [370, 485] on span "Какой роман является рекордсменом по продаже?" at bounding box center [386, 488] width 186 height 7
drag, startPoint x: 367, startPoint y: 452, endPoint x: 403, endPoint y: 452, distance: 36.0
click at [403, 485] on span "Какой роман является рекордсменом по продаже?" at bounding box center [386, 488] width 186 height 7
copy span "рекордсме"
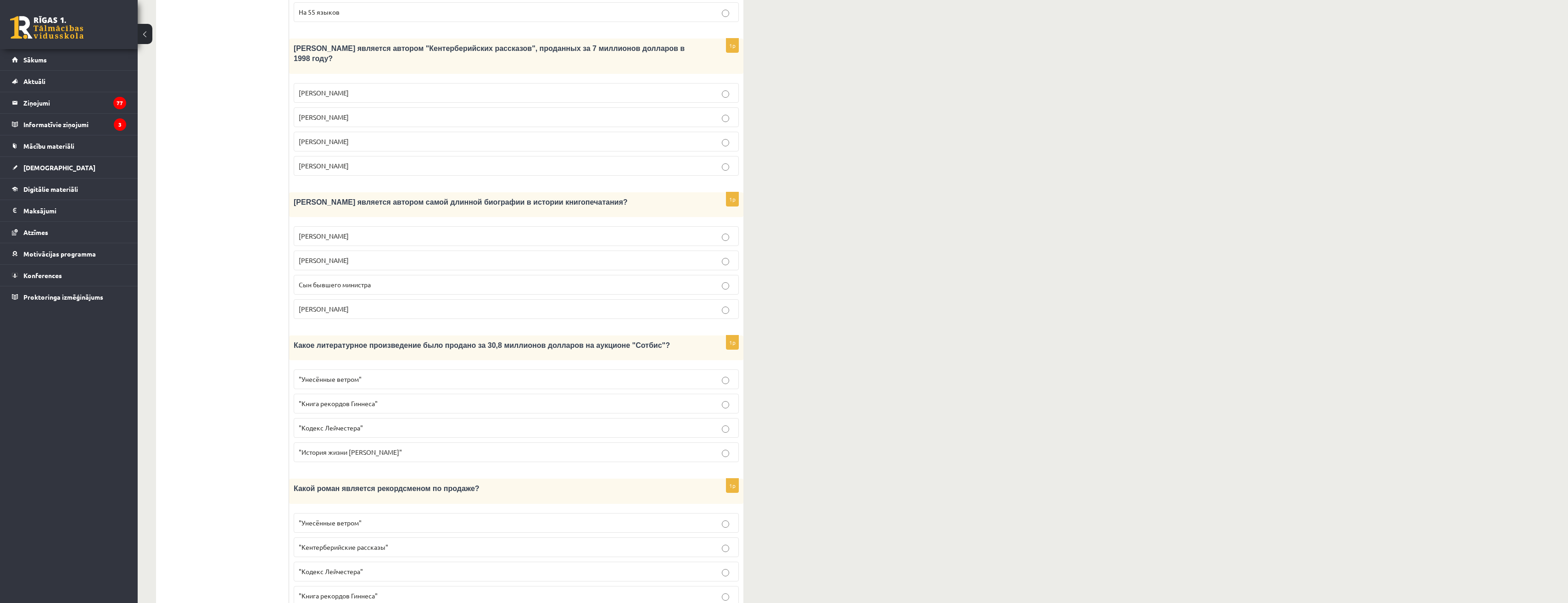
scroll to position [58, 0]
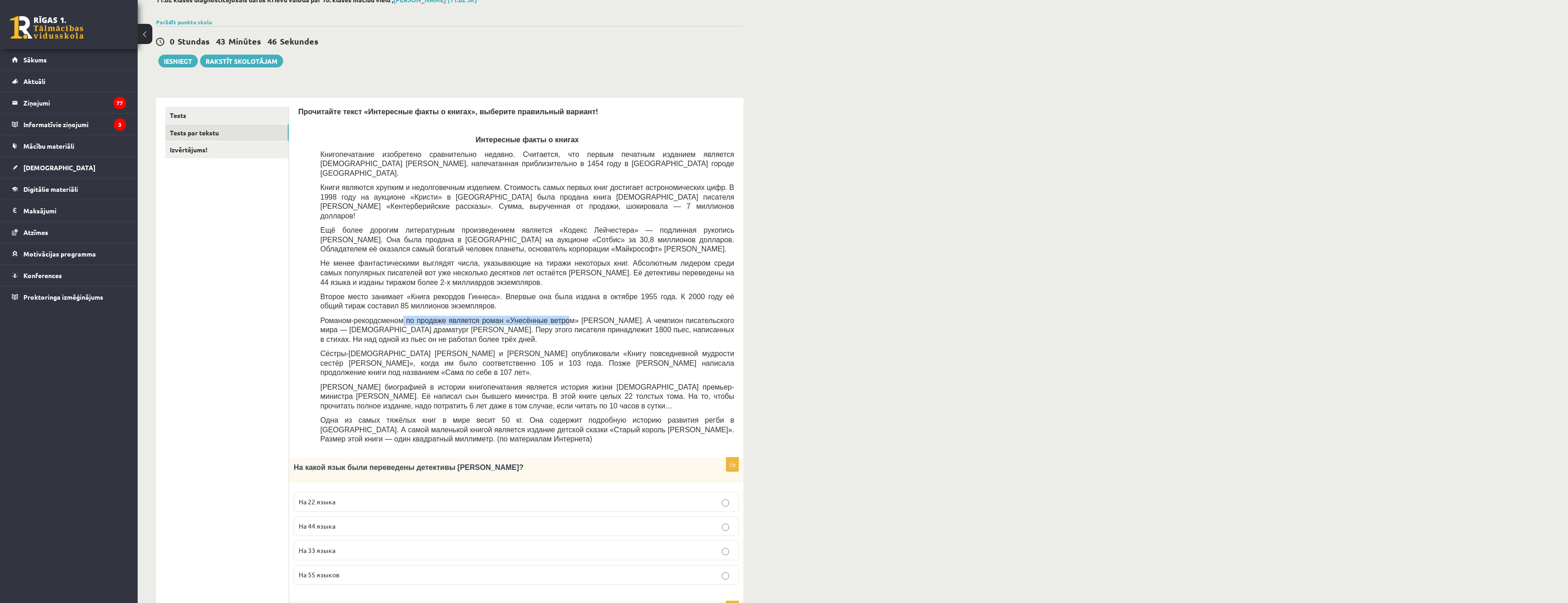
drag, startPoint x: 396, startPoint y: 302, endPoint x: 551, endPoint y: 304, distance: 155.0
click at [551, 316] on span "Романом-рекордсменом по продаже является роман «Унесённые ветром» [PERSON_NAME]…" at bounding box center [528, 329] width 414 height 26
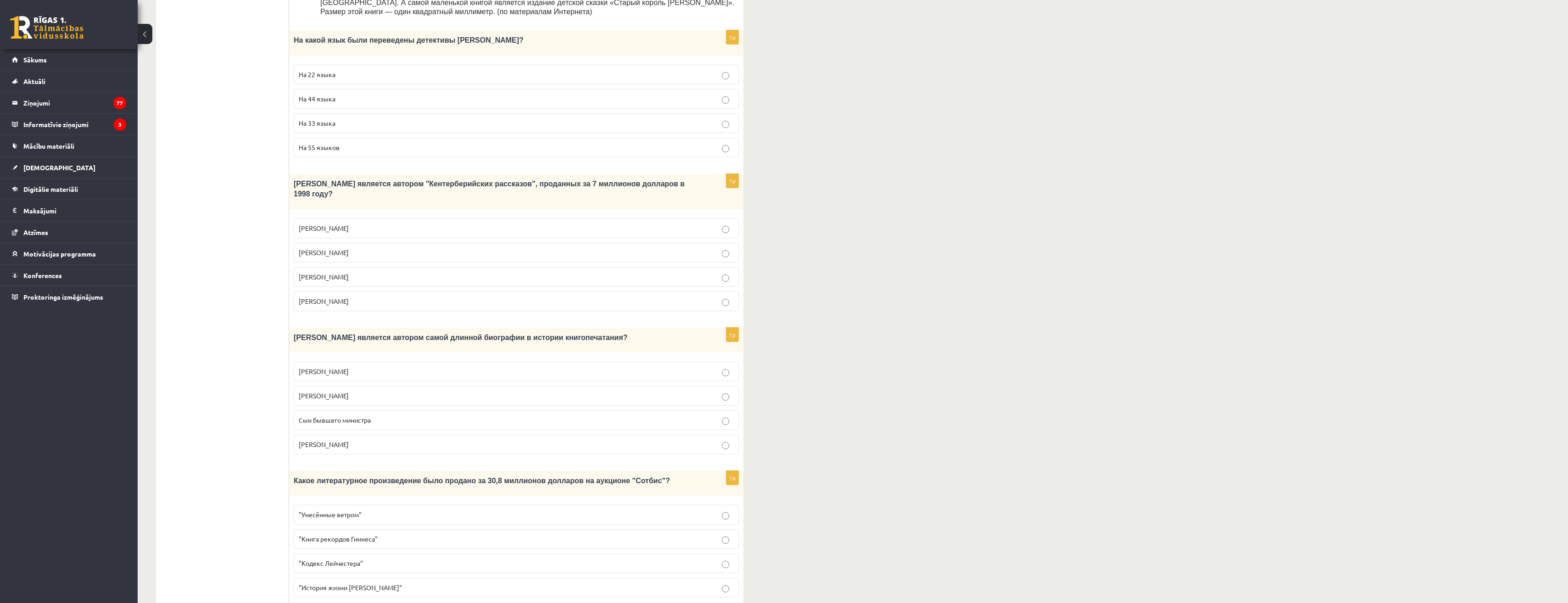
scroll to position [621, 0]
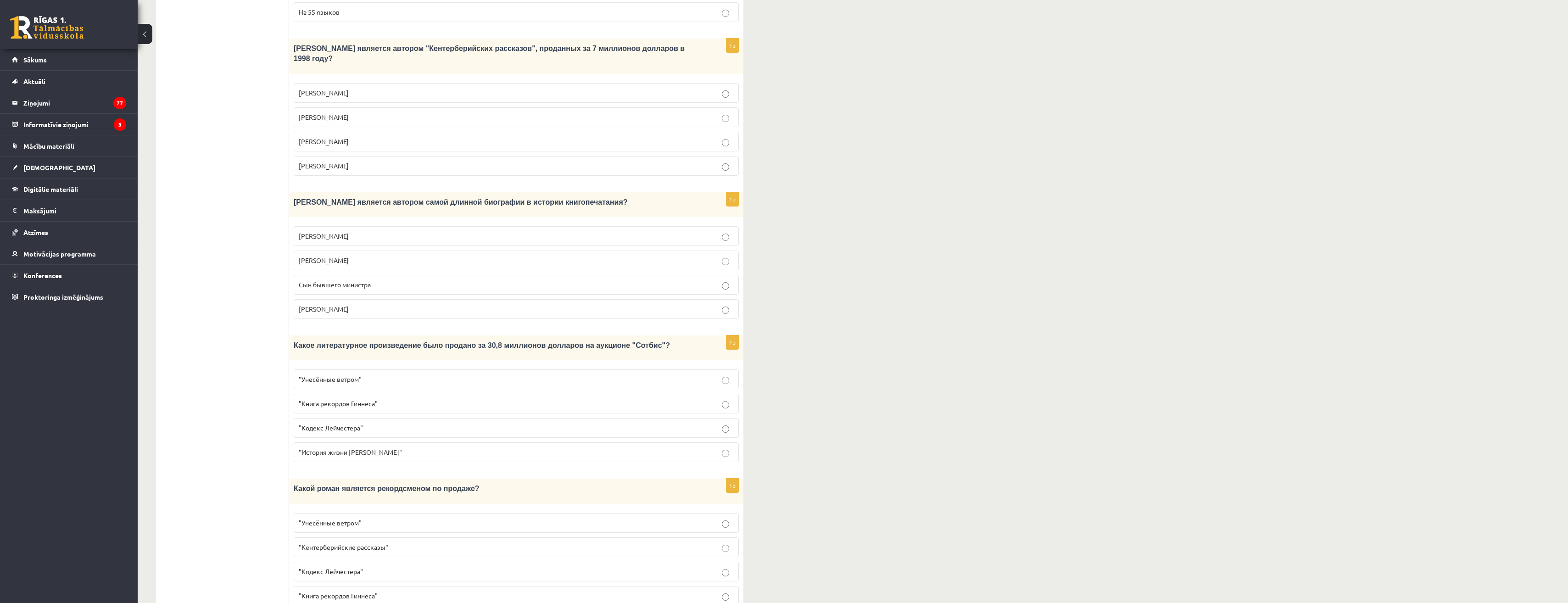
click at [338, 519] on span ""Унесённые ветром"" at bounding box center [330, 523] width 63 height 8
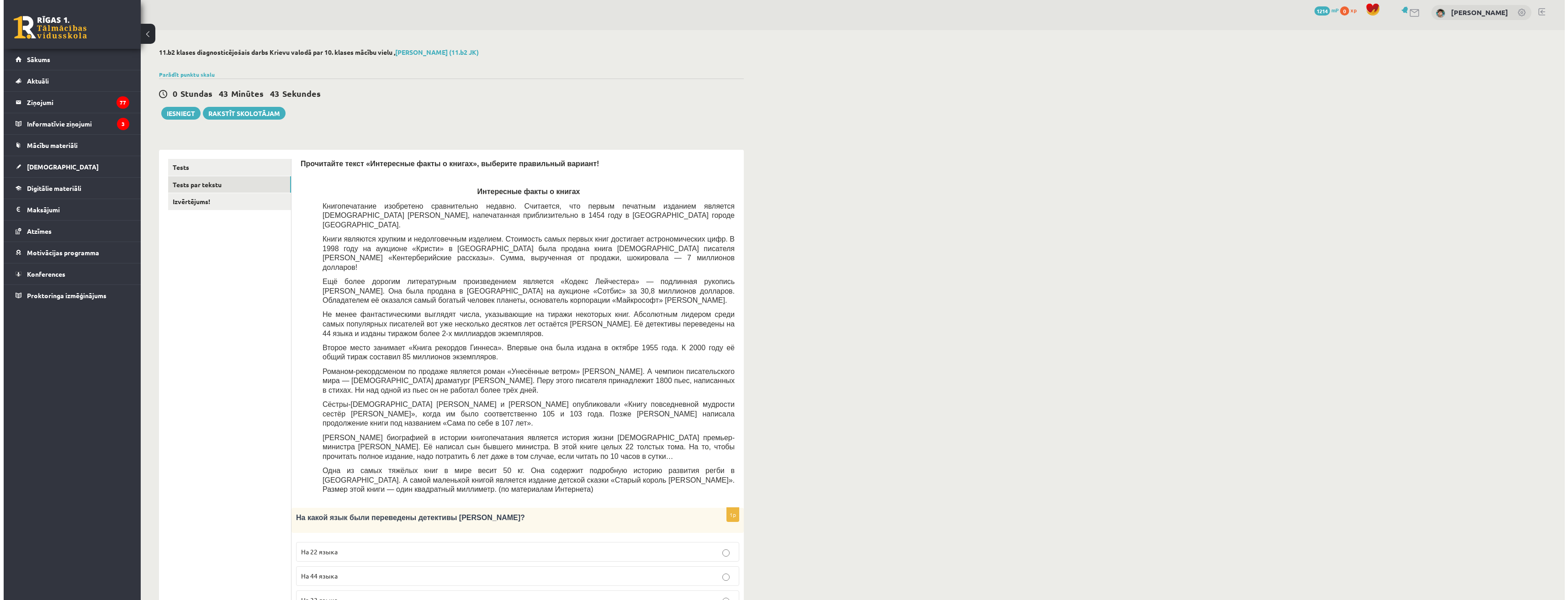
scroll to position [0, 0]
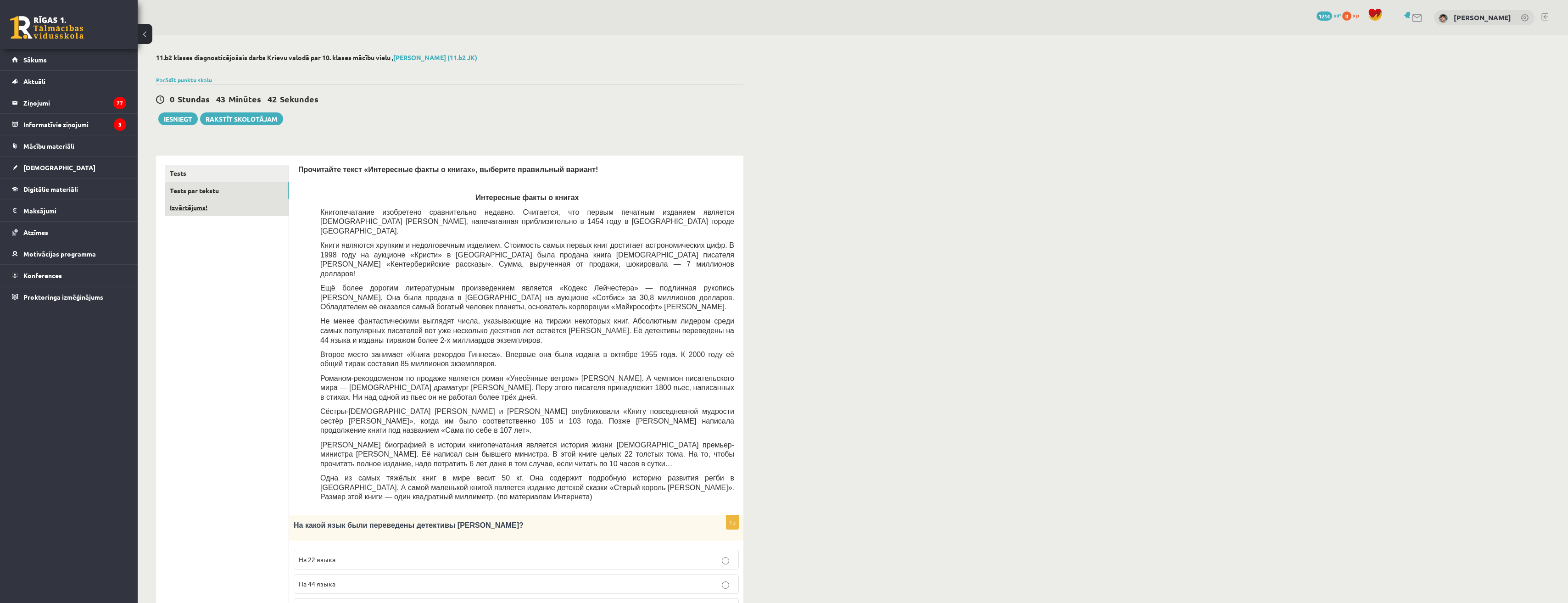
click at [197, 205] on link "Izvērtējums!" at bounding box center [227, 207] width 124 height 17
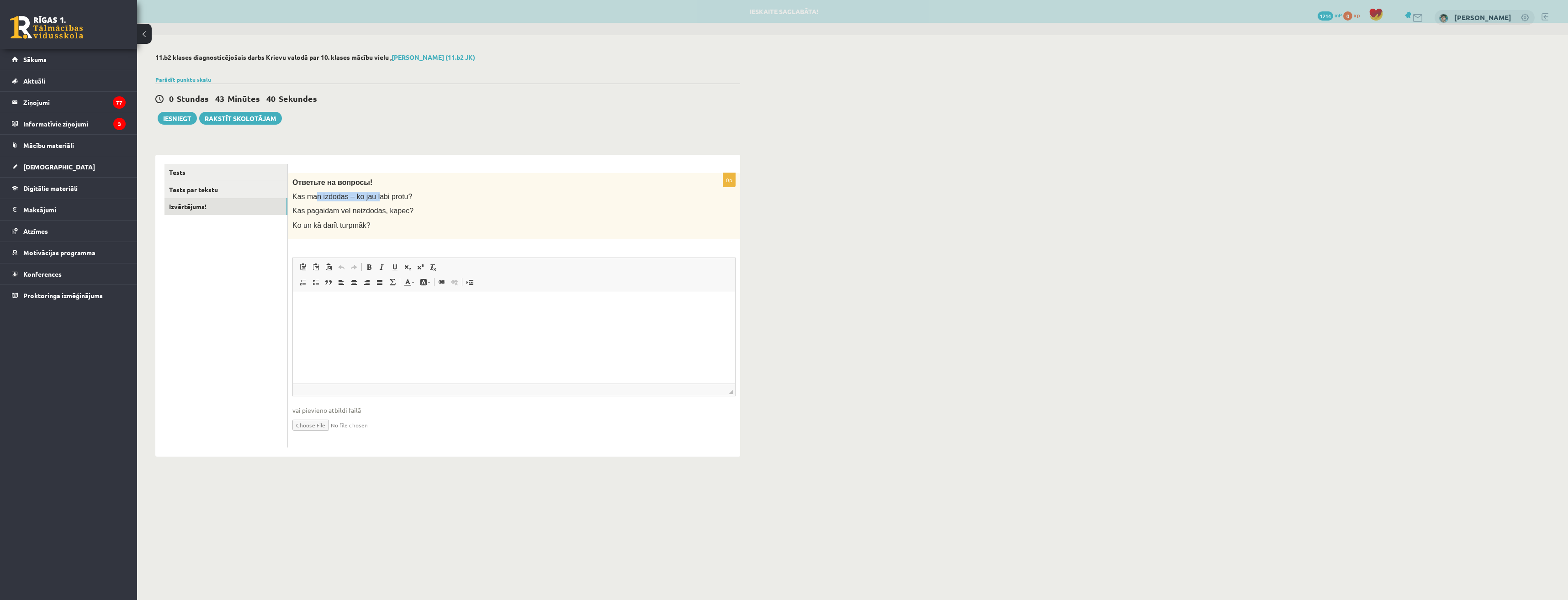
drag, startPoint x: 325, startPoint y: 197, endPoint x: 371, endPoint y: 198, distance: 46.0
click at [371, 198] on span "Kas man izdodas – ko jau labi protu?" at bounding box center [352, 196] width 120 height 7
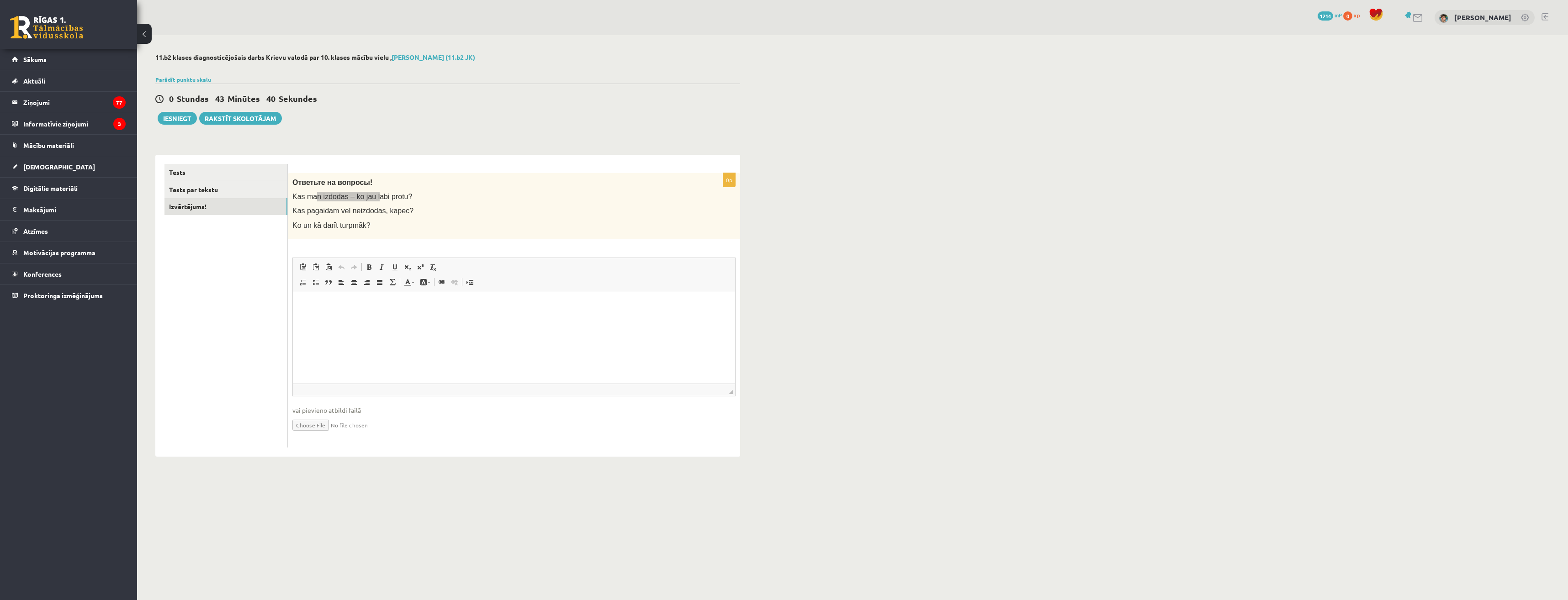
click at [358, 320] on html at bounding box center [514, 305] width 442 height 28
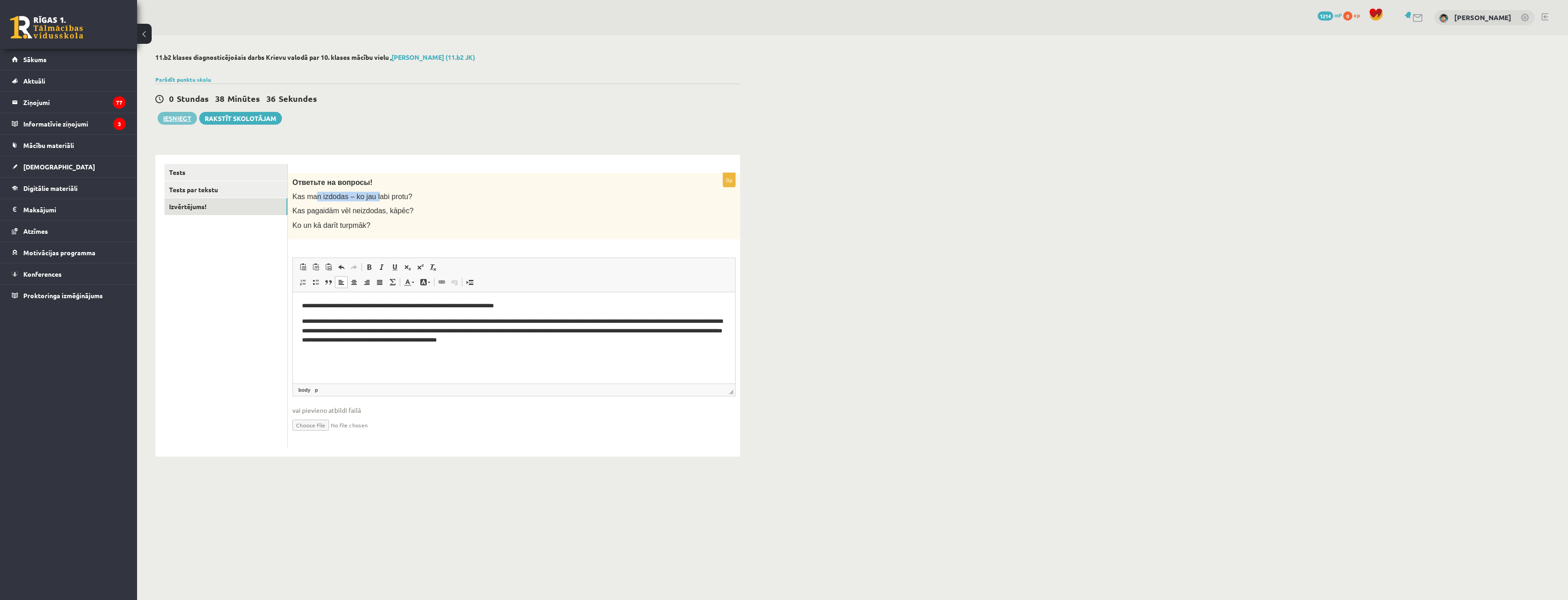
click at [186, 122] on button "Iesniegt" at bounding box center [177, 118] width 39 height 13
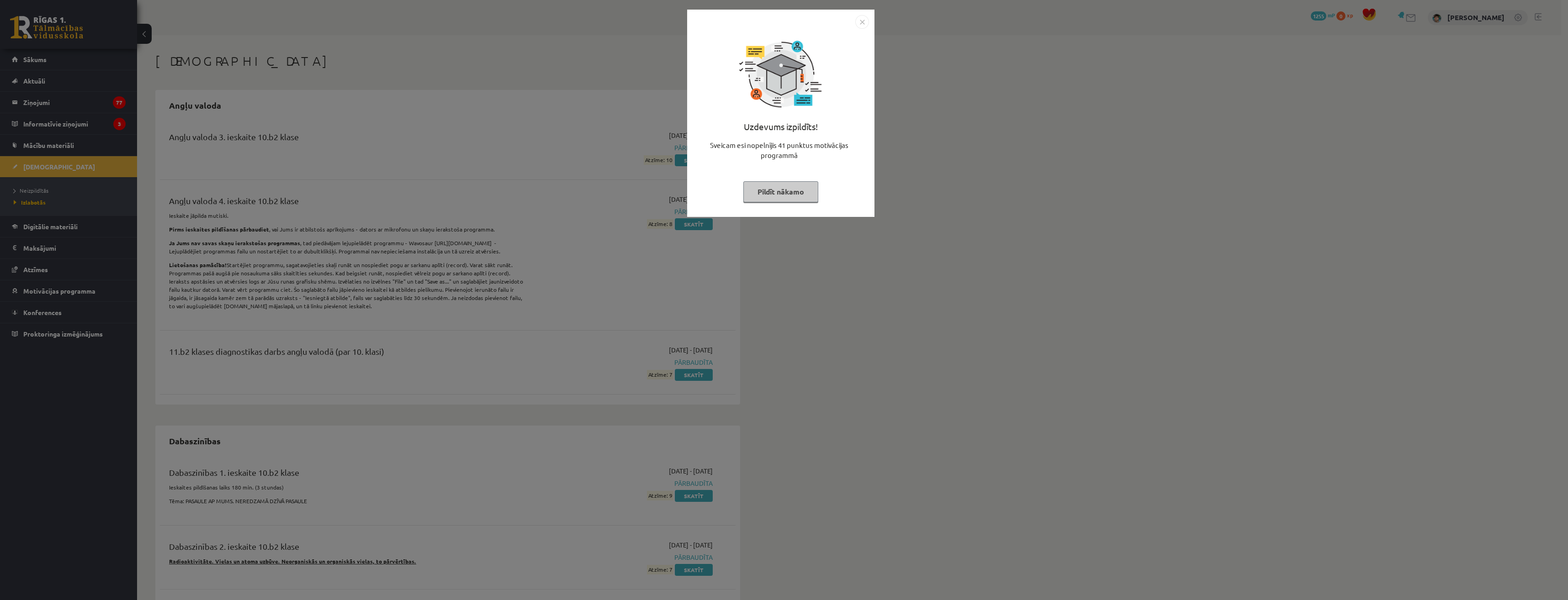
click at [784, 182] on button "Pildīt nākamo" at bounding box center [780, 191] width 75 height 21
